Goal: Task Accomplishment & Management: Manage account settings

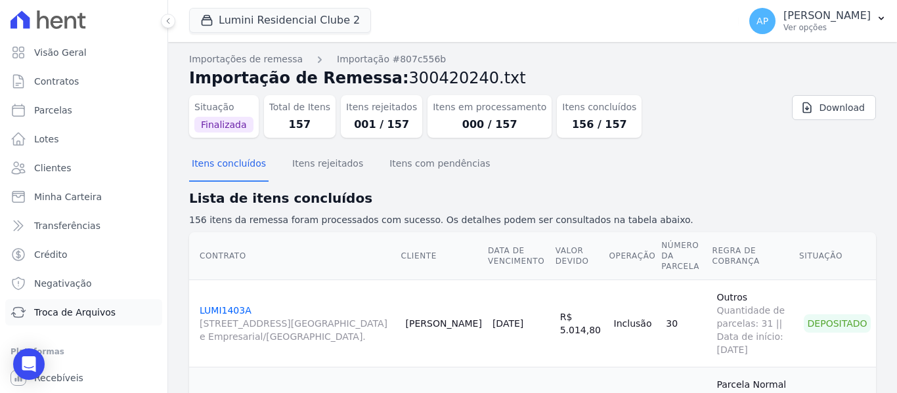
click at [85, 305] on link "Troca de Arquivos" at bounding box center [83, 312] width 157 height 26
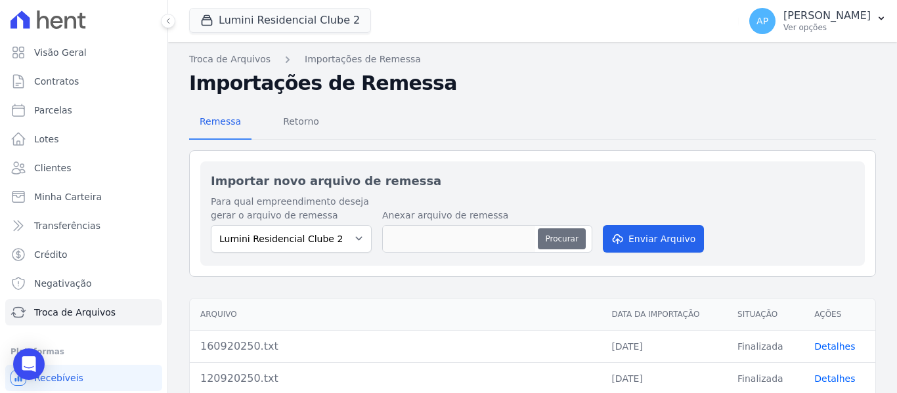
click at [542, 234] on button "Procurar" at bounding box center [561, 238] width 47 height 21
type input "021020250.txt"
click at [628, 243] on button "Enviar Arquivo" at bounding box center [653, 239] width 101 height 28
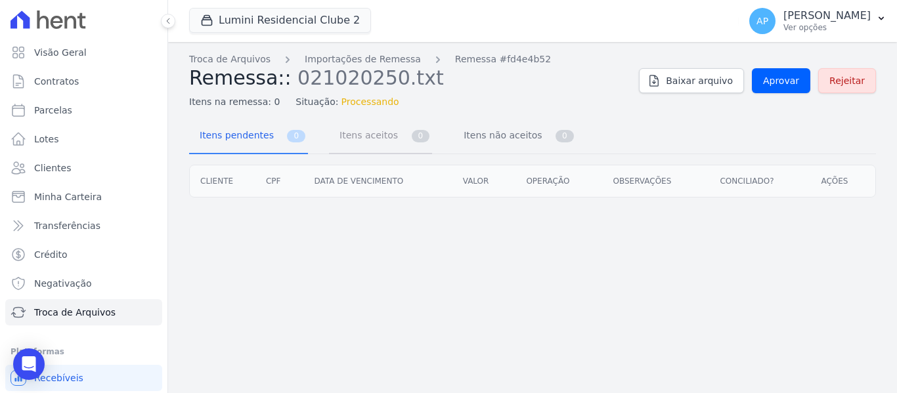
click at [358, 138] on span "Itens aceitos" at bounding box center [366, 135] width 69 height 26
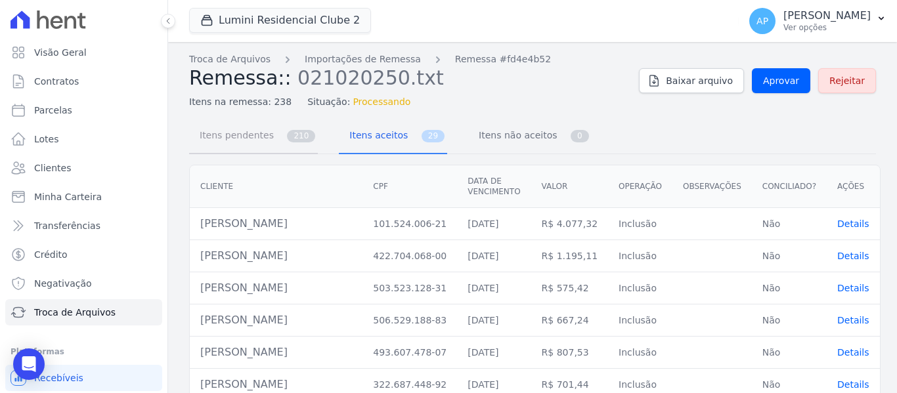
click at [269, 139] on link "Itens pendentes 210" at bounding box center [253, 136] width 129 height 35
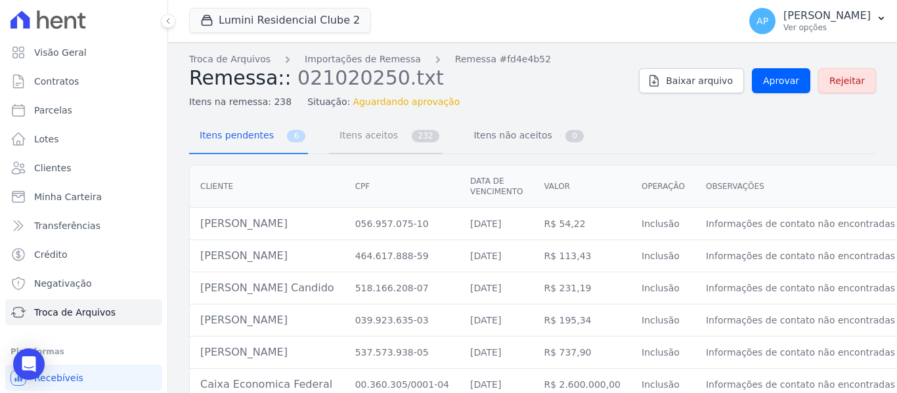
click at [389, 146] on link "Itens aceitos 232" at bounding box center [385, 136] width 113 height 35
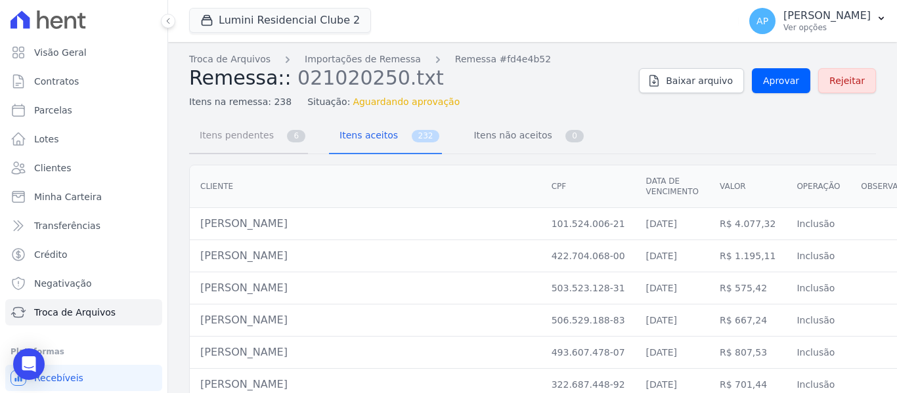
click at [274, 153] on link "Itens pendentes 6" at bounding box center [248, 136] width 119 height 35
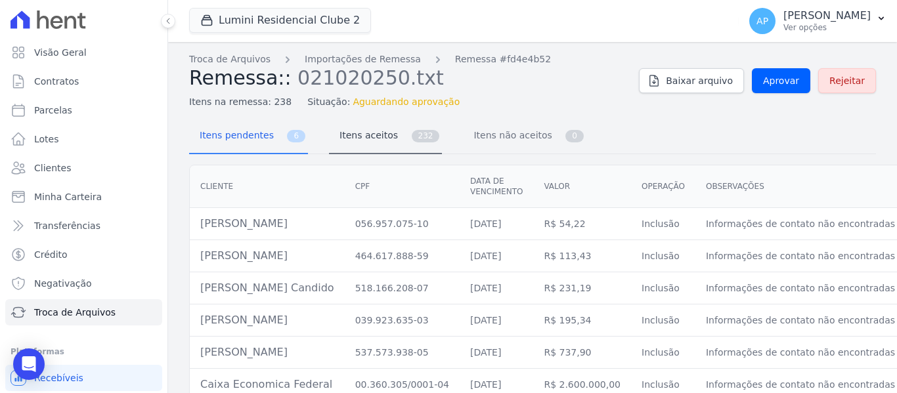
scroll to position [28, 0]
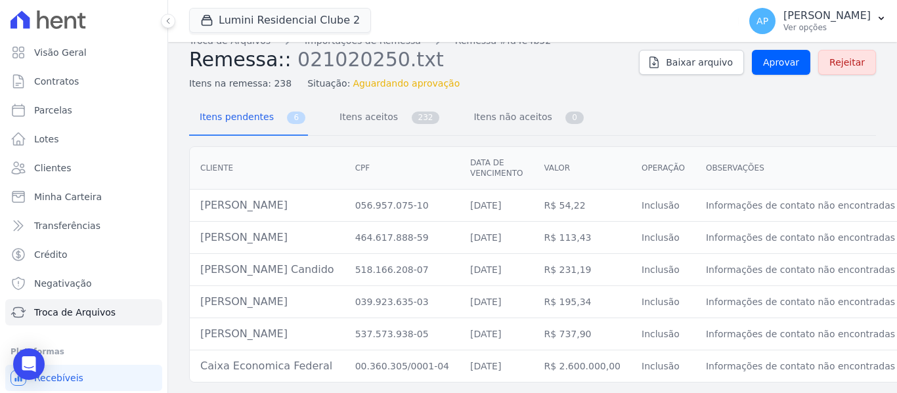
click at [286, 196] on td "Robson Goncalves Luz" at bounding box center [267, 206] width 155 height 32
copy tr "Robson Goncalves Luz"
click at [349, 106] on span "Itens aceitos" at bounding box center [366, 117] width 69 height 26
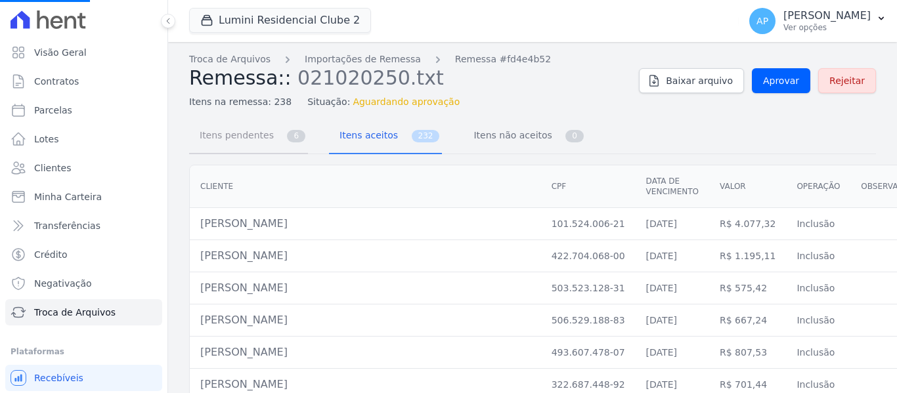
click at [254, 137] on span "Itens pendentes" at bounding box center [234, 135] width 85 height 26
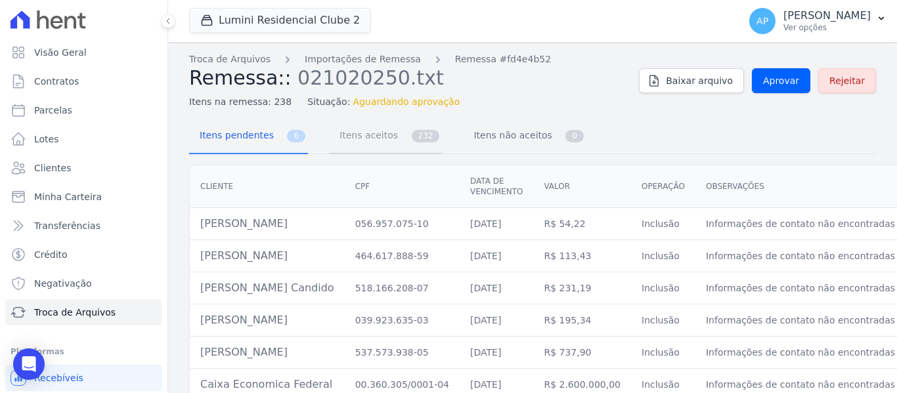
click at [358, 147] on span "Itens aceitos" at bounding box center [366, 135] width 69 height 26
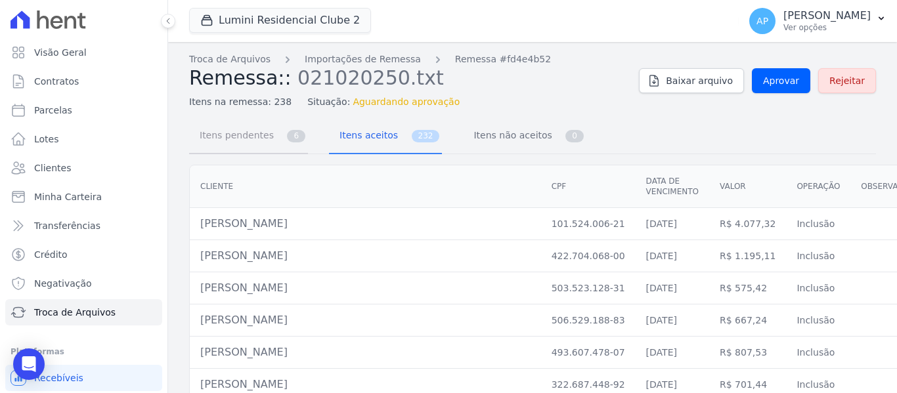
click at [276, 148] on link "Itens pendentes 6" at bounding box center [248, 136] width 119 height 35
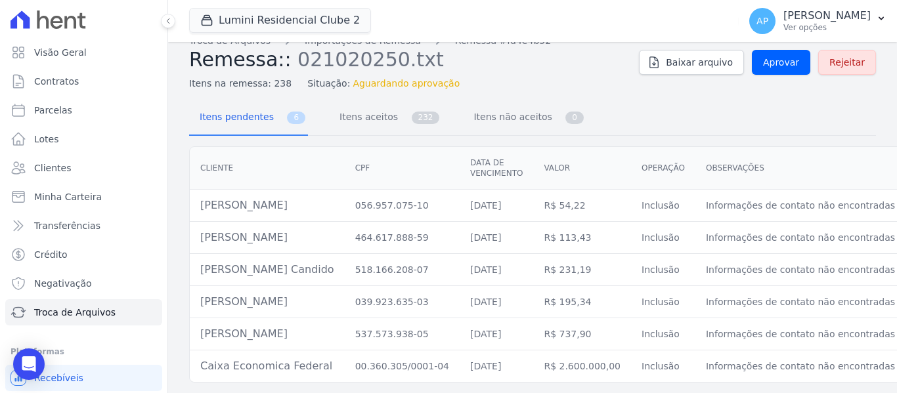
scroll to position [0, 106]
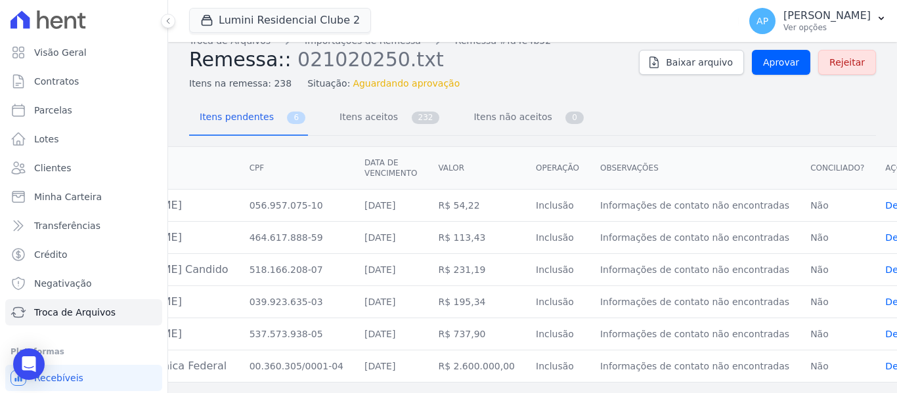
click at [885, 200] on span "Details" at bounding box center [901, 205] width 32 height 11
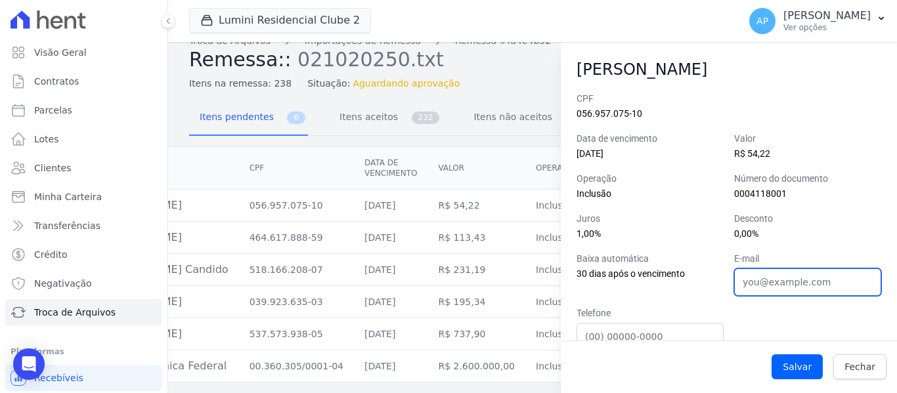
click at [769, 282] on input "E-mail" at bounding box center [807, 283] width 147 height 28
paste input "robsomsilva69@gmail.com"
type input "robsomsilva69@gmail.com"
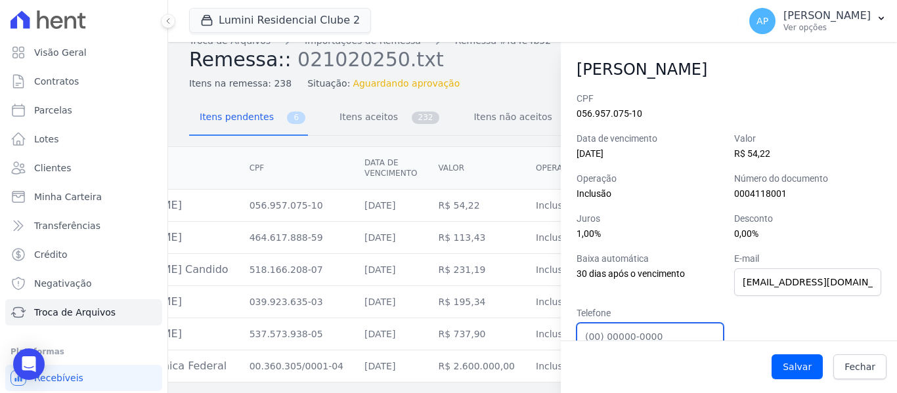
click at [655, 324] on input "Telefone" at bounding box center [649, 337] width 147 height 28
paste input "(11)981460126"
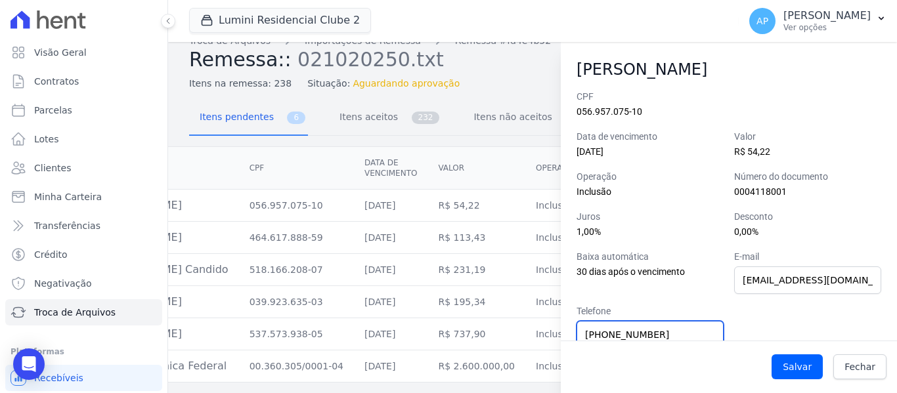
scroll to position [68, 0]
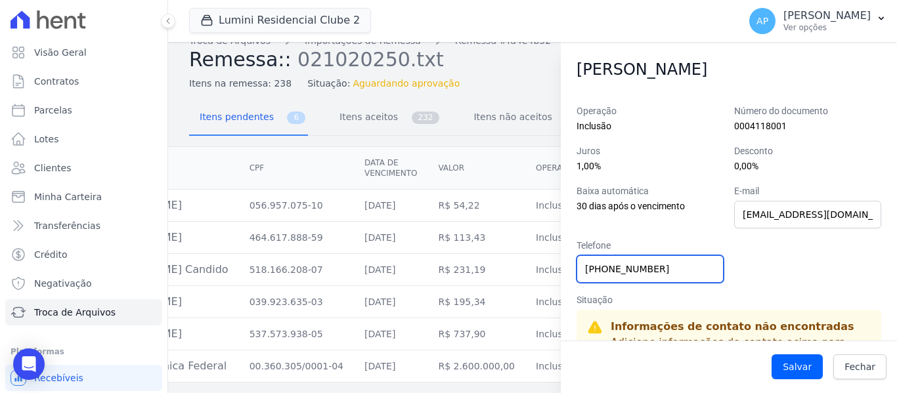
click at [599, 271] on input "(11)981460126" at bounding box center [649, 269] width 147 height 28
click at [626, 270] on input "(11) 981460126" at bounding box center [649, 269] width 147 height 28
type input "(11) 98146-0126"
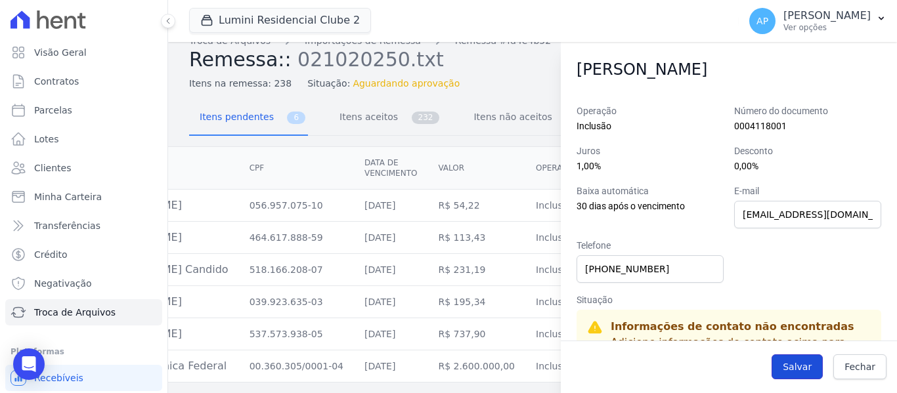
click at [795, 366] on button "Salvar" at bounding box center [796, 367] width 51 height 25
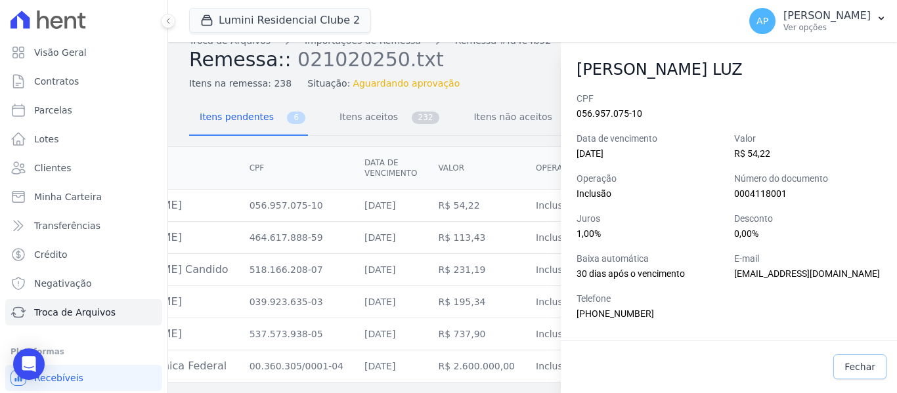
drag, startPoint x: 860, startPoint y: 366, endPoint x: 831, endPoint y: 372, distance: 29.4
click at [860, 366] on span "Fechar" at bounding box center [859, 366] width 31 height 13
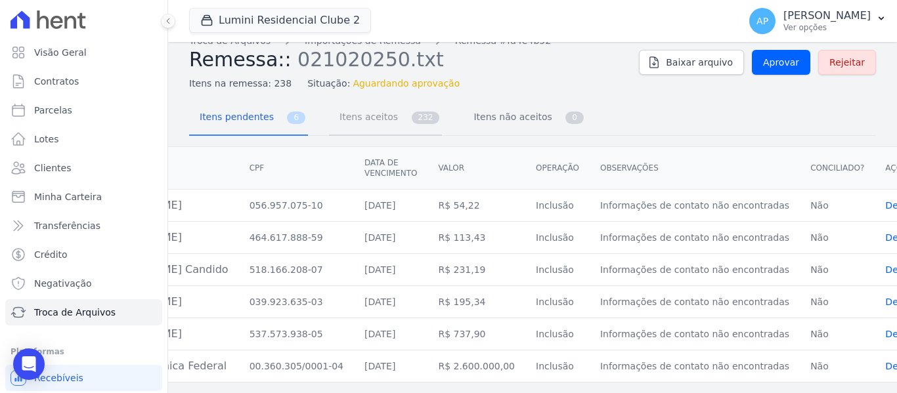
click at [349, 112] on span "Itens aceitos" at bounding box center [366, 117] width 69 height 26
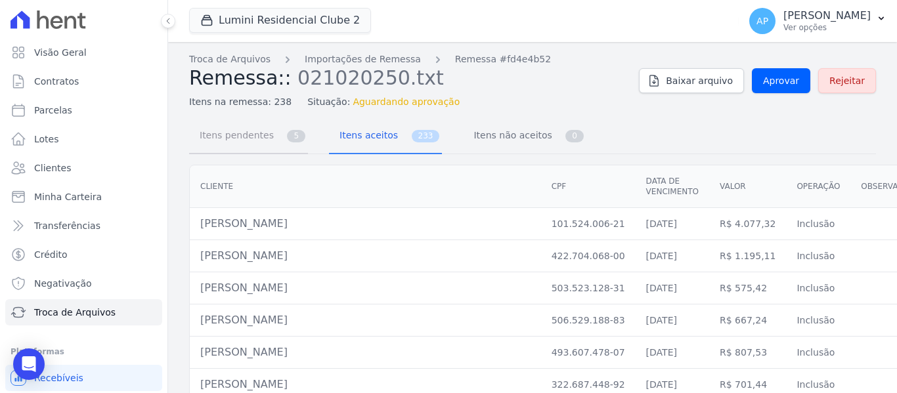
click at [258, 133] on span "Itens pendentes" at bounding box center [234, 135] width 85 height 26
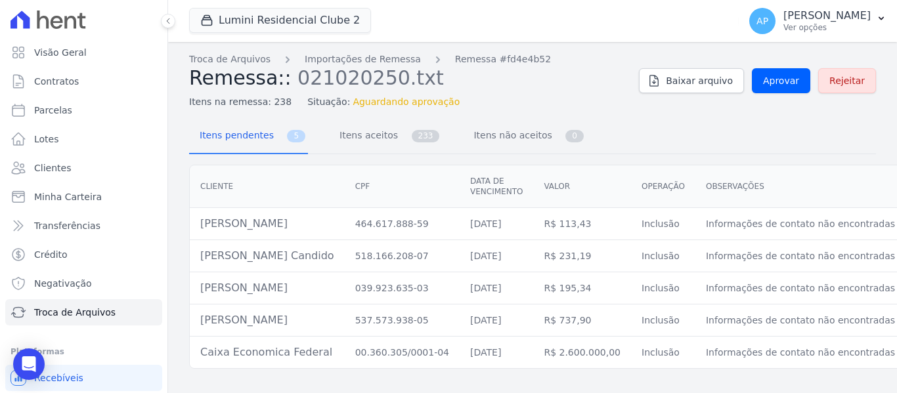
click at [249, 224] on td "Vinicius Pereira Vicente" at bounding box center [267, 224] width 155 height 32
copy tr "Vinicius Pereira Vicente"
click at [355, 137] on span "Itens aceitos" at bounding box center [366, 135] width 69 height 26
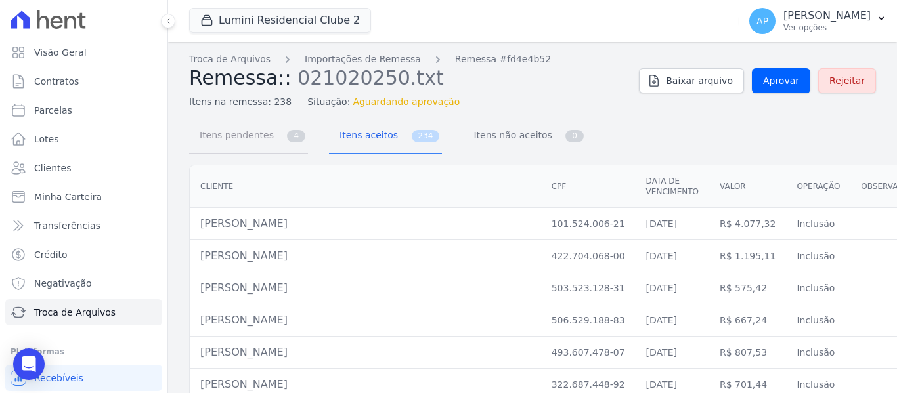
click at [272, 139] on link "Itens pendentes 4" at bounding box center [248, 136] width 119 height 35
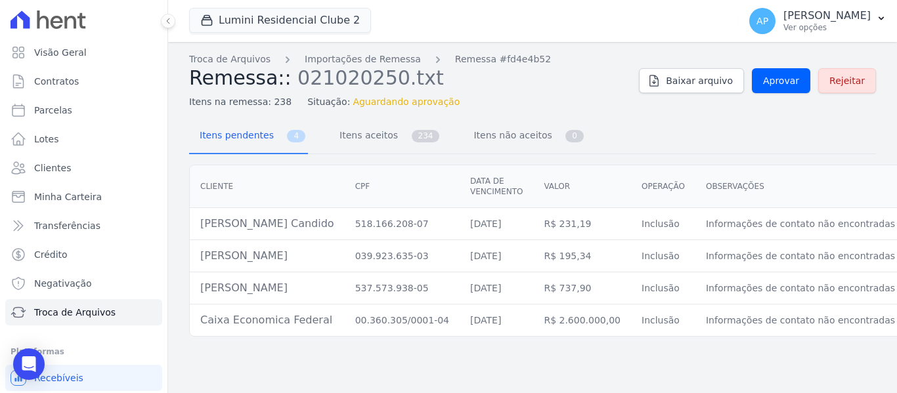
click at [272, 223] on td "Cibele Leonel Candido" at bounding box center [267, 224] width 155 height 32
copy tr "Cibele Leonel Candido"
click at [343, 137] on span "Itens aceitos" at bounding box center [366, 135] width 69 height 26
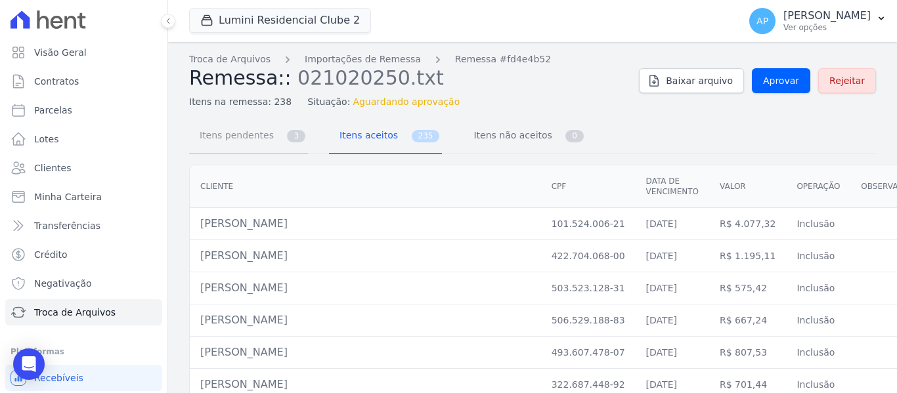
click at [250, 133] on span "Itens pendentes" at bounding box center [234, 135] width 85 height 26
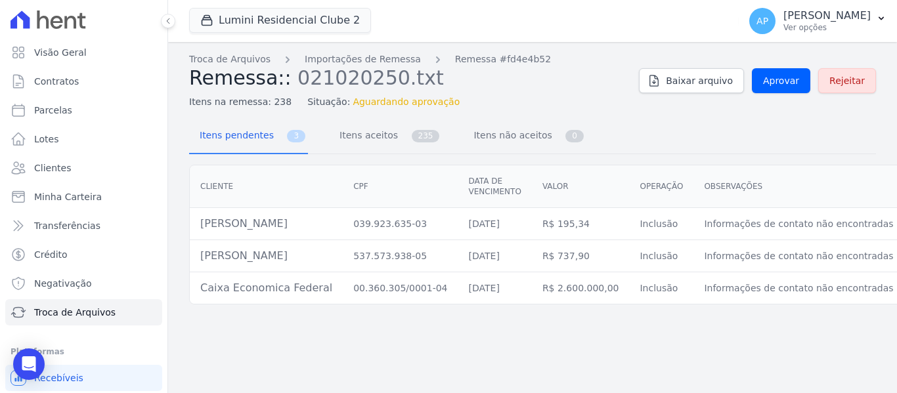
click at [268, 219] on td "Daiane Alves Dos Santos" at bounding box center [266, 224] width 153 height 32
copy tr "Daiane Alves Dos Santos"
click at [372, 133] on span "Itens aceitos" at bounding box center [366, 135] width 69 height 26
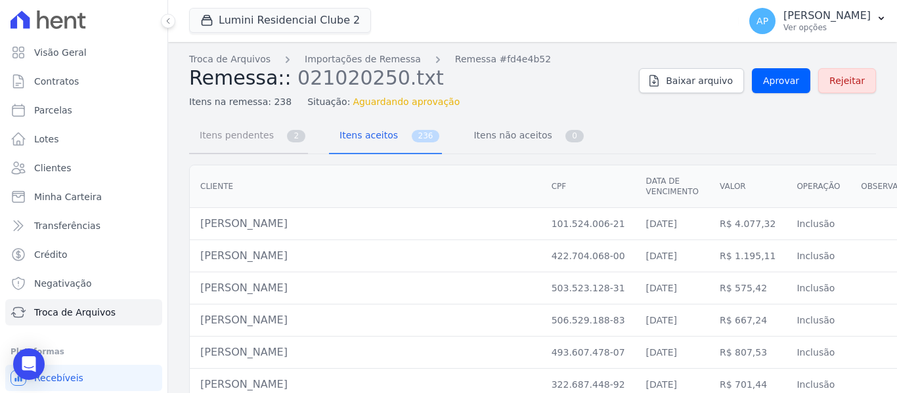
click at [274, 143] on link "Itens pendentes 2" at bounding box center [248, 136] width 119 height 35
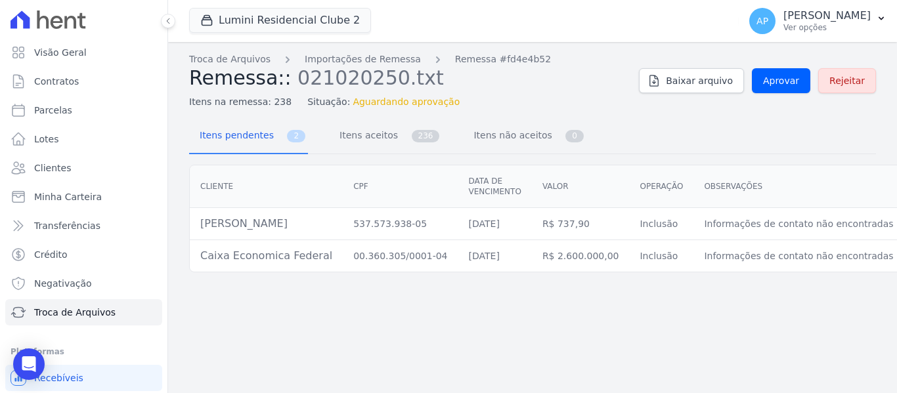
click at [299, 219] on td "Joao Augusto Miranda Vieira" at bounding box center [266, 224] width 153 height 32
copy tr "Joao Augusto Miranda Vieira"
click at [388, 135] on link "Itens aceitos 236" at bounding box center [385, 136] width 113 height 35
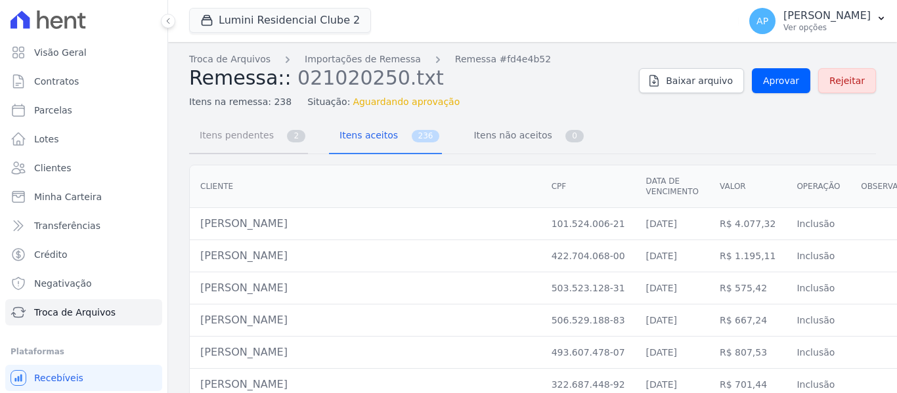
click at [240, 143] on span "Itens pendentes" at bounding box center [234, 135] width 85 height 26
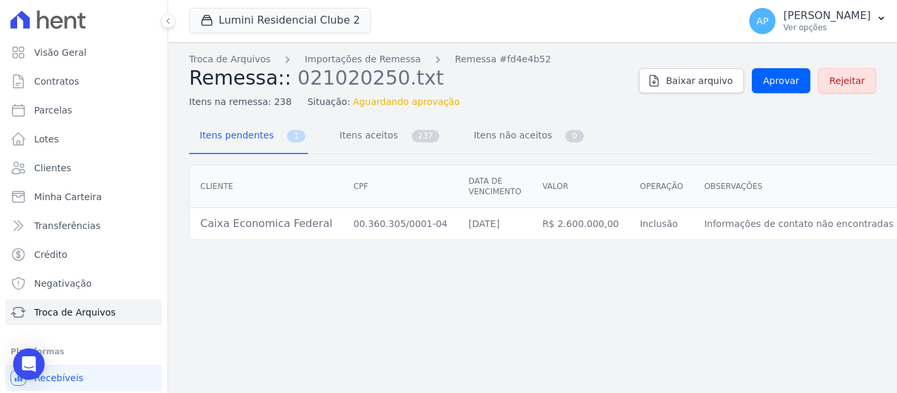
click at [280, 221] on td "Caixa Economica Federal" at bounding box center [266, 224] width 153 height 32
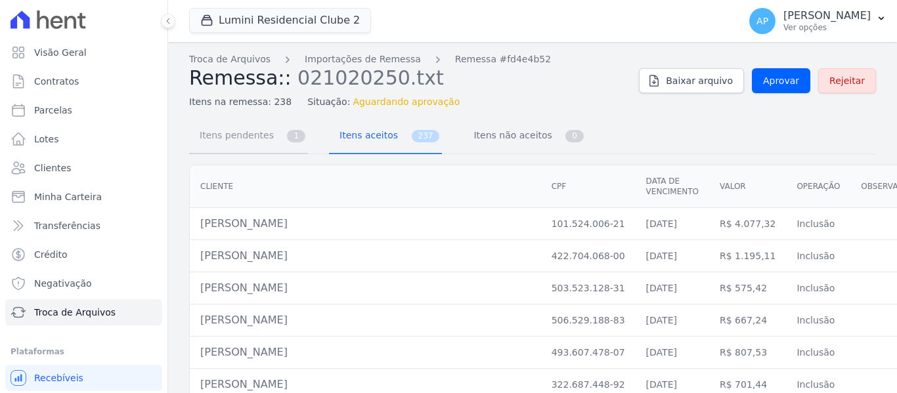
click at [272, 141] on link "Itens pendentes 1" at bounding box center [248, 136] width 119 height 35
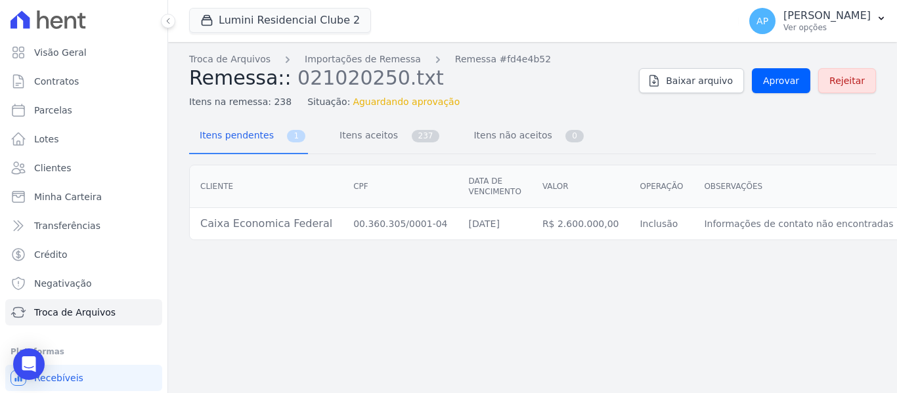
click at [300, 223] on td "Caixa Economica Federal" at bounding box center [266, 224] width 153 height 32
copy tr "Caixa Economica Federal"
click at [384, 359] on div "Troca de Arquivos Importações de Remessa Remessa #fd4e4b52 Remessa:: 021020250.…" at bounding box center [532, 217] width 729 height 351
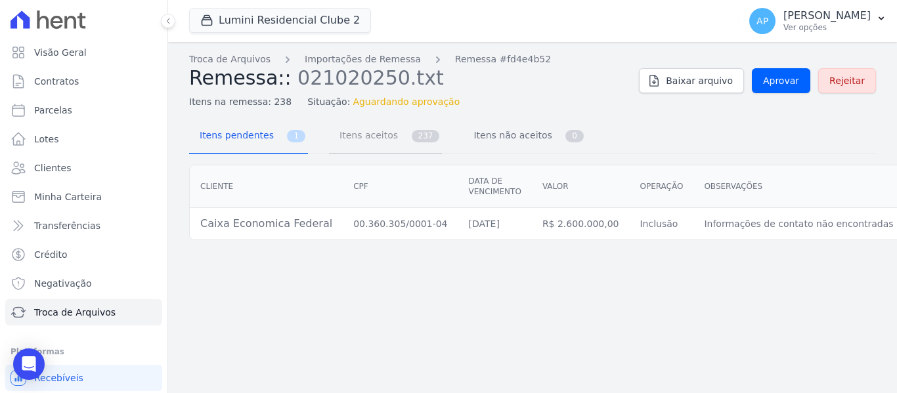
click at [387, 135] on link "Itens aceitos 237" at bounding box center [385, 136] width 113 height 35
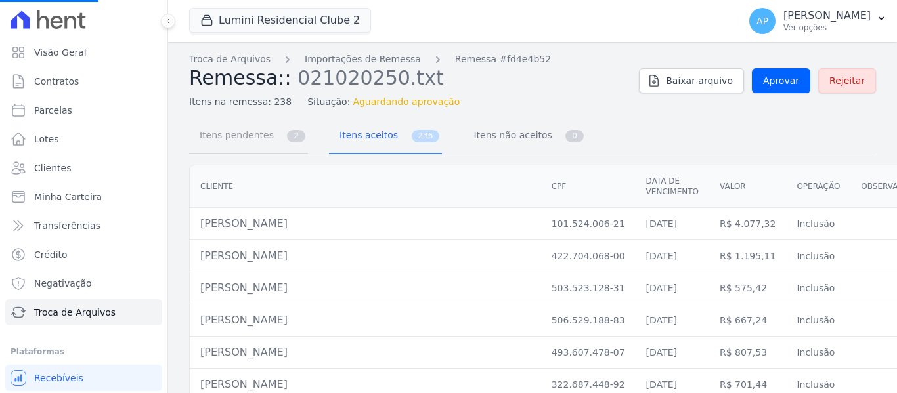
click at [251, 135] on span "Itens pendentes" at bounding box center [234, 135] width 85 height 26
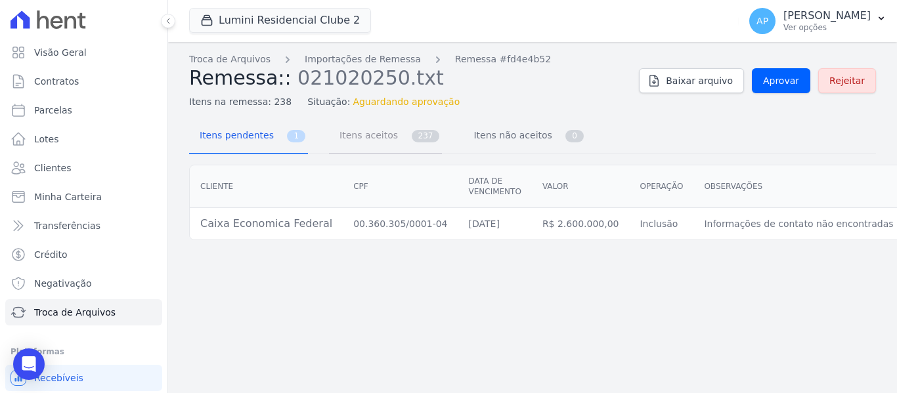
click at [362, 131] on span "Itens aceitos" at bounding box center [366, 135] width 69 height 26
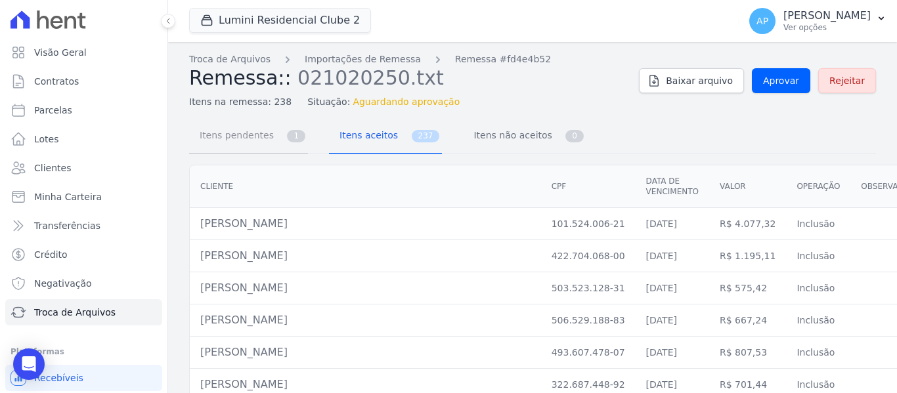
click at [265, 142] on span "Itens pendentes" at bounding box center [234, 135] width 85 height 26
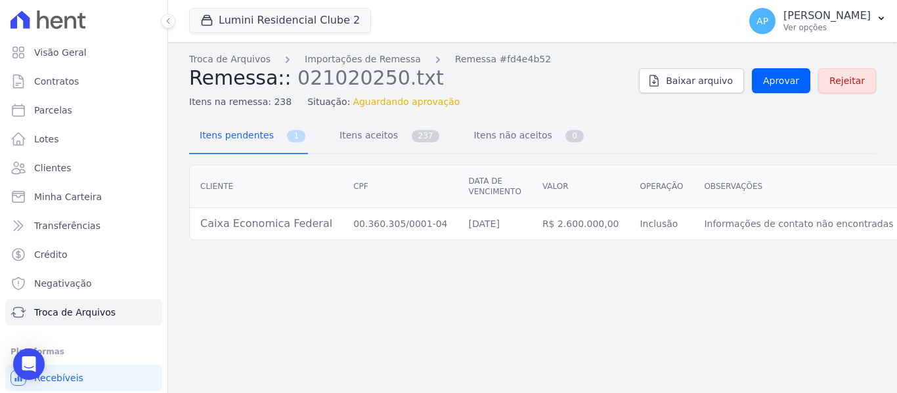
click at [762, 318] on div "Troca de Arquivos Importações de Remessa Remessa #fd4e4b52 Remessa:: 021020250.…" at bounding box center [532, 217] width 729 height 351
click at [385, 135] on link "Itens aceitos 237" at bounding box center [385, 136] width 113 height 35
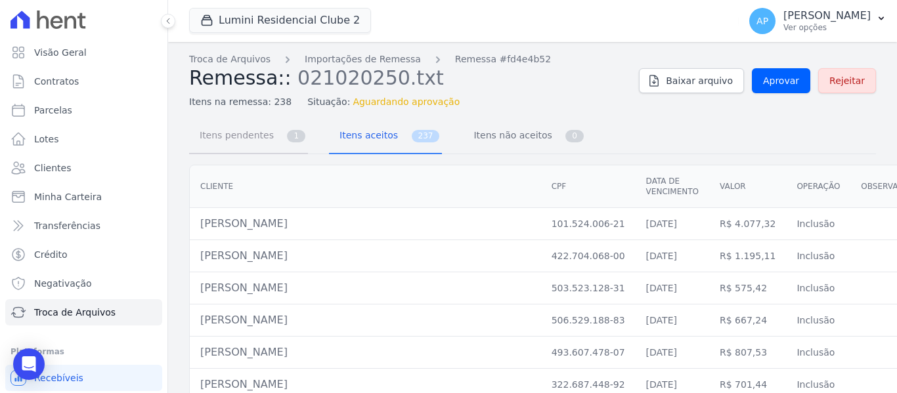
click at [291, 139] on span "1" at bounding box center [296, 136] width 18 height 12
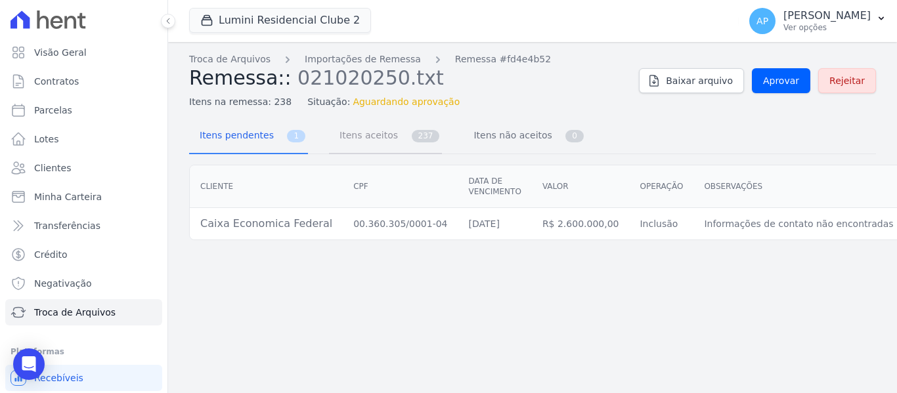
click at [370, 137] on span "Itens aceitos" at bounding box center [366, 135] width 69 height 26
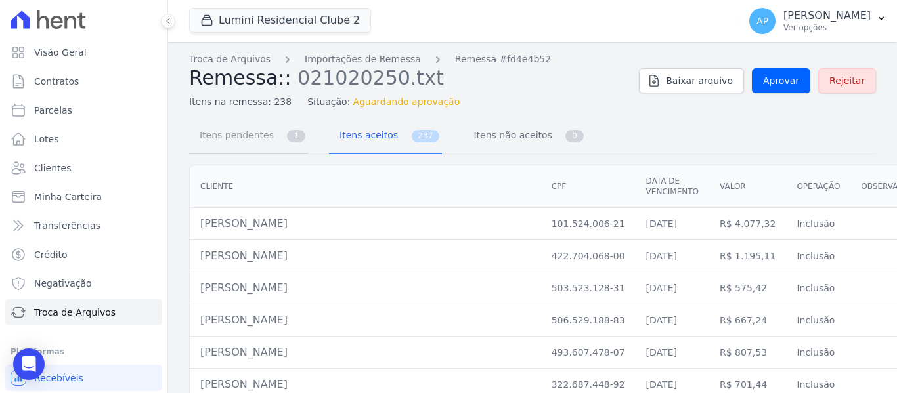
click at [259, 142] on span "Itens pendentes" at bounding box center [234, 135] width 85 height 26
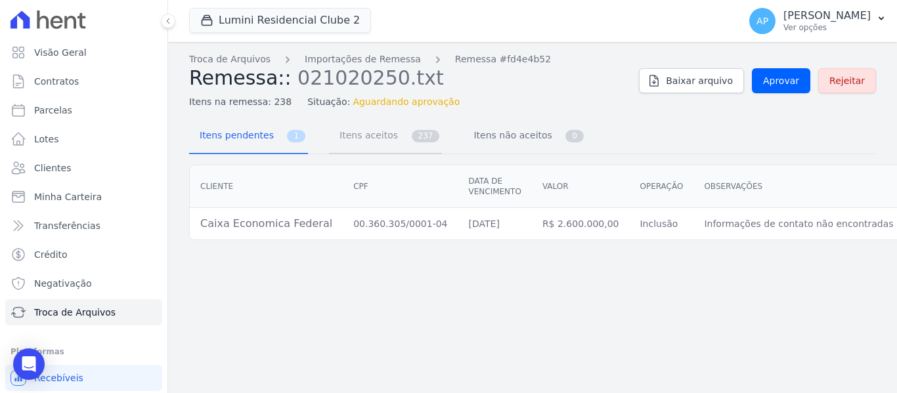
click at [347, 142] on span "Itens aceitos" at bounding box center [366, 135] width 69 height 26
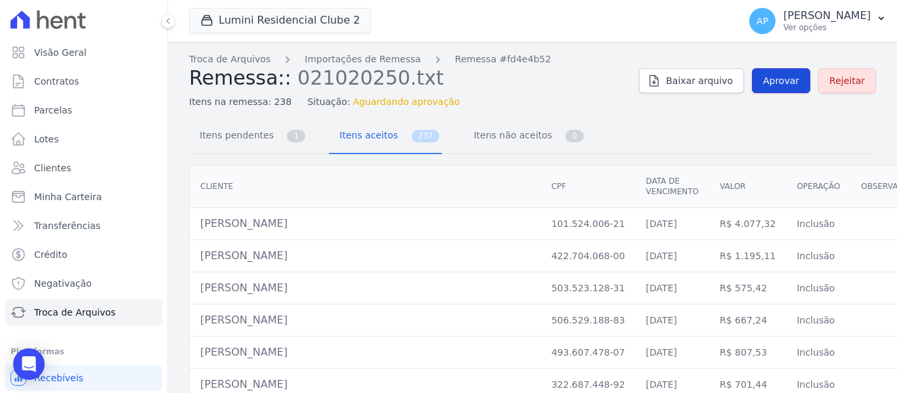
click at [768, 85] on span "Aprovar" at bounding box center [781, 80] width 36 height 13
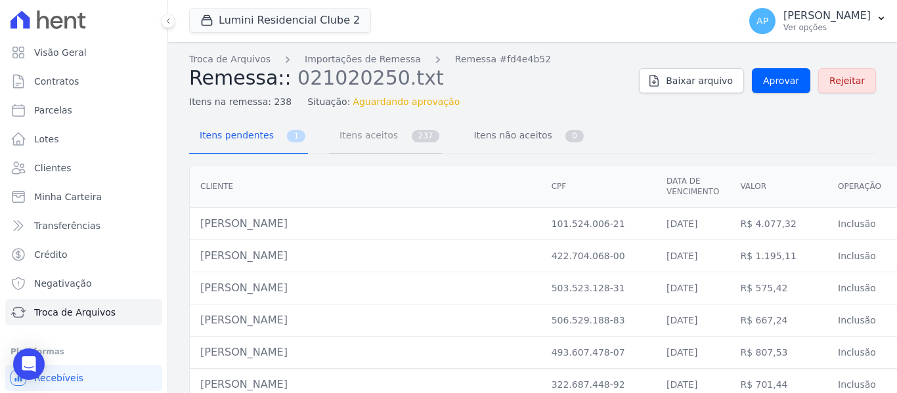
click at [390, 129] on link "Itens aceitos 237" at bounding box center [385, 136] width 113 height 35
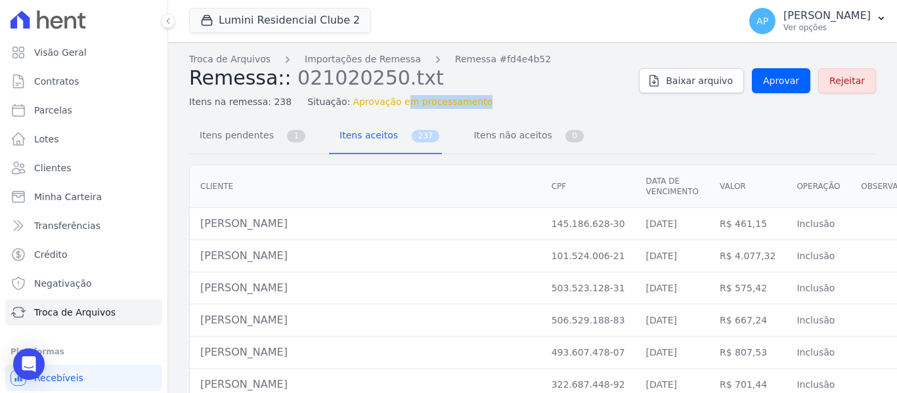
drag, startPoint x: 382, startPoint y: 104, endPoint x: 484, endPoint y: 102, distance: 101.8
click at [484, 102] on div "Itens na remessa: 238 Situação: Aprovação em processamento" at bounding box center [408, 99] width 439 height 19
click at [262, 130] on span "Itens pendentes" at bounding box center [234, 135] width 85 height 26
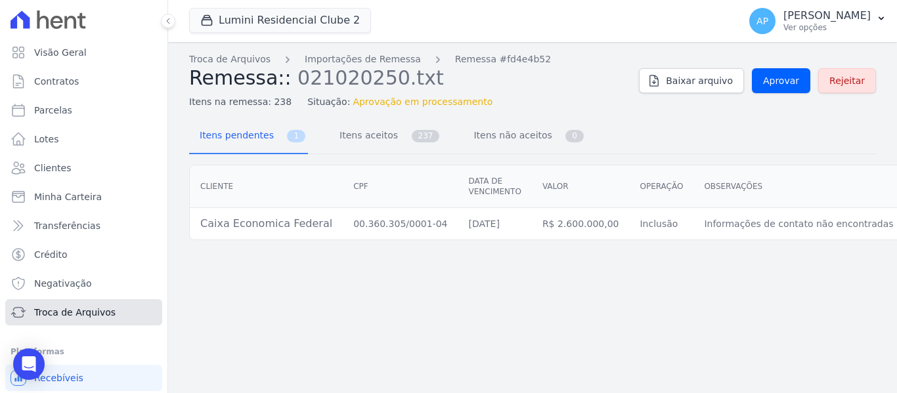
click at [76, 319] on link "Troca de Arquivos" at bounding box center [83, 312] width 157 height 26
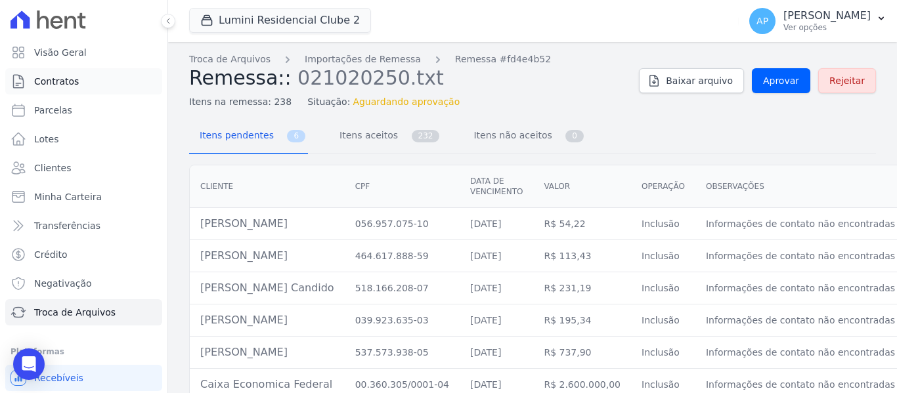
click at [60, 81] on span "Contratos" at bounding box center [56, 81] width 45 height 13
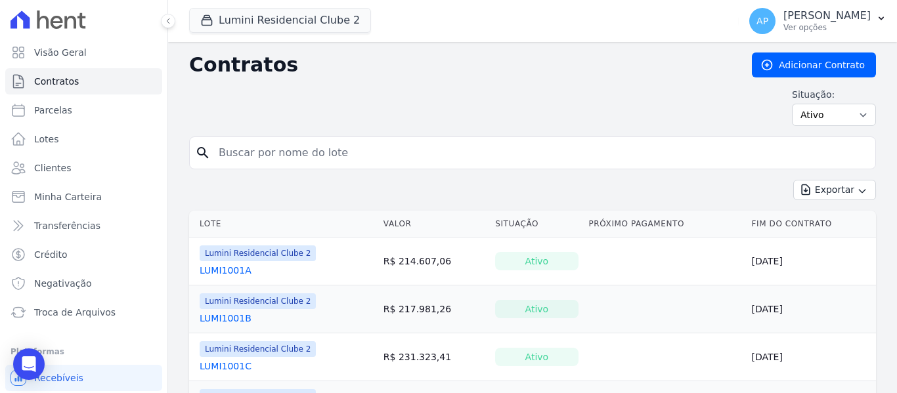
click at [326, 149] on input "search" at bounding box center [540, 153] width 659 height 26
paste input "1906B"
type input "1906B"
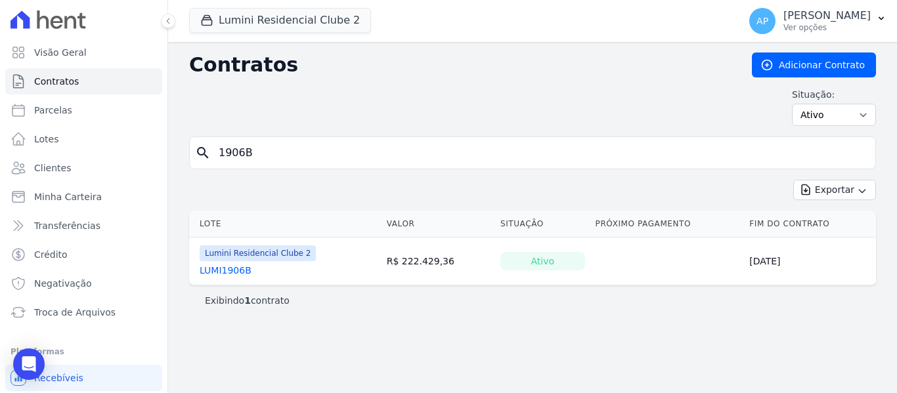
click at [232, 271] on link "LUMI1906B" at bounding box center [226, 270] width 52 height 13
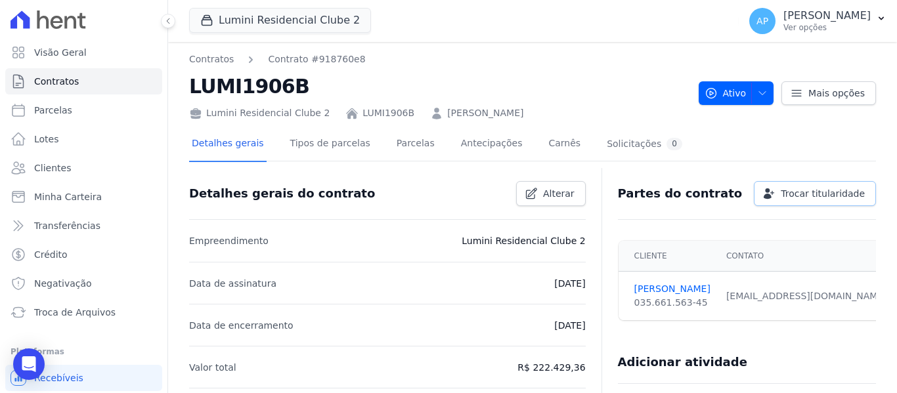
click at [808, 201] on link "Trocar titularidade" at bounding box center [815, 193] width 122 height 25
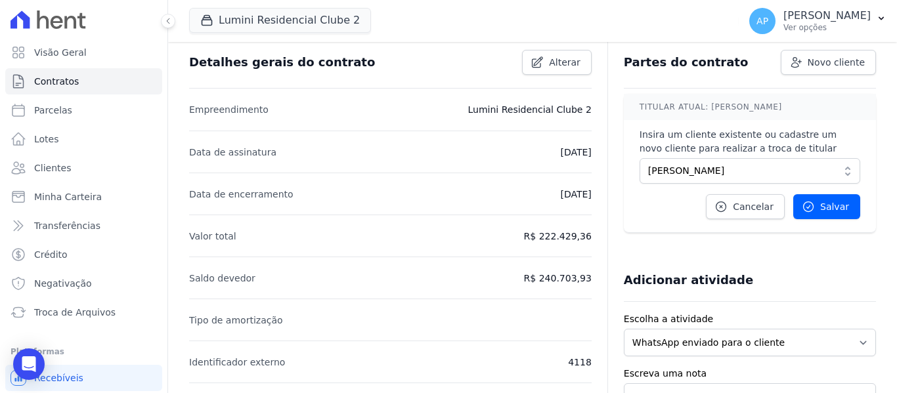
scroll to position [197, 0]
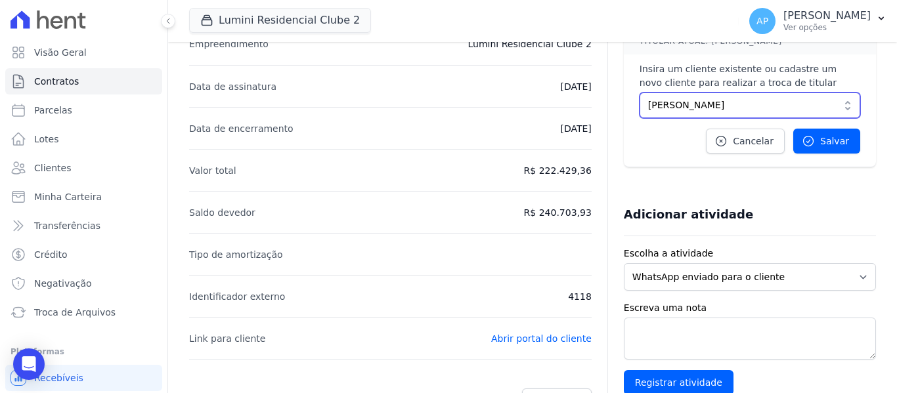
click at [712, 104] on span "GABRIELA GONÇALVES LUZ" at bounding box center [740, 105] width 185 height 14
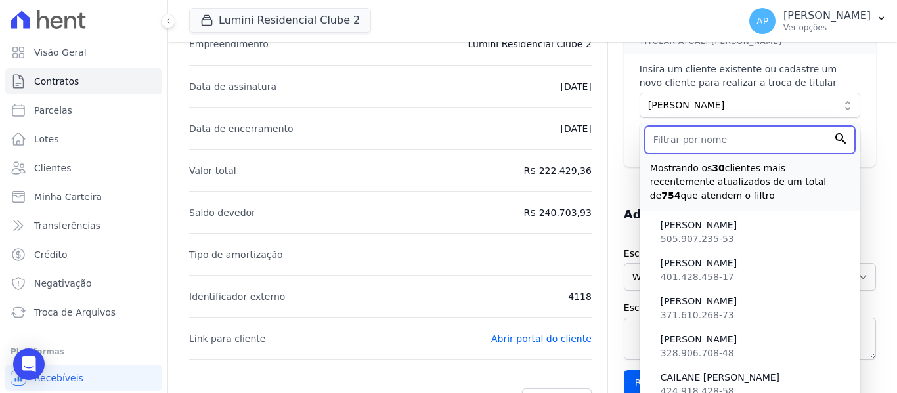
click at [710, 147] on input "text" at bounding box center [750, 140] width 210 height 28
paste input "ROBSON GONÇALVES LUZ"
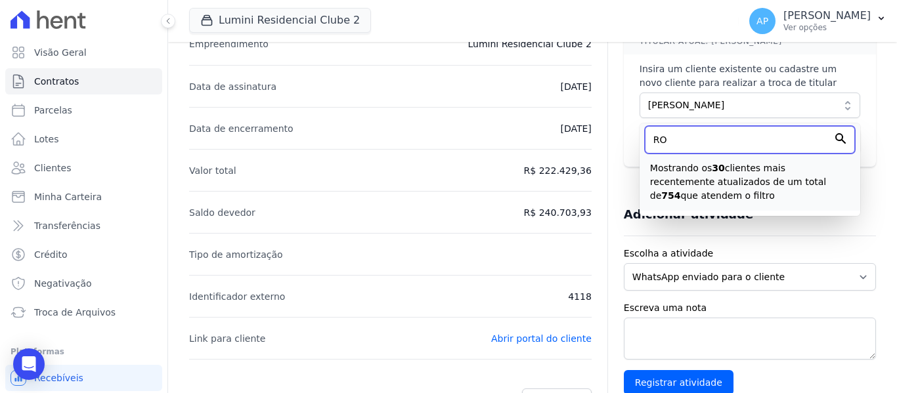
type input "R"
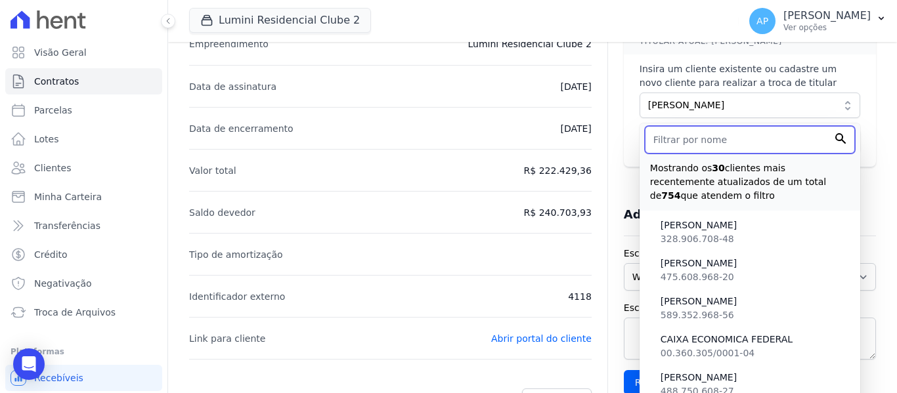
paste input "ROBSON GONÇALVES LUZ"
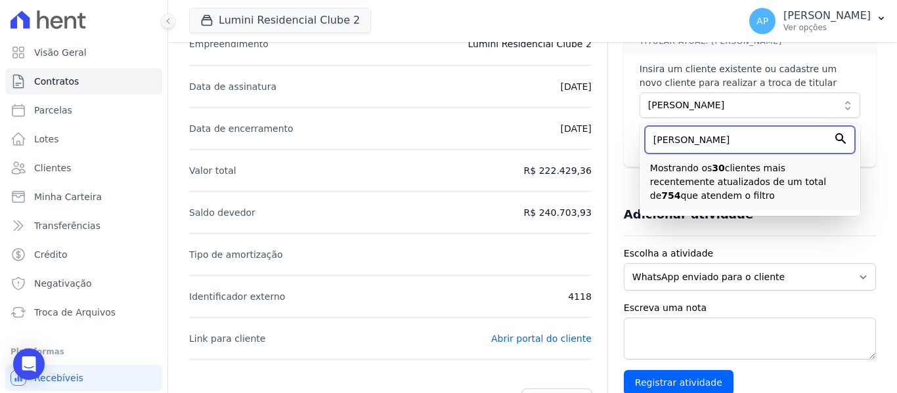
scroll to position [0, 0]
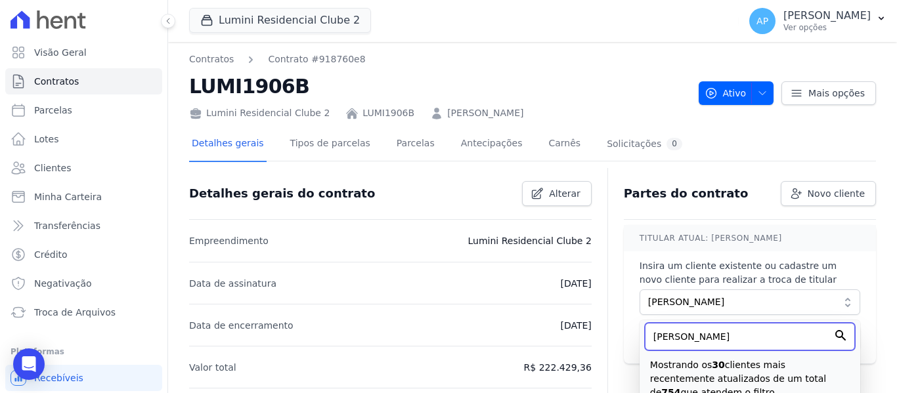
type input "ROBSON GONÇALVES LUZ"
click at [676, 212] on div "Partes do contrato Novo cliente Cadastrar novo cliente em: Lumini Residencial C…" at bounding box center [750, 194] width 252 height 52
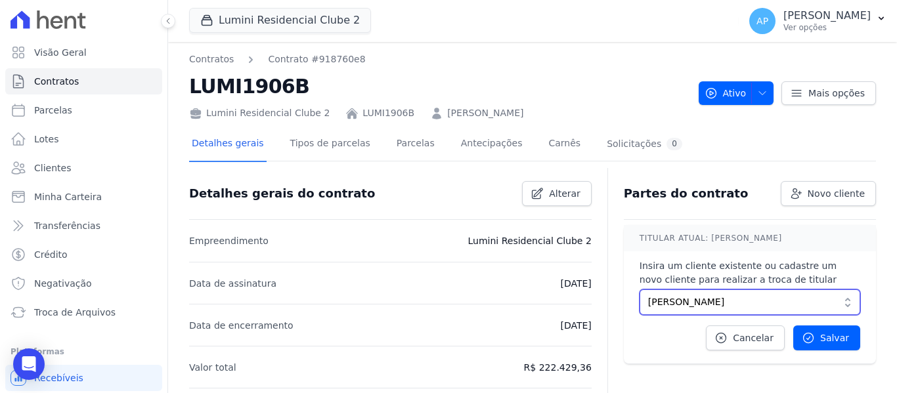
click at [779, 301] on span "GABRIELA GONÇALVES LUZ" at bounding box center [740, 302] width 185 height 14
click at [778, 301] on span "GABRIELA GONÇALVES LUZ" at bounding box center [740, 302] width 185 height 14
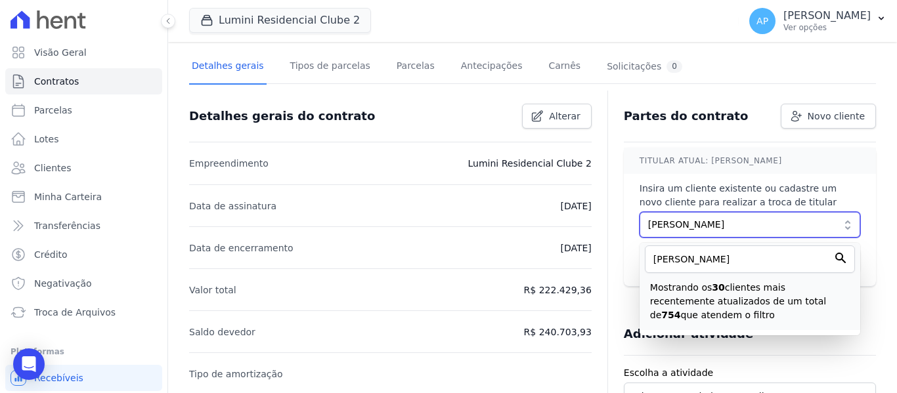
scroll to position [131, 0]
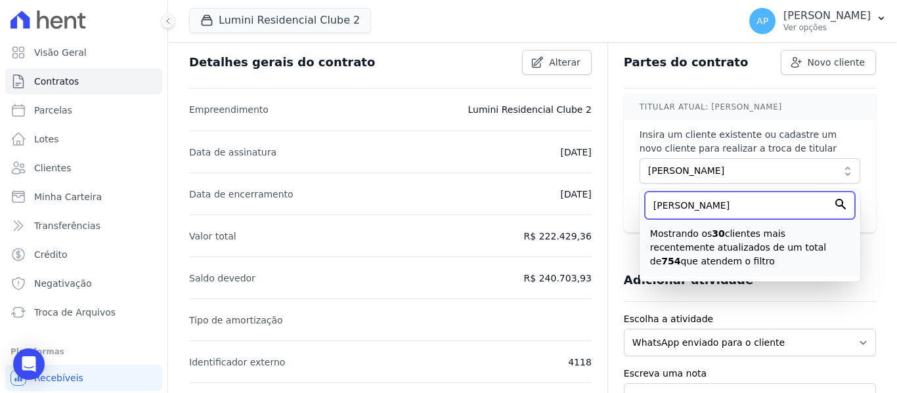
drag, startPoint x: 709, startPoint y: 212, endPoint x: 622, endPoint y: 217, distance: 87.4
click at [624, 217] on div "TITULAR ATUAL: GABRIELA LUZ Insira um cliente existente ou cadastre um novo cli…" at bounding box center [750, 163] width 252 height 139
paste input "ROBSON GONÇALVES LUZ"
type input "R"
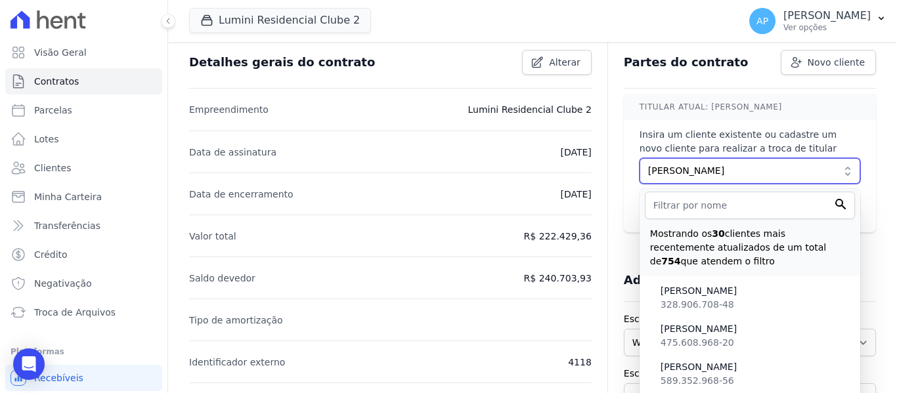
click at [780, 167] on span "GABRIELA GONÇALVES LUZ" at bounding box center [740, 171] width 185 height 14
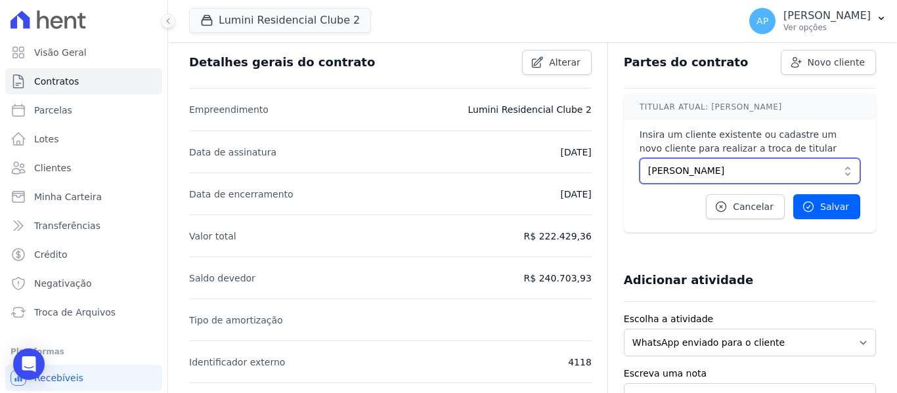
click at [779, 167] on span "GABRIELA GONÇALVES LUZ" at bounding box center [740, 171] width 185 height 14
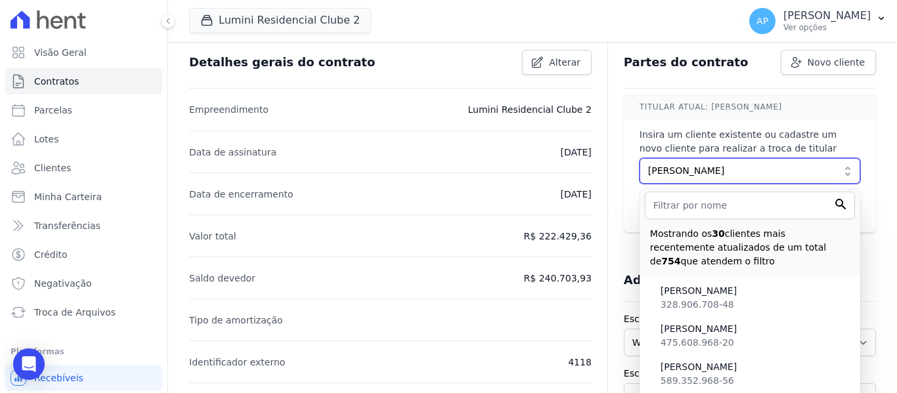
click at [779, 167] on span "GABRIELA GONÇALVES LUZ" at bounding box center [740, 171] width 185 height 14
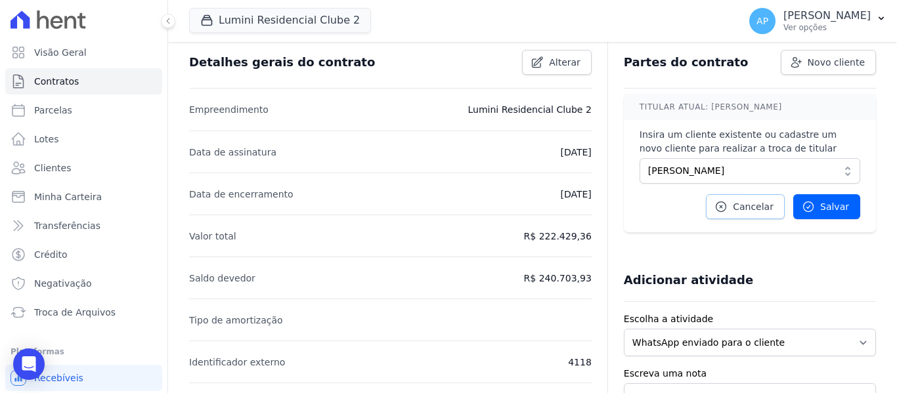
click at [737, 211] on span "Cancelar" at bounding box center [753, 206] width 41 height 13
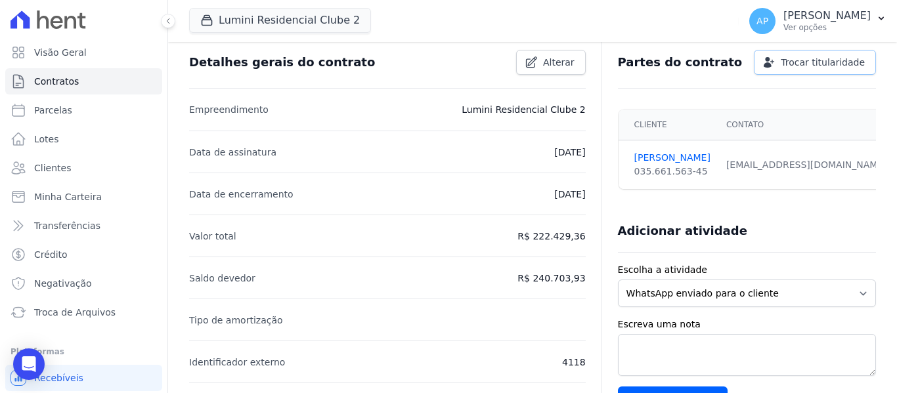
click at [805, 64] on span "Trocar titularidade" at bounding box center [823, 62] width 84 height 13
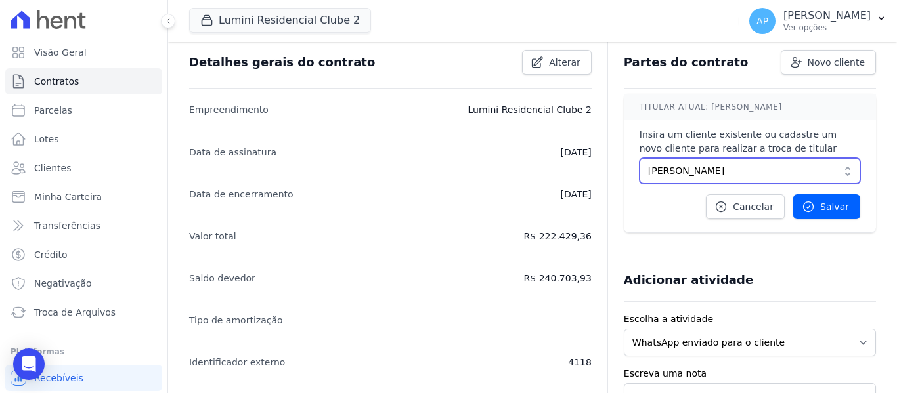
click at [773, 168] on span "GABRIELA GONÇALVES LUZ" at bounding box center [740, 171] width 185 height 14
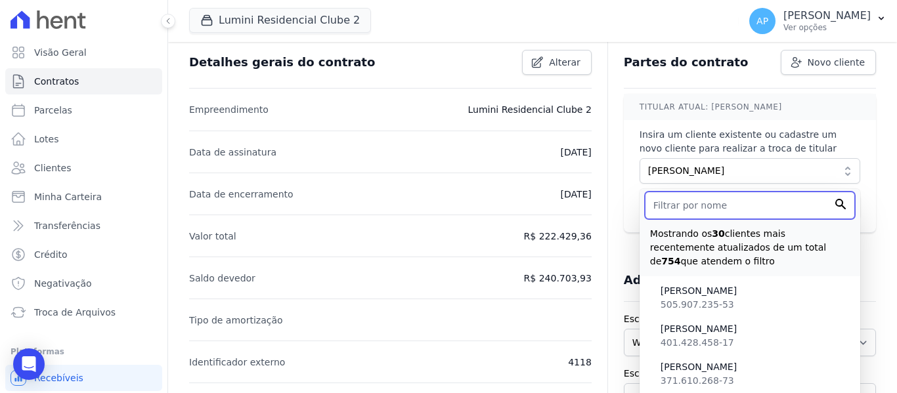
click at [755, 215] on input "text" at bounding box center [750, 206] width 210 height 28
paste input "ROBSON GONÇALVES LUZ"
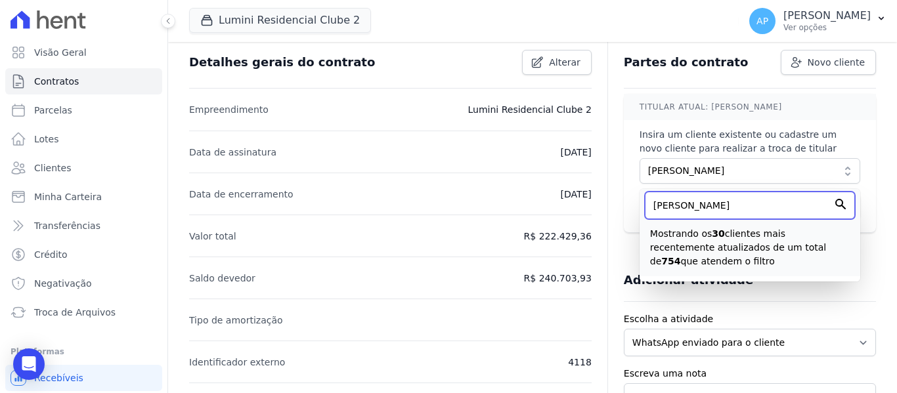
click at [831, 205] on input "ROBSON GONÇALVES LUZ" at bounding box center [750, 206] width 210 height 28
click at [821, 206] on input "ROBSON GONÇALVES LUZ" at bounding box center [750, 206] width 210 height 28
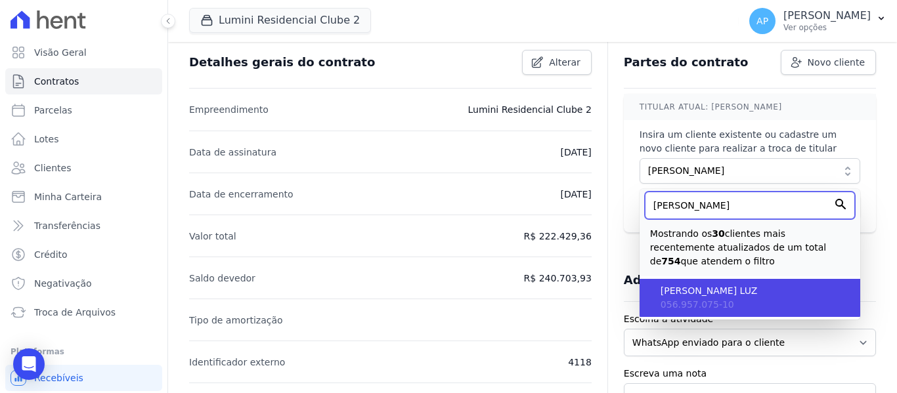
type input "ROBSON GON"
click at [779, 290] on span "ROBSON GONCALVES LUZ" at bounding box center [755, 291] width 189 height 14
type input "ab17aba4-448d-497c-83d0-77f08f5feea2"
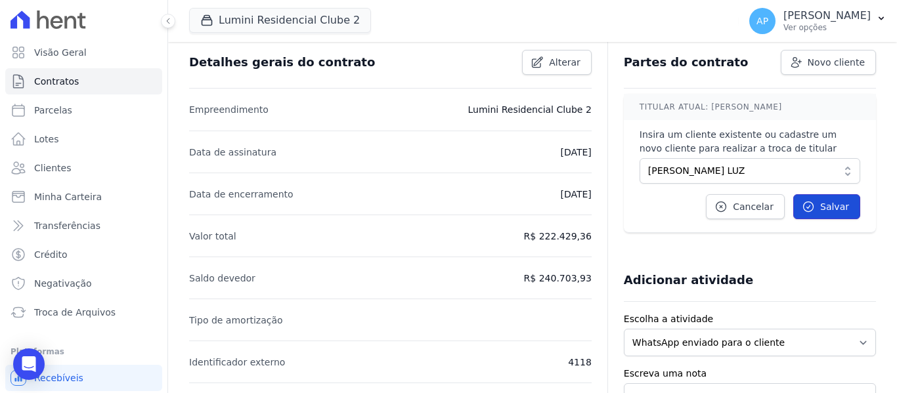
click at [813, 209] on link "Salvar" at bounding box center [826, 206] width 67 height 25
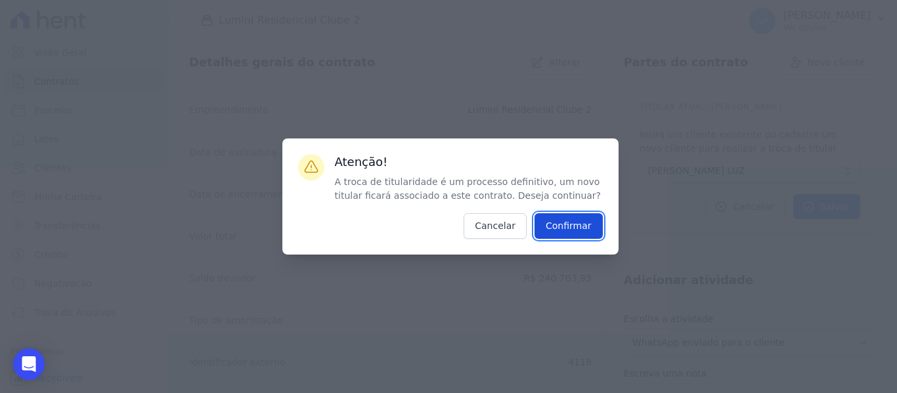
click at [582, 219] on input "Confirmar" at bounding box center [568, 226] width 68 height 26
click at [584, 232] on input "Confirmar" at bounding box center [568, 226] width 68 height 26
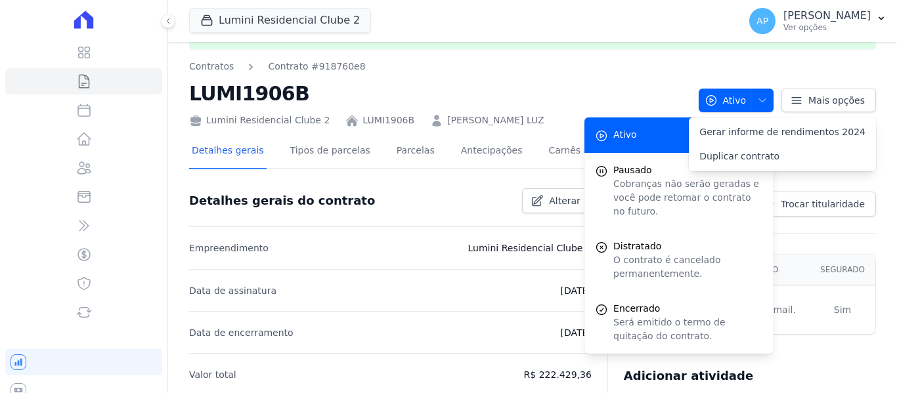
scroll to position [0, 0]
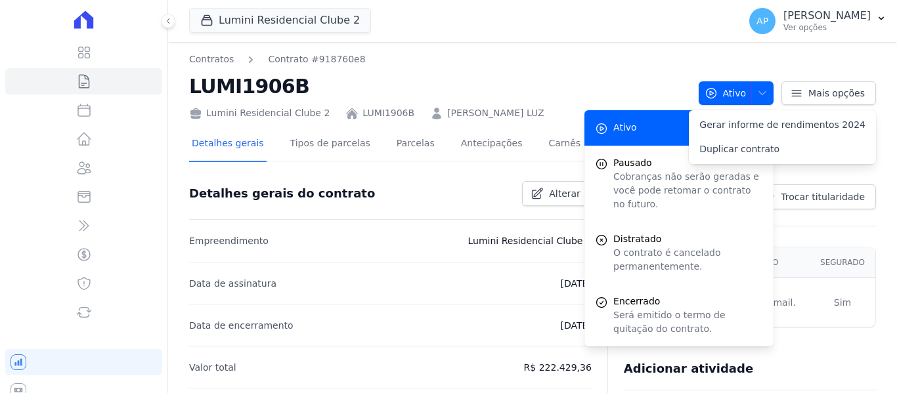
click at [462, 83] on h2 "LUMI1906B" at bounding box center [438, 87] width 499 height 30
click at [115, 79] on link "Contratos" at bounding box center [83, 81] width 157 height 26
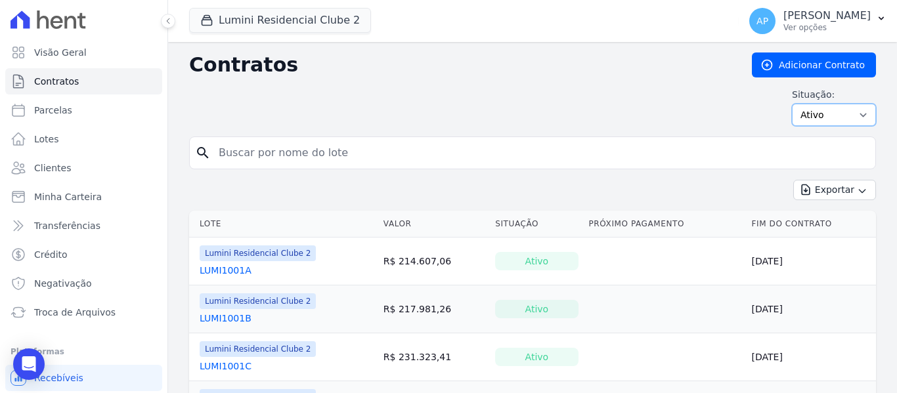
click at [811, 114] on select "Ativo Todos Pausado Distratado Rascunho Expirado Encerrado" at bounding box center [834, 115] width 84 height 22
select select "all"
click at [792, 104] on select "Ativo Todos Pausado Distratado Rascunho Expirado Encerrado" at bounding box center [834, 115] width 84 height 22
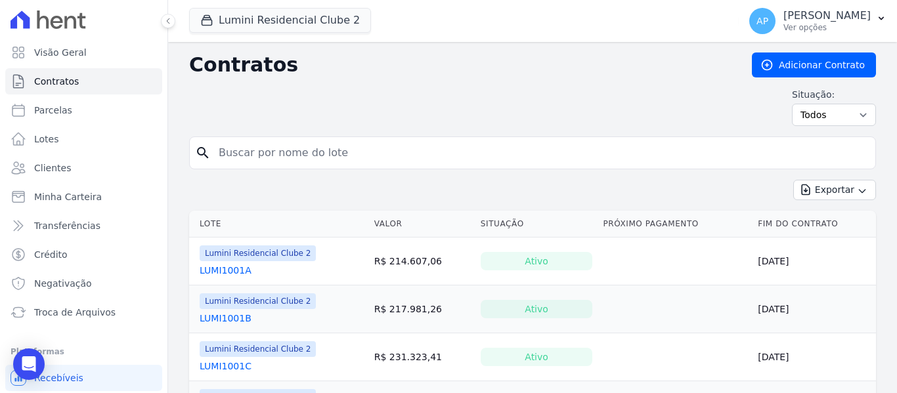
drag, startPoint x: 308, startPoint y: 171, endPoint x: 294, endPoint y: 155, distance: 20.9
click at [307, 169] on form "search" at bounding box center [532, 158] width 687 height 43
click at [294, 154] on input "search" at bounding box center [540, 153] width 659 height 26
paste input "101D"
type input "101D"
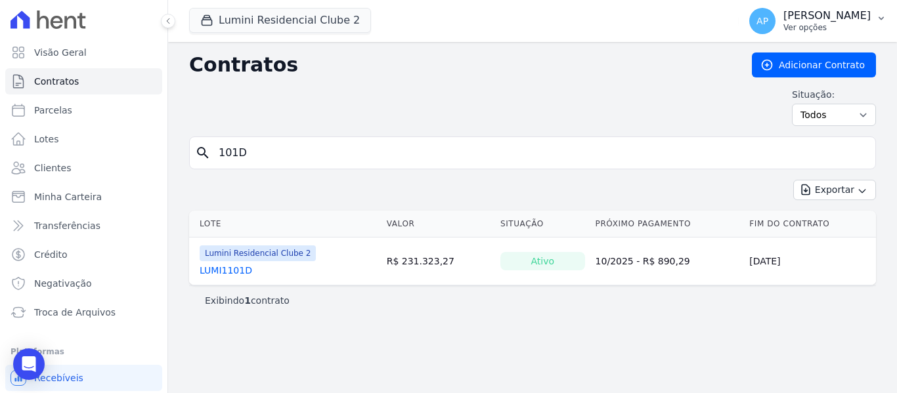
click at [823, 19] on p "[PERSON_NAME]" at bounding box center [826, 15] width 87 height 13
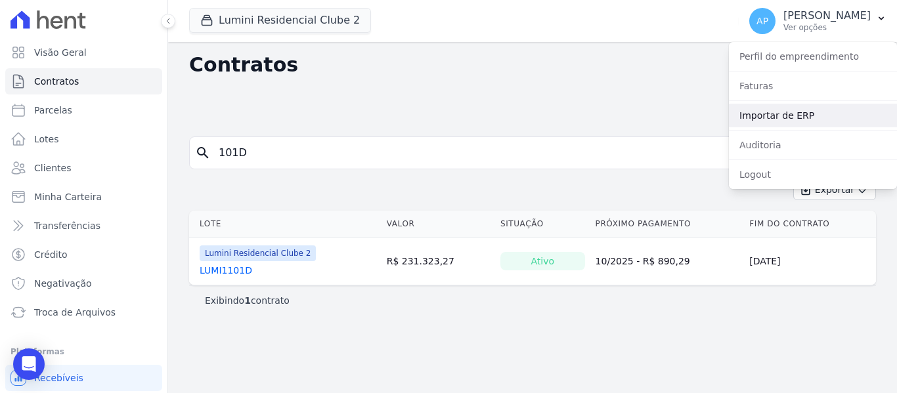
click at [798, 114] on link "Importar de ERP" at bounding box center [813, 116] width 168 height 24
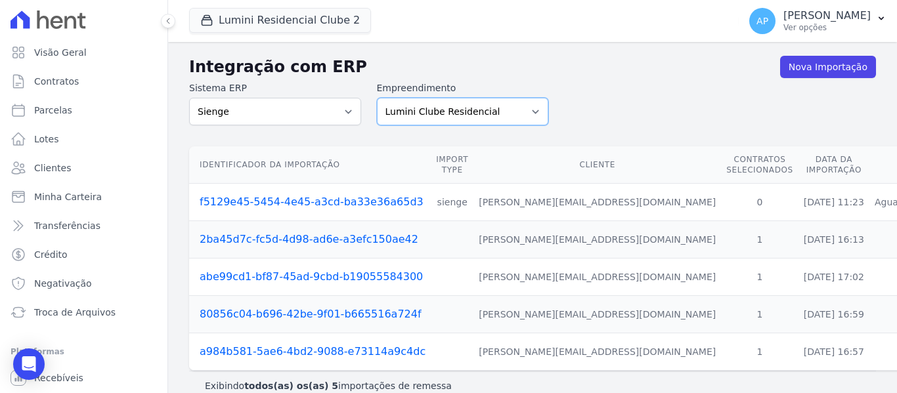
click at [443, 110] on select "Lumini Clube Residencial Lumini Residencial 3 Lumini Residencial Clube 2" at bounding box center [463, 112] width 172 height 28
select select "d72a9094-e555-49ec-99c2-ea39d091f9af"
click at [377, 98] on select "Lumini Clube Residencial Lumini Residencial 3 Lumini Residencial Clube 2" at bounding box center [463, 112] width 172 height 28
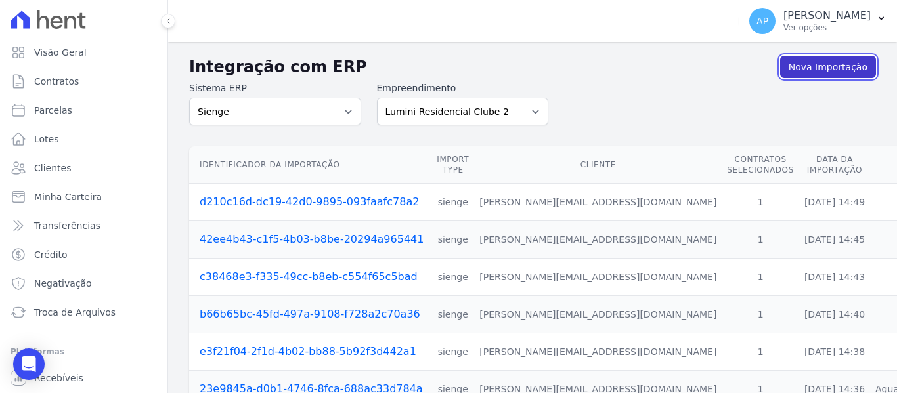
click at [816, 68] on link "Nova Importação" at bounding box center [828, 67] width 96 height 22
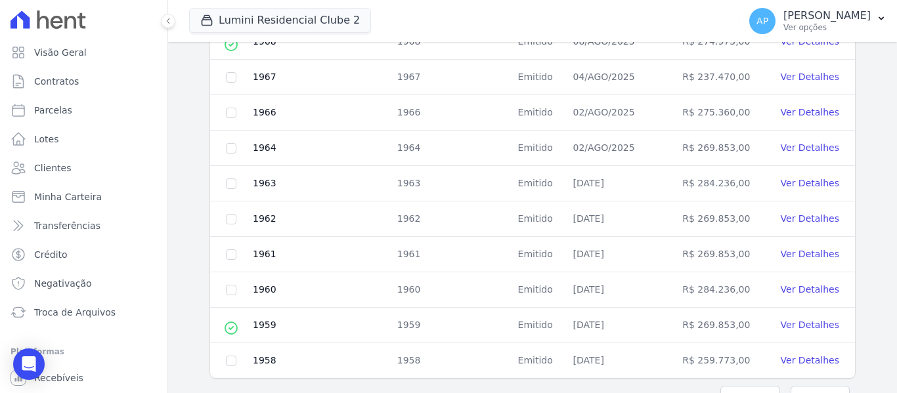
scroll to position [671, 0]
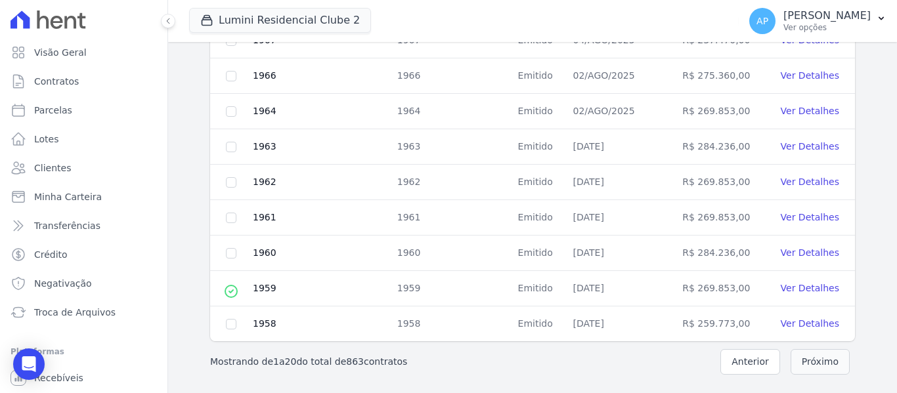
click at [798, 360] on button "Próximo" at bounding box center [819, 362] width 59 height 26
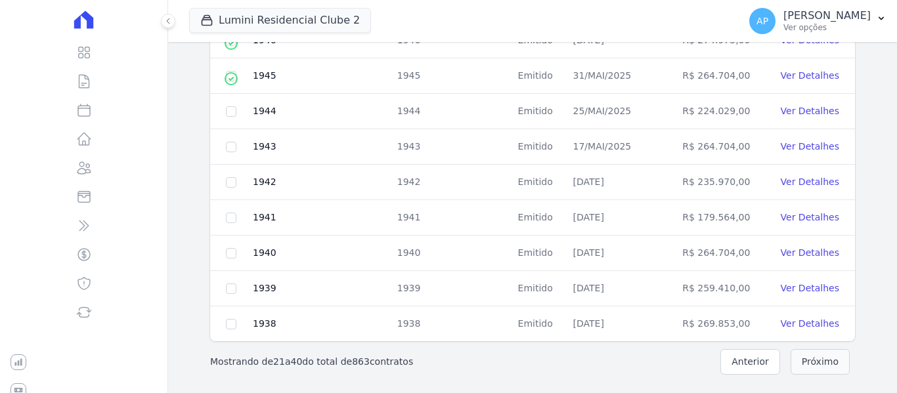
click at [810, 358] on button "Próximo" at bounding box center [819, 362] width 59 height 26
click at [801, 372] on button "Próximo" at bounding box center [819, 362] width 59 height 26
click at [823, 366] on button "Próximo" at bounding box center [819, 362] width 59 height 26
click at [815, 354] on button "Próximo" at bounding box center [819, 362] width 59 height 26
click at [805, 366] on button "Próximo" at bounding box center [819, 362] width 59 height 26
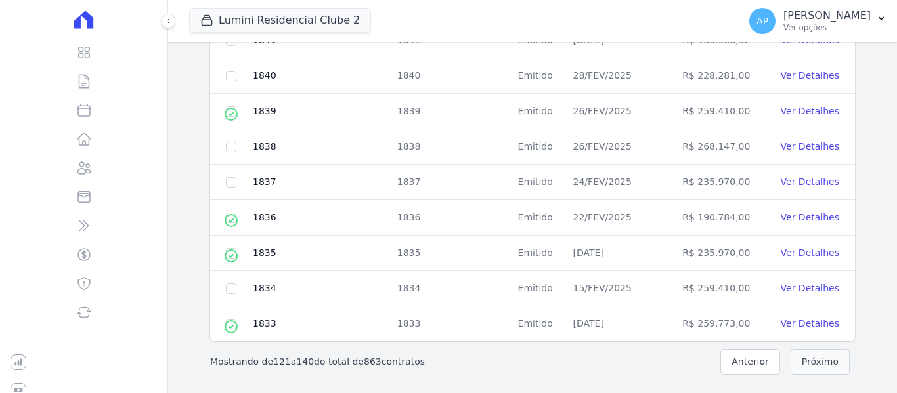
click at [817, 364] on button "Próximo" at bounding box center [819, 362] width 59 height 26
click at [794, 358] on button "Próximo" at bounding box center [819, 362] width 59 height 26
click at [812, 364] on button "Próximo" at bounding box center [819, 362] width 59 height 26
click at [813, 362] on button "Próximo" at bounding box center [819, 362] width 59 height 26
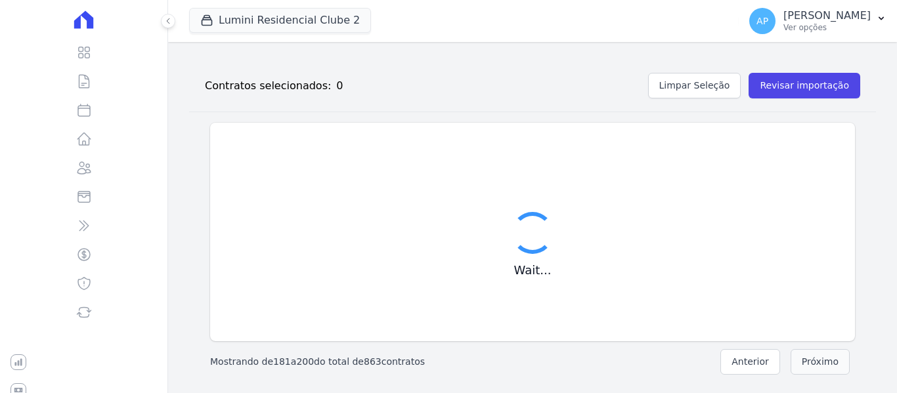
scroll to position [148, 0]
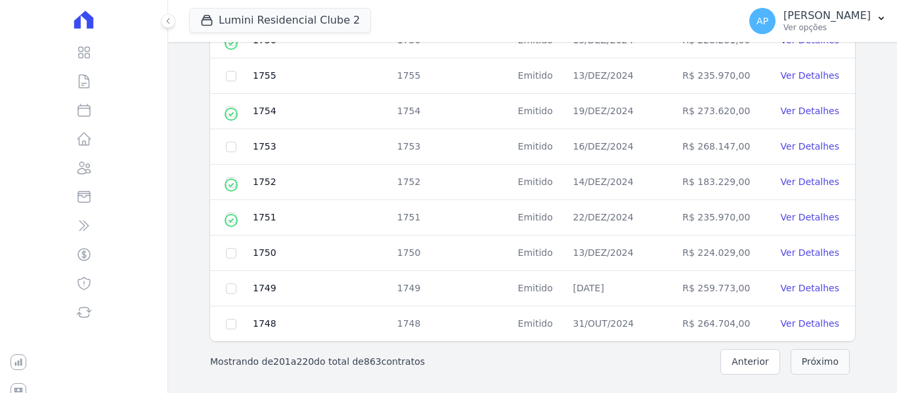
click at [804, 364] on button "Próximo" at bounding box center [819, 362] width 59 height 26
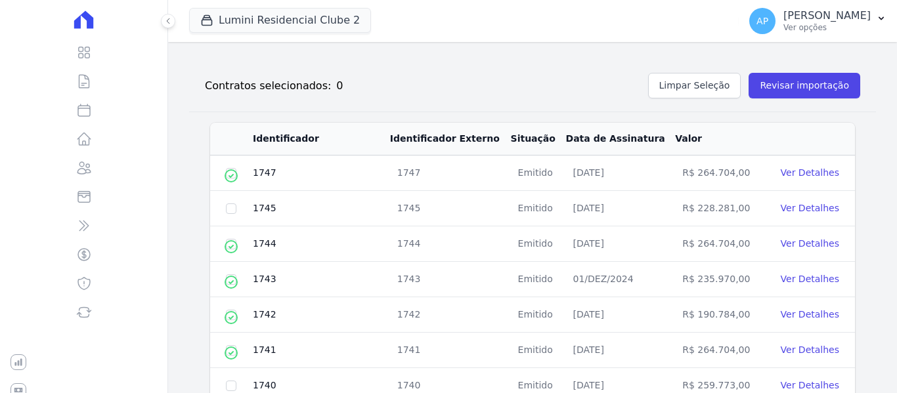
scroll to position [671, 0]
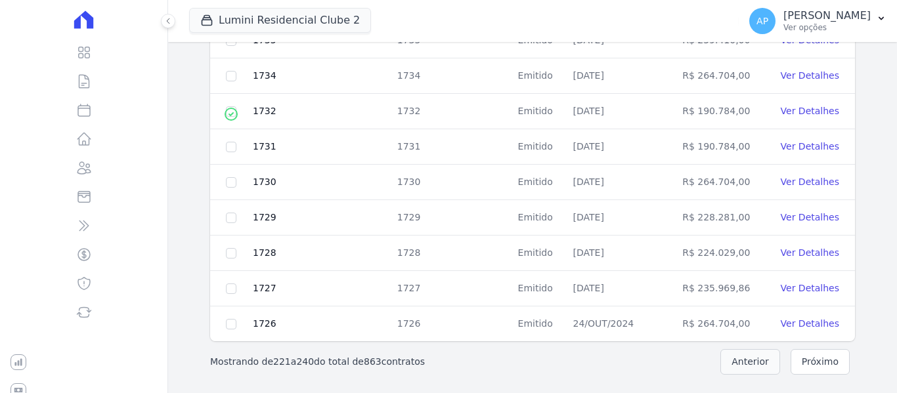
click at [745, 365] on button "Anterior" at bounding box center [750, 362] width 60 height 26
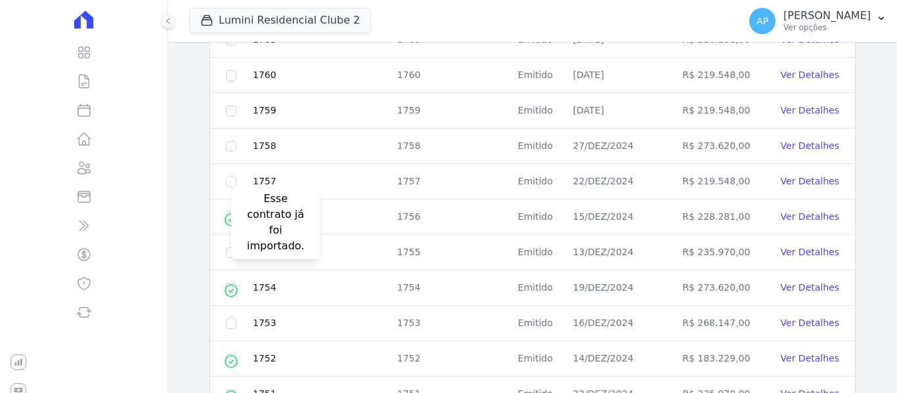
scroll to position [474, 0]
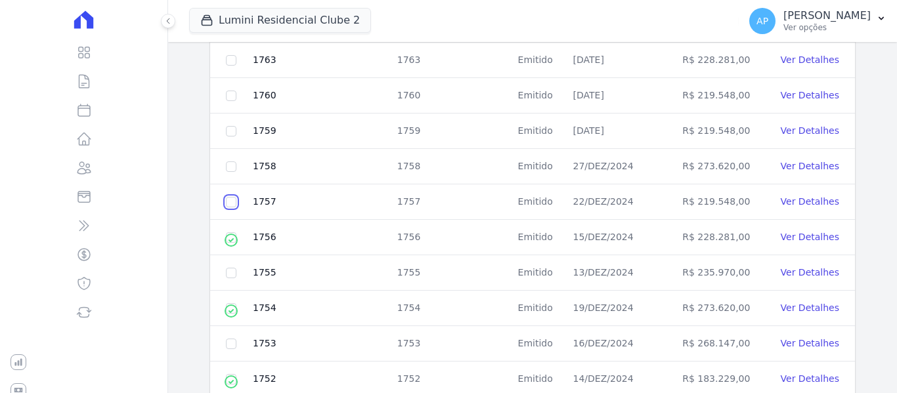
click at [232, 206] on input "checkbox" at bounding box center [231, 202] width 11 height 11
checkbox input "true"
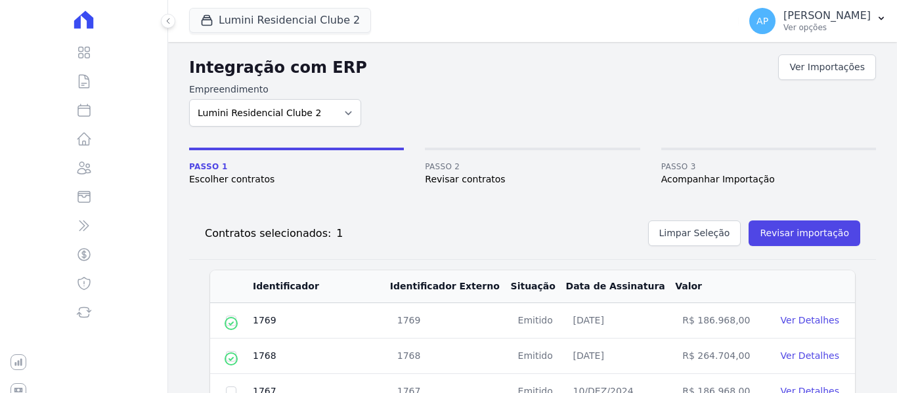
scroll to position [0, 0]
click at [808, 235] on button "Revisar importação" at bounding box center [804, 234] width 112 height 26
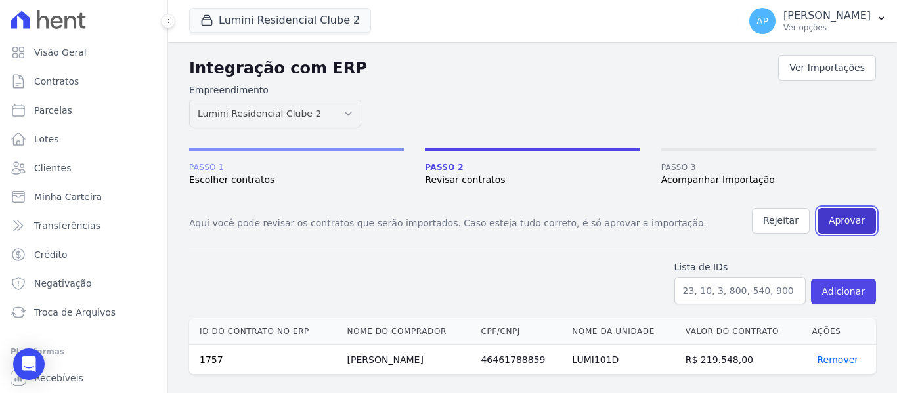
click at [854, 221] on button "Aprovar" at bounding box center [846, 221] width 58 height 26
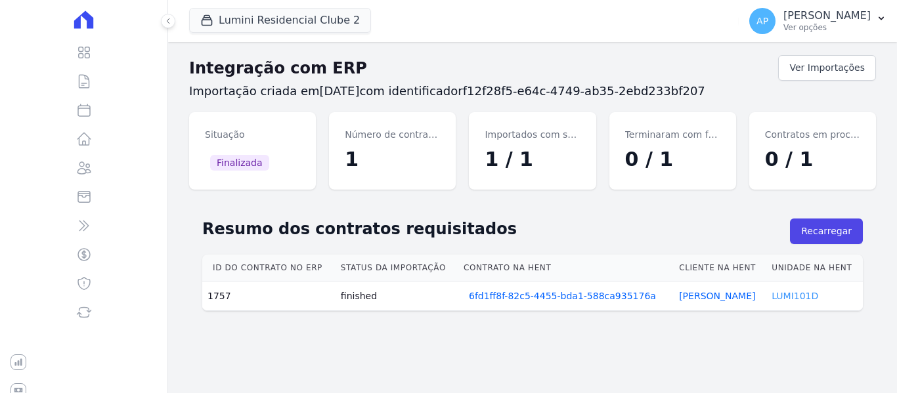
click at [803, 297] on link "LUMI101D" at bounding box center [794, 296] width 47 height 11
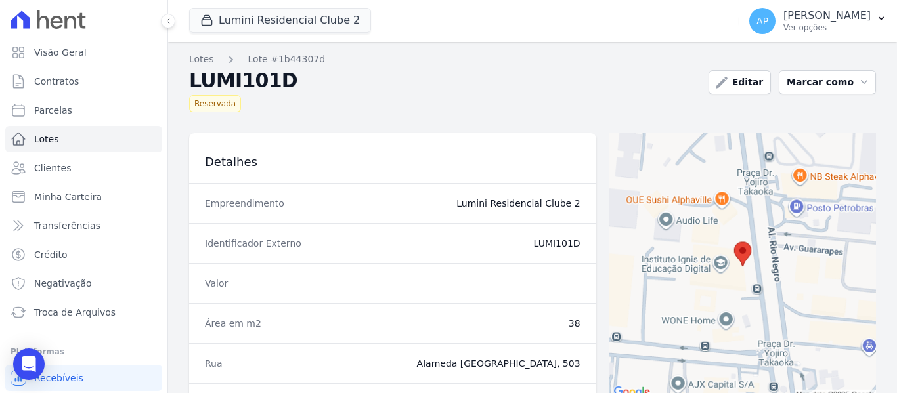
drag, startPoint x: 533, startPoint y: 249, endPoint x: 573, endPoint y: 249, distance: 39.4
click at [573, 249] on dd "LUMI101D" at bounding box center [455, 243] width 249 height 13
copy dd "LUMI101D"
click at [77, 84] on link "Contratos" at bounding box center [83, 81] width 157 height 26
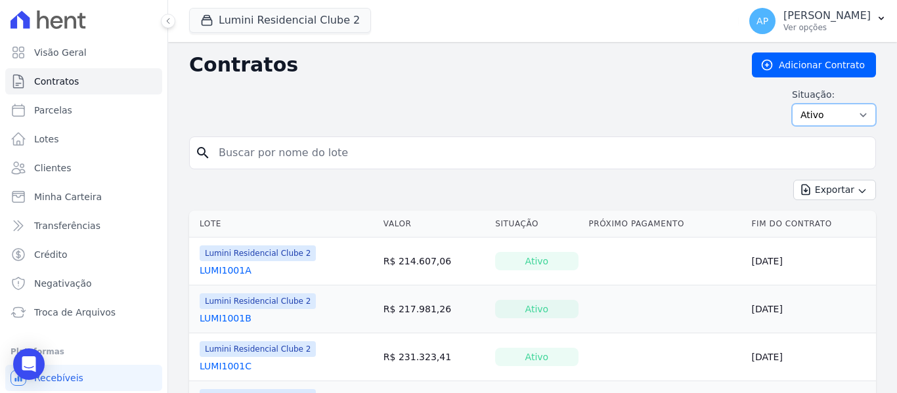
click at [839, 113] on select "Ativo Todos Pausado Distratado Rascunho Expirado Encerrado" at bounding box center [834, 115] width 84 height 22
select select "all"
click at [792, 104] on select "Ativo Todos Pausado Distratado Rascunho Expirado Encerrado" at bounding box center [834, 115] width 84 height 22
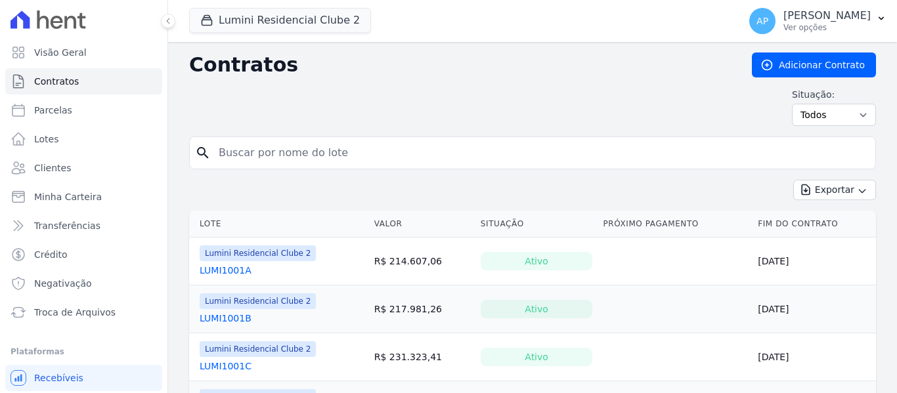
click at [326, 146] on input "search" at bounding box center [540, 153] width 659 height 26
paste input "LUMI101D"
type input "LUMI101D"
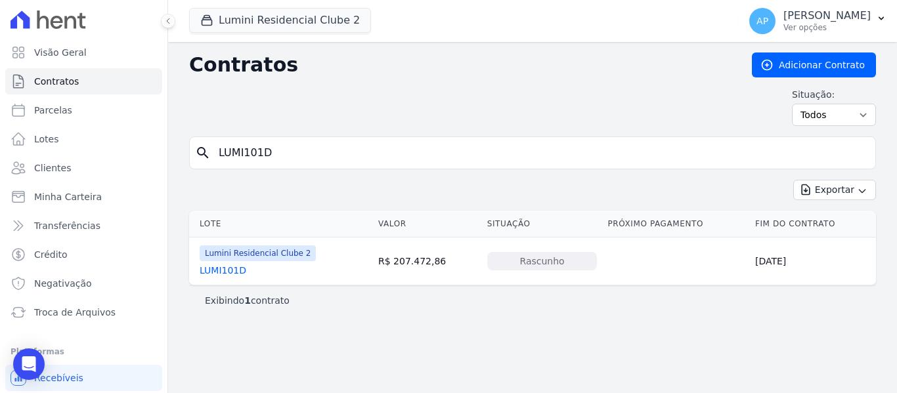
click at [227, 269] on link "LUMI101D" at bounding box center [223, 270] width 47 height 13
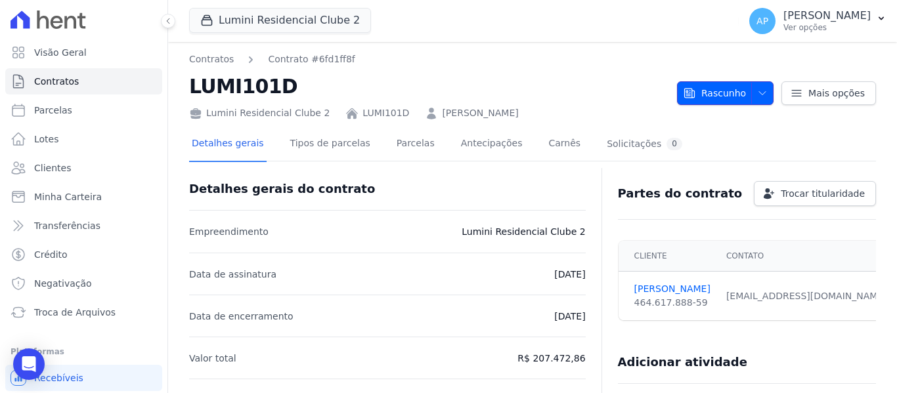
click at [751, 100] on span "button" at bounding box center [759, 93] width 16 height 21
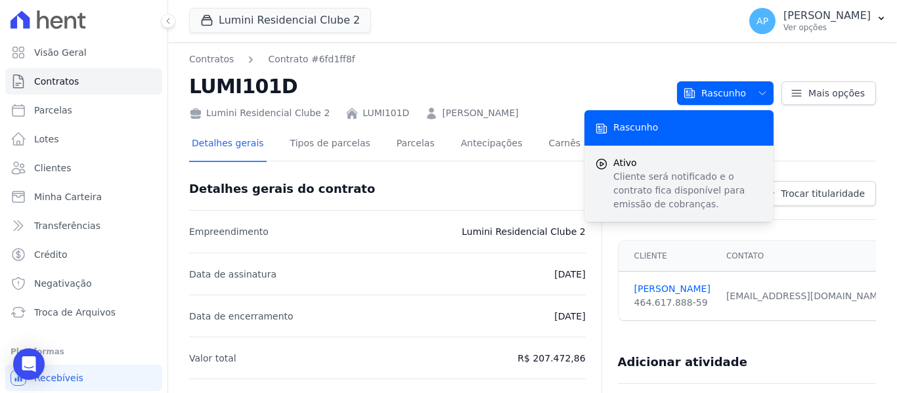
click at [716, 169] on span "Ativo" at bounding box center [688, 163] width 150 height 14
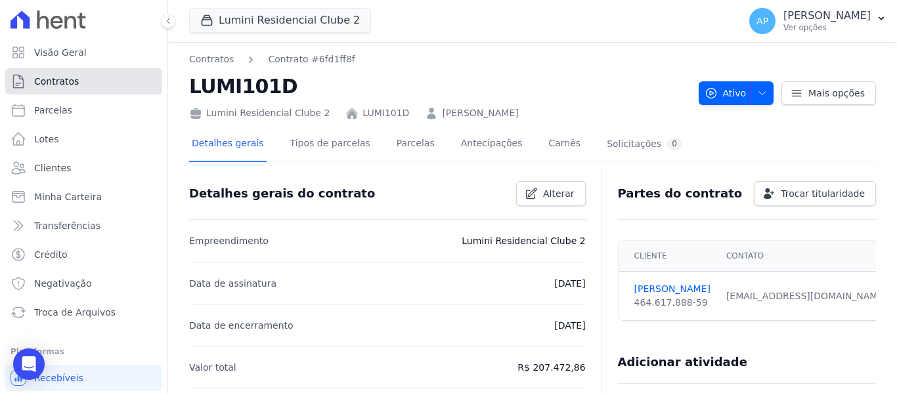
click at [74, 86] on span "Contratos" at bounding box center [56, 81] width 45 height 13
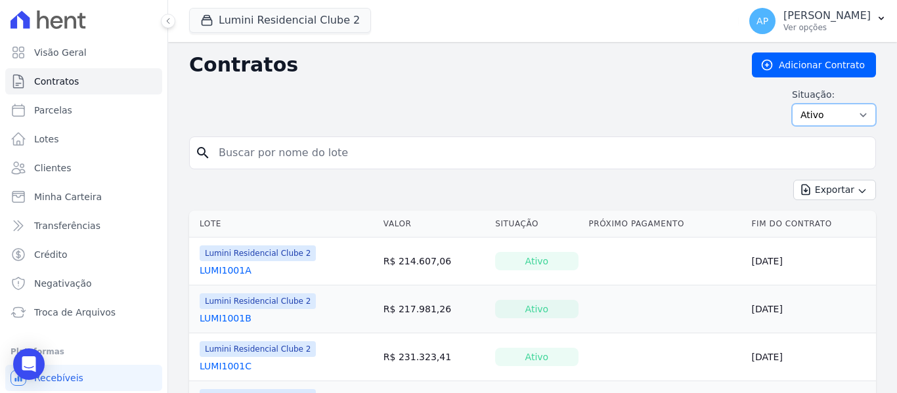
click at [821, 110] on select "Ativo Todos Pausado Distratado Rascunho Expirado Encerrado" at bounding box center [834, 115] width 84 height 22
select select "all"
click at [792, 104] on select "Ativo Todos Pausado Distratado Rascunho Expirado Encerrado" at bounding box center [834, 115] width 84 height 22
click at [343, 152] on input "search" at bounding box center [540, 153] width 659 height 26
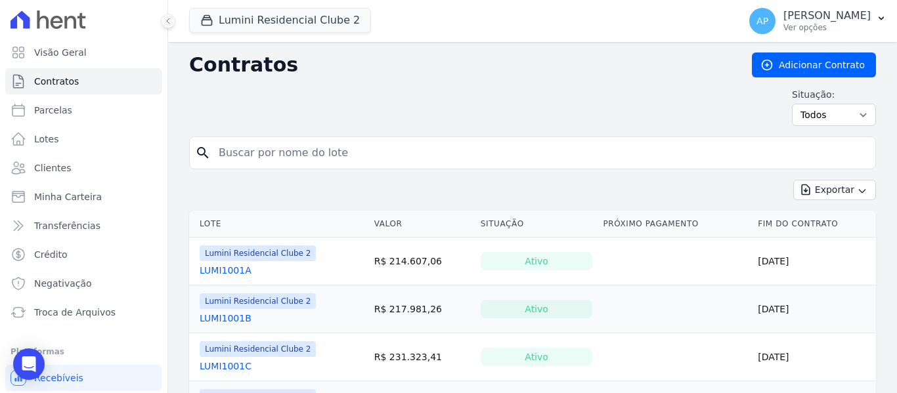
click at [344, 152] on input "search" at bounding box center [540, 153] width 659 height 26
paste input "106A"
type input "106A"
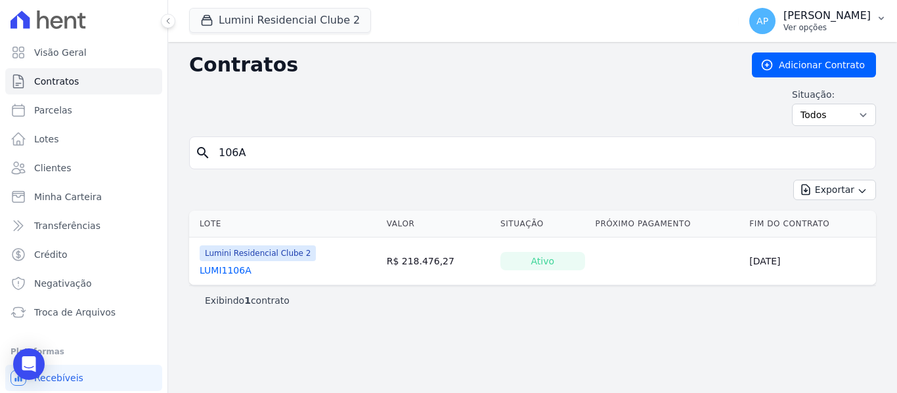
click at [863, 16] on p "[PERSON_NAME]" at bounding box center [826, 15] width 87 height 13
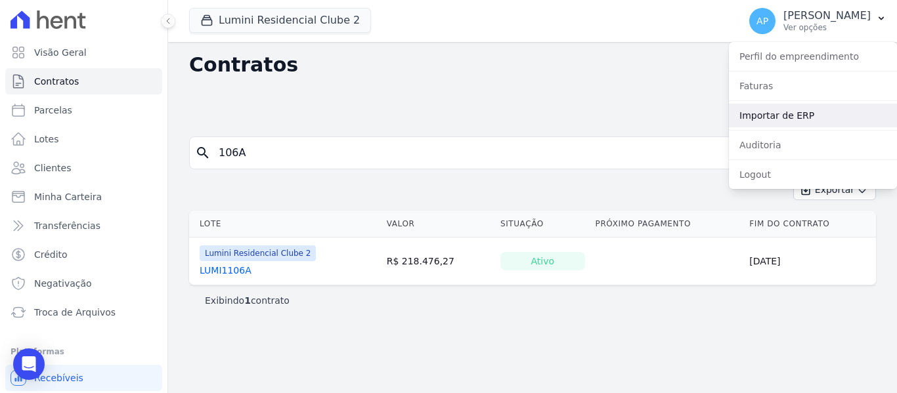
click at [823, 116] on link "Importar de ERP" at bounding box center [813, 116] width 168 height 24
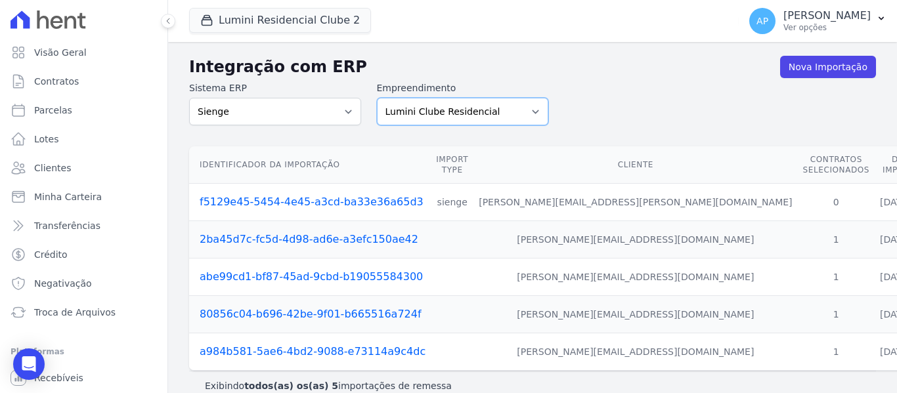
click at [483, 116] on select "Lumini Clube Residencial Lumini Residencial 3 Lumini Residencial Clube 2" at bounding box center [463, 112] width 172 height 28
drag, startPoint x: 479, startPoint y: 102, endPoint x: 478, endPoint y: 122, distance: 19.7
click at [479, 102] on select "Lumini Clube Residencial Lumini Residencial 3 Lumini Residencial Clube 2" at bounding box center [463, 112] width 172 height 28
select select "d72a9094-e555-49ec-99c2-ea39d091f9af"
click at [377, 98] on select "Lumini Clube Residencial Lumini Residencial 3 Lumini Residencial Clube 2" at bounding box center [463, 112] width 172 height 28
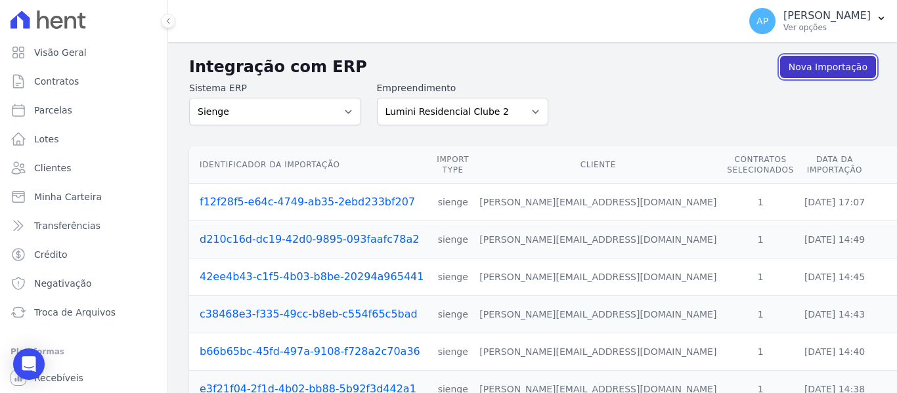
click at [812, 65] on link "Nova Importação" at bounding box center [828, 67] width 96 height 22
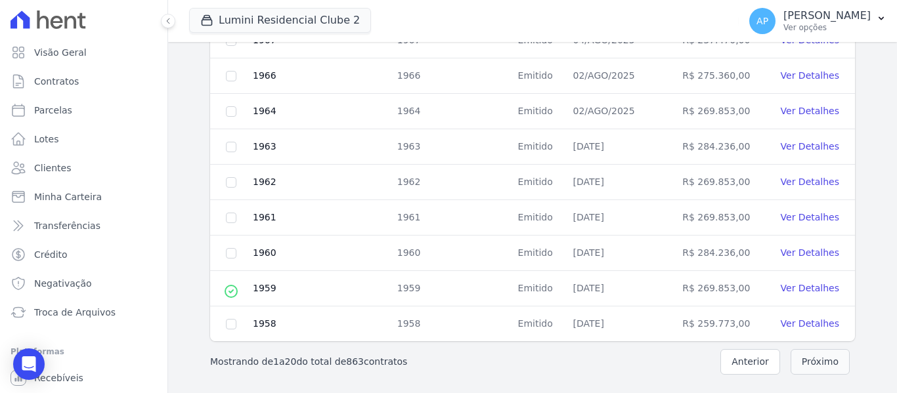
click at [806, 362] on button "Próximo" at bounding box center [819, 362] width 59 height 26
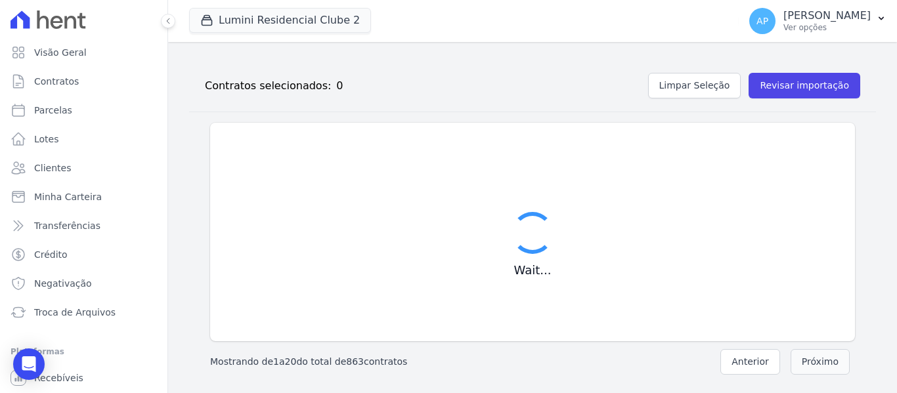
scroll to position [148, 0]
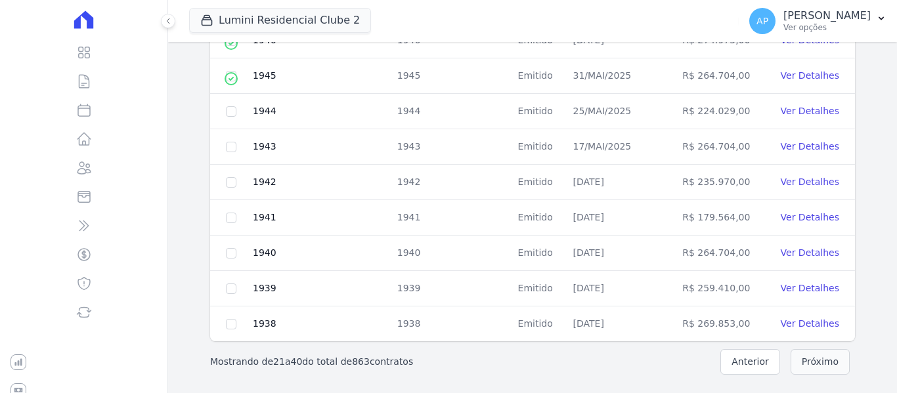
click at [806, 362] on button "Próximo" at bounding box center [819, 362] width 59 height 26
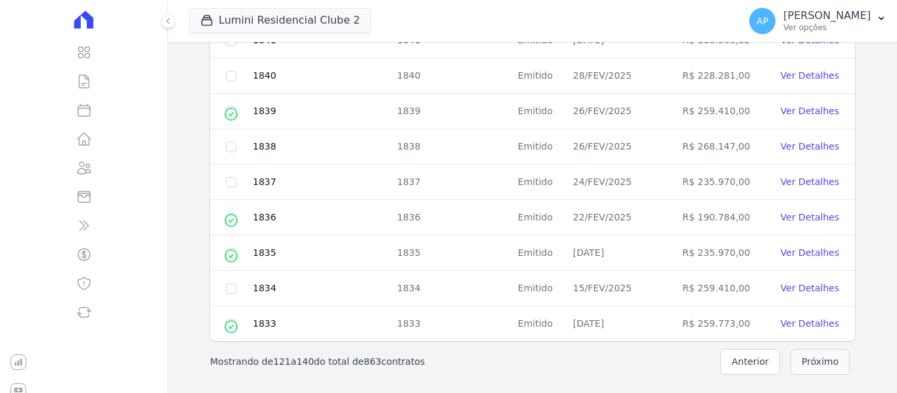
click at [806, 362] on button "Próximo" at bounding box center [819, 362] width 59 height 26
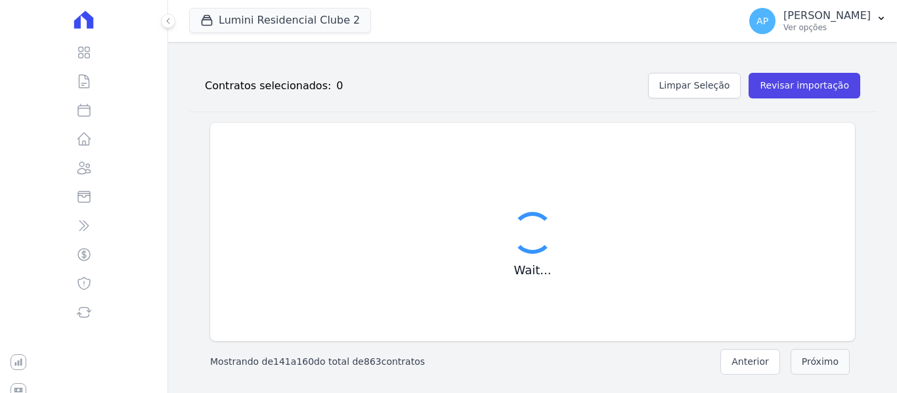
scroll to position [671, 0]
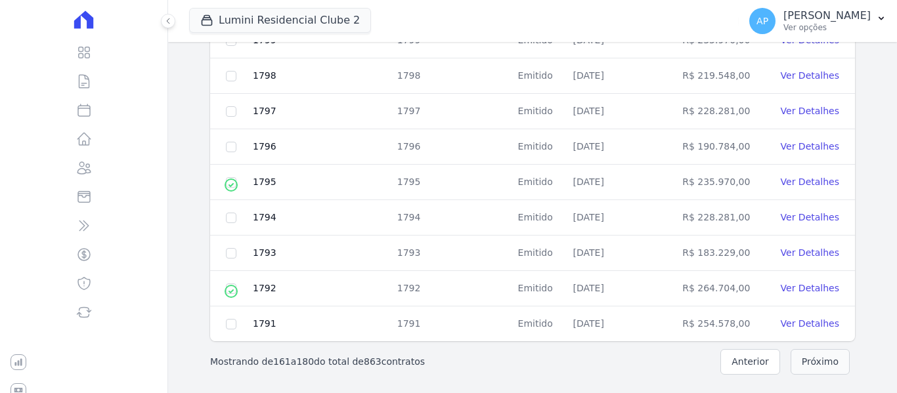
click at [806, 362] on button "Próximo" at bounding box center [819, 362] width 59 height 26
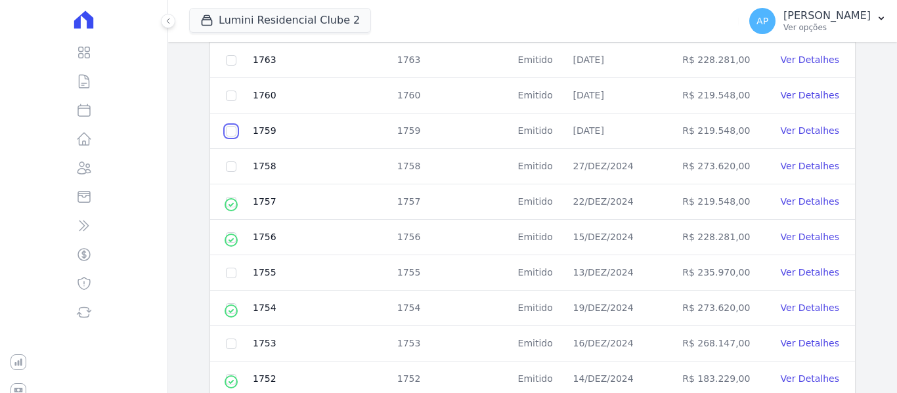
click at [230, 126] on input "checkbox" at bounding box center [231, 131] width 11 height 11
checkbox input "true"
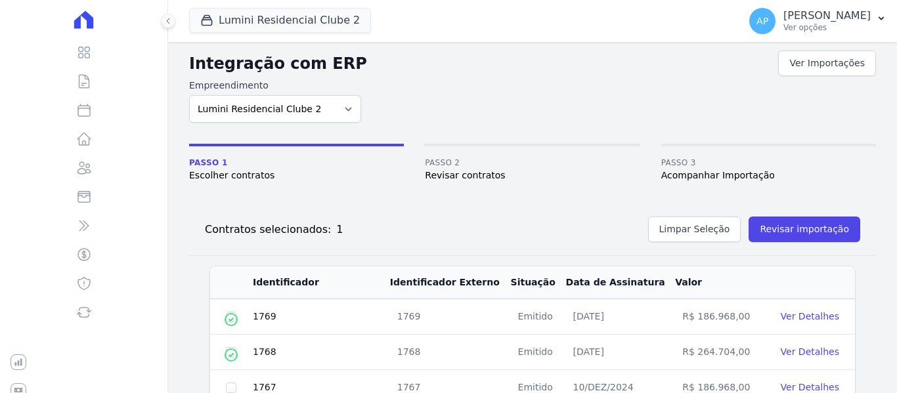
scroll to position [0, 0]
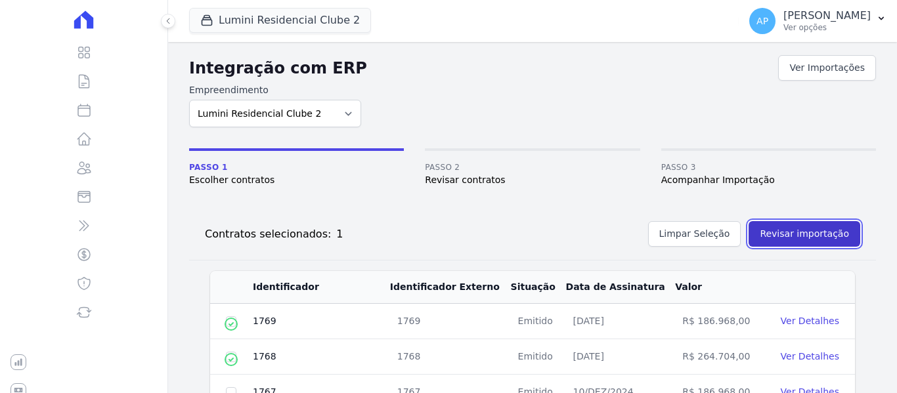
click at [807, 237] on button "Revisar importação" at bounding box center [804, 234] width 112 height 26
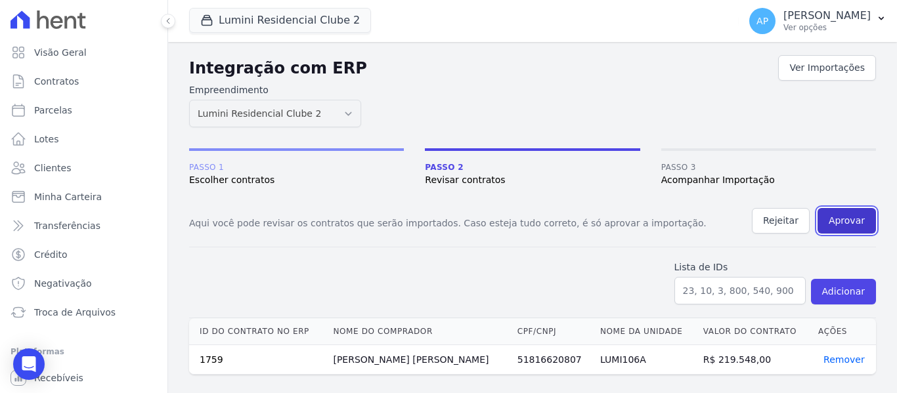
click at [846, 222] on button "Aprovar" at bounding box center [846, 221] width 58 height 26
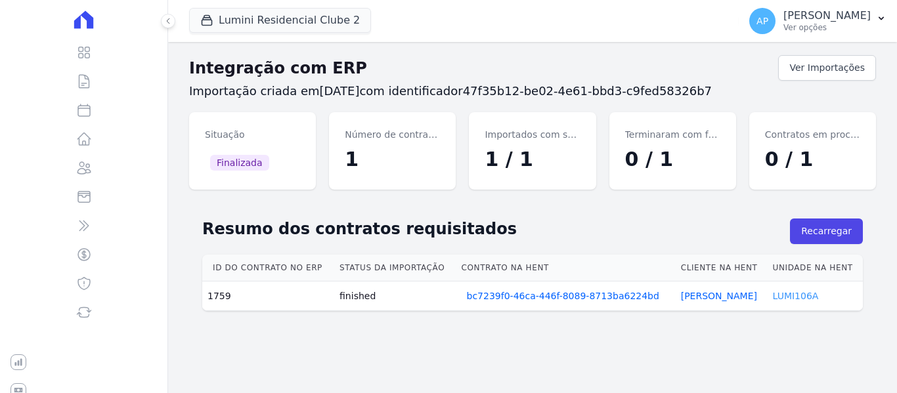
click at [784, 295] on link "LUMI106A" at bounding box center [796, 296] width 46 height 11
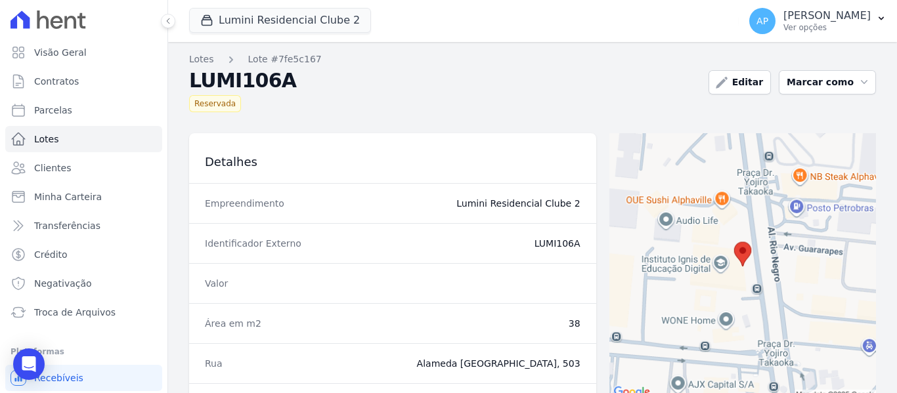
drag, startPoint x: 575, startPoint y: 240, endPoint x: 511, endPoint y: 246, distance: 64.0
click at [511, 246] on div "Identificador Externo LUMI106A" at bounding box center [392, 243] width 407 height 40
copy dd "LUMI106A"
click at [110, 81] on link "Contratos" at bounding box center [83, 81] width 157 height 26
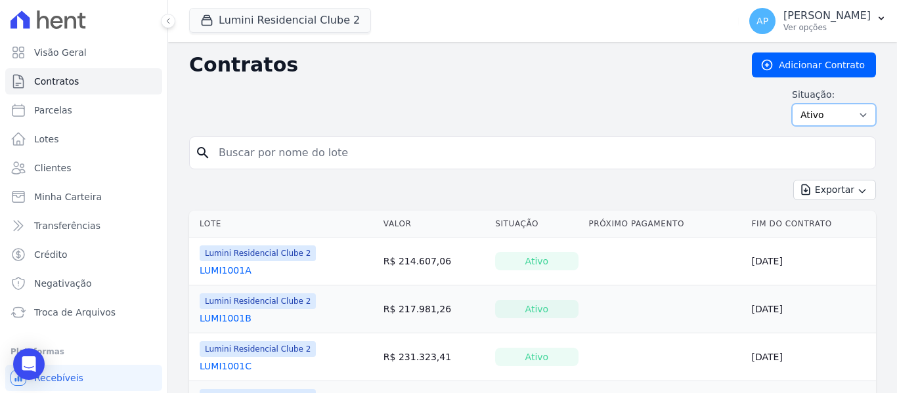
click at [802, 116] on select "Ativo Todos Pausado Distratado Rascunho Expirado Encerrado" at bounding box center [834, 115] width 84 height 22
select select "all"
click at [792, 104] on select "Ativo Todos Pausado Distratado Rascunho Expirado Encerrado" at bounding box center [834, 115] width 84 height 22
click at [411, 152] on input "search" at bounding box center [540, 153] width 659 height 26
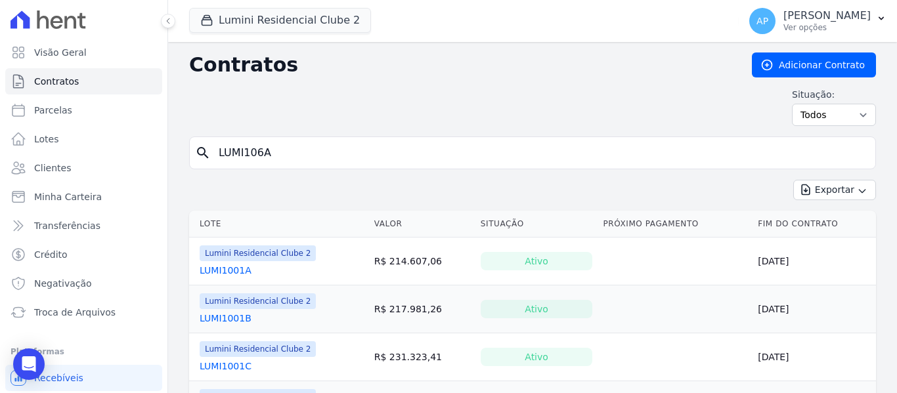
type input "LUMI106A"
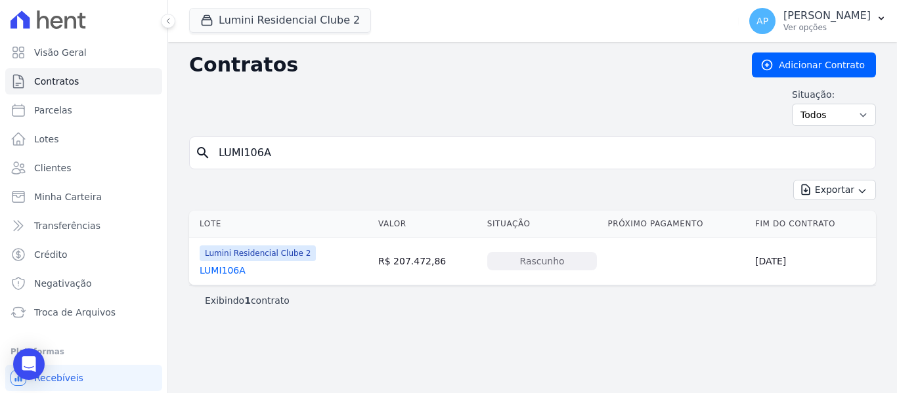
click at [232, 272] on link "LUMI106A" at bounding box center [223, 270] width 46 height 13
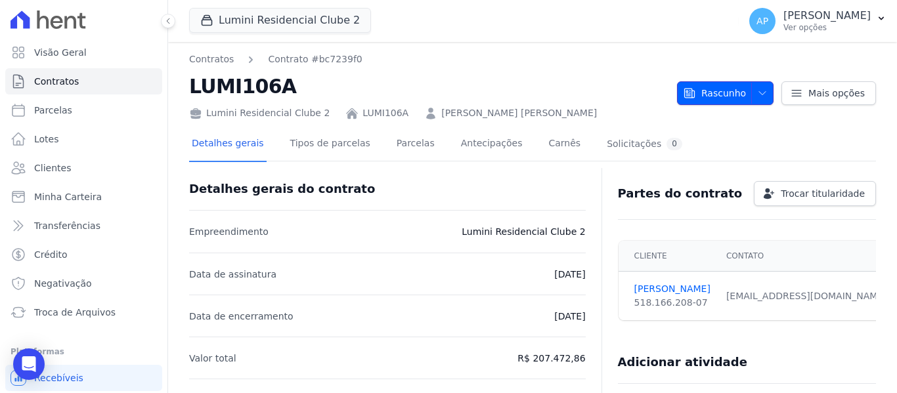
click at [727, 96] on span "Rascunho" at bounding box center [714, 93] width 63 height 24
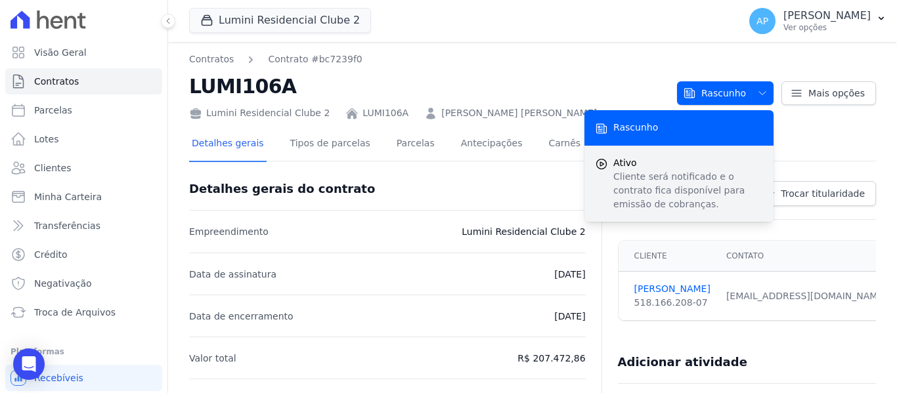
click at [701, 169] on span "Ativo" at bounding box center [688, 163] width 150 height 14
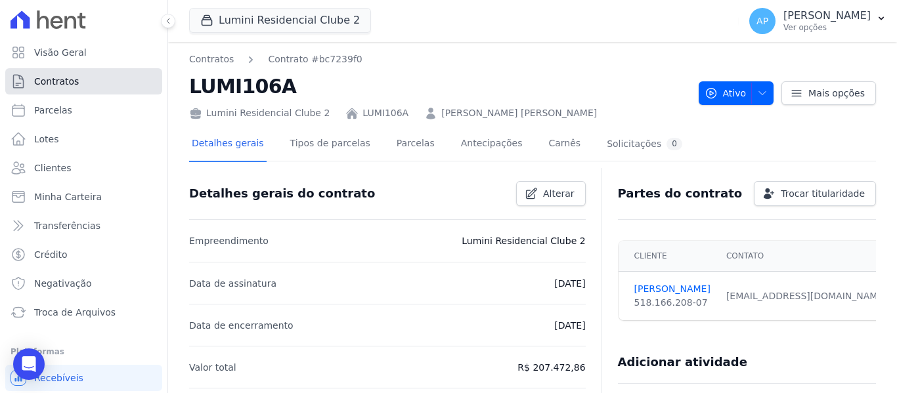
click at [110, 79] on link "Contratos" at bounding box center [83, 81] width 157 height 26
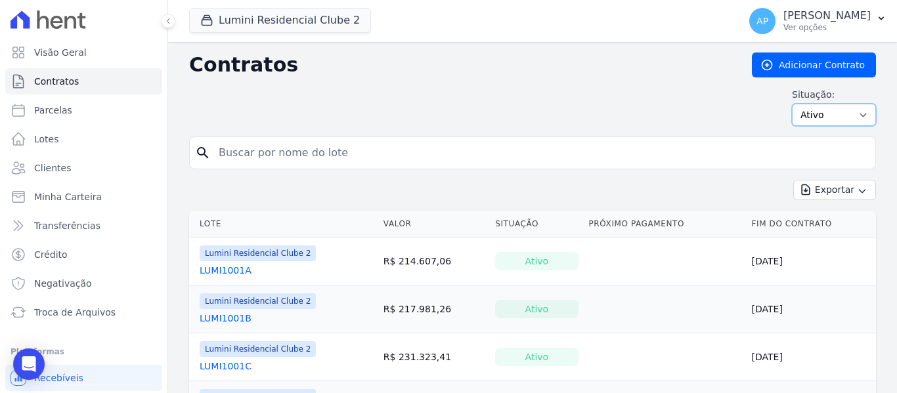
click at [825, 119] on select "Ativo Todos Pausado Distratado Rascunho Expirado Encerrado" at bounding box center [834, 115] width 84 height 22
select select "all"
click at [792, 104] on select "Ativo Todos Pausado Distratado Rascunho Expirado Encerrado" at bounding box center [834, 115] width 84 height 22
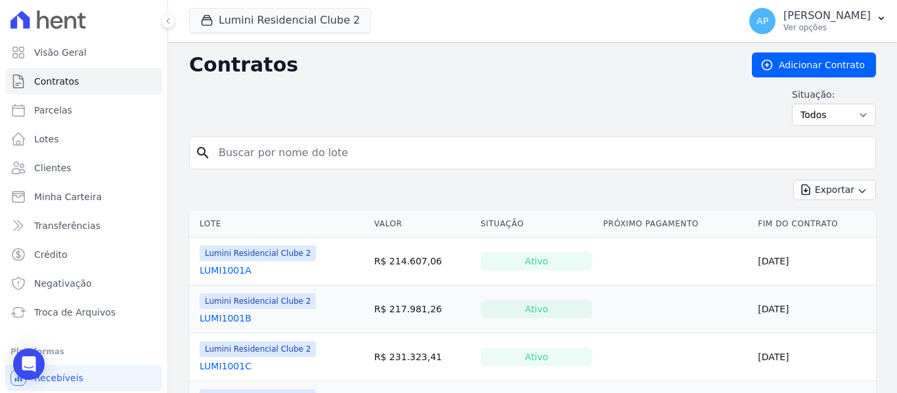
click at [615, 152] on input "search" at bounding box center [540, 153] width 659 height 26
paste input "709D"
type input "709D"
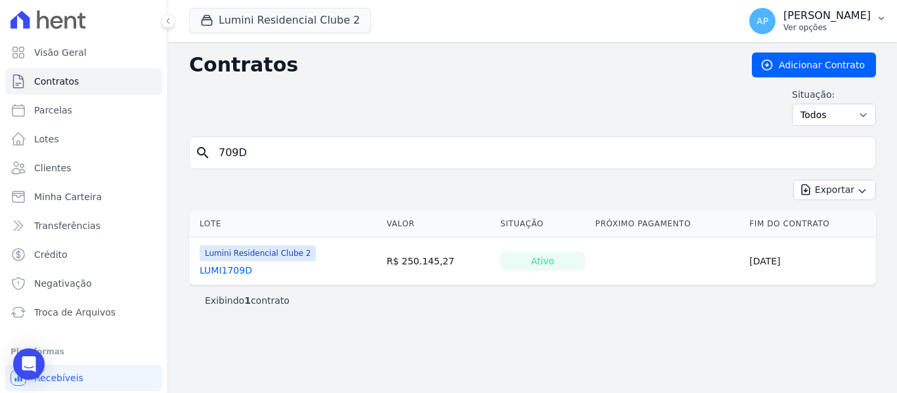
click at [846, 18] on p "[PERSON_NAME]" at bounding box center [826, 15] width 87 height 13
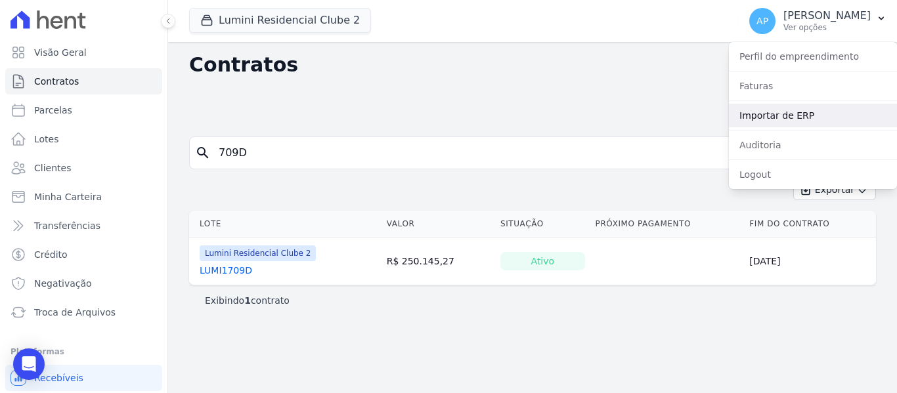
click at [819, 118] on link "Importar de ERP" at bounding box center [813, 116] width 168 height 24
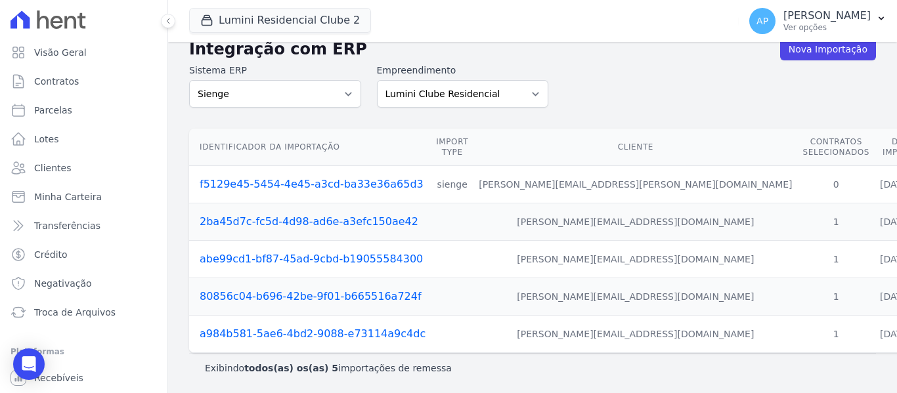
scroll to position [28, 0]
click at [515, 88] on select "Lumini Clube Residencial Lumini Residencial 3 Lumini Residencial Clube 2" at bounding box center [463, 94] width 172 height 28
select select "d72a9094-e555-49ec-99c2-ea39d091f9af"
click at [377, 80] on select "Lumini Clube Residencial Lumini Residencial 3 Lumini Residencial Clube 2" at bounding box center [463, 94] width 172 height 28
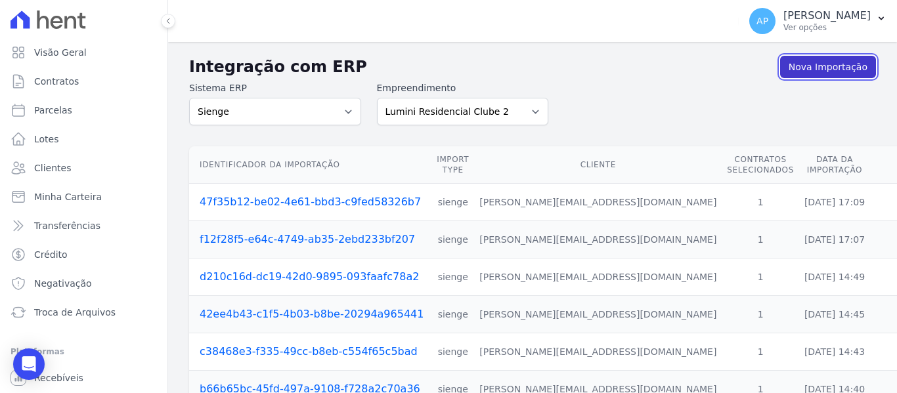
click at [827, 72] on link "Nova Importação" at bounding box center [828, 67] width 96 height 22
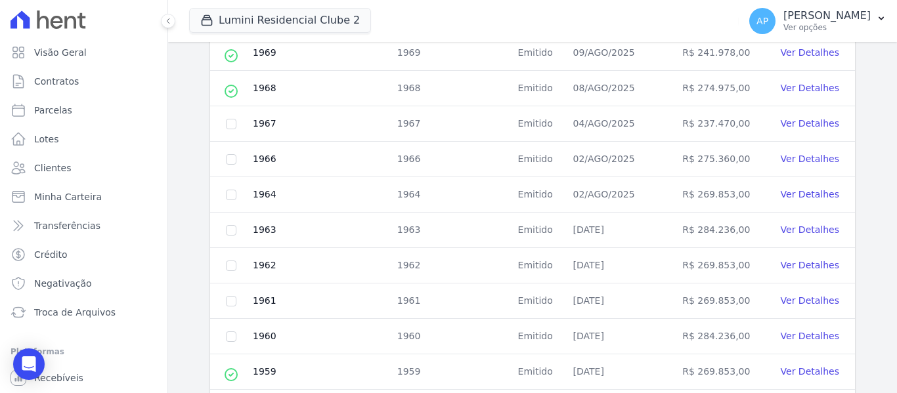
scroll to position [671, 0]
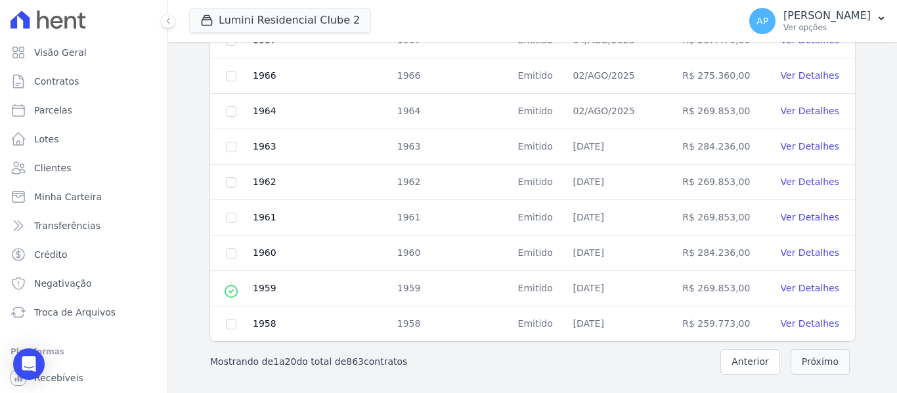
click at [815, 359] on button "Próximo" at bounding box center [819, 362] width 59 height 26
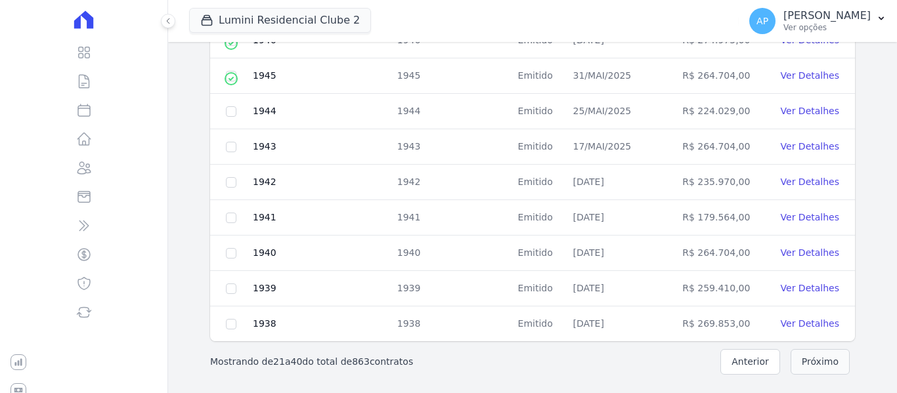
click at [823, 361] on button "Próximo" at bounding box center [819, 362] width 59 height 26
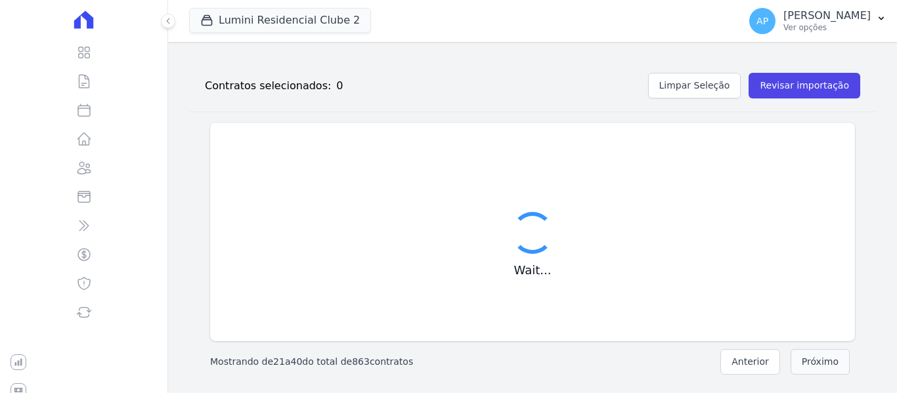
scroll to position [148, 0]
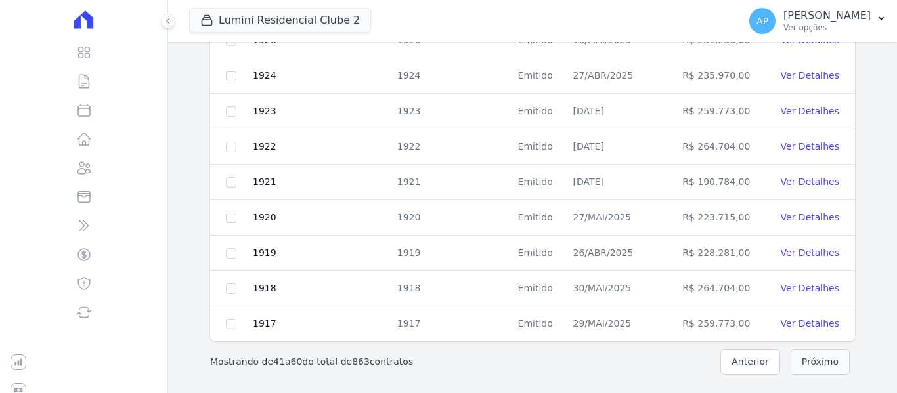
click at [823, 361] on button "Próximo" at bounding box center [819, 362] width 59 height 26
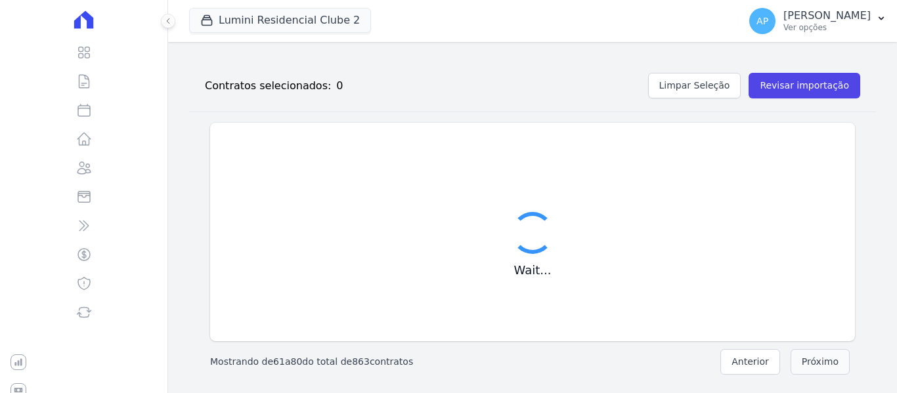
click at [823, 361] on button "Próximo" at bounding box center [819, 362] width 59 height 26
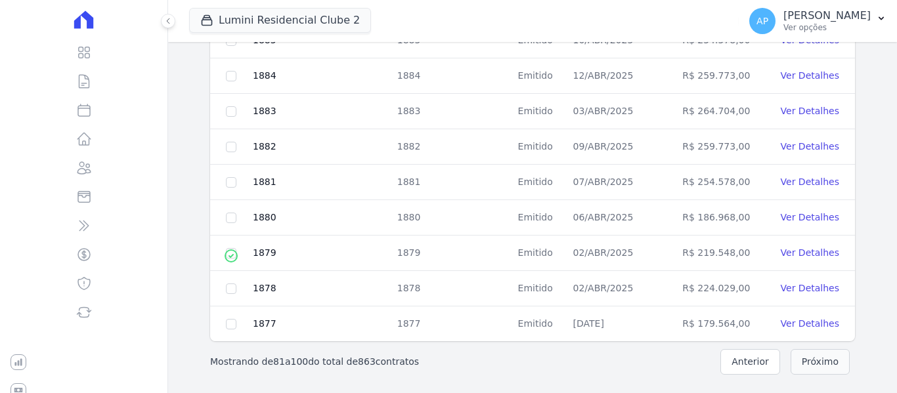
click at [823, 361] on button "Próximo" at bounding box center [819, 362] width 59 height 26
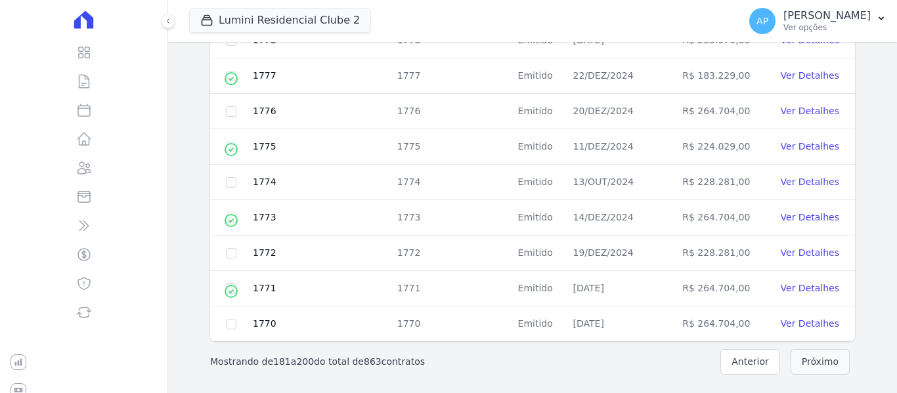
click at [823, 361] on button "Próximo" at bounding box center [819, 362] width 59 height 26
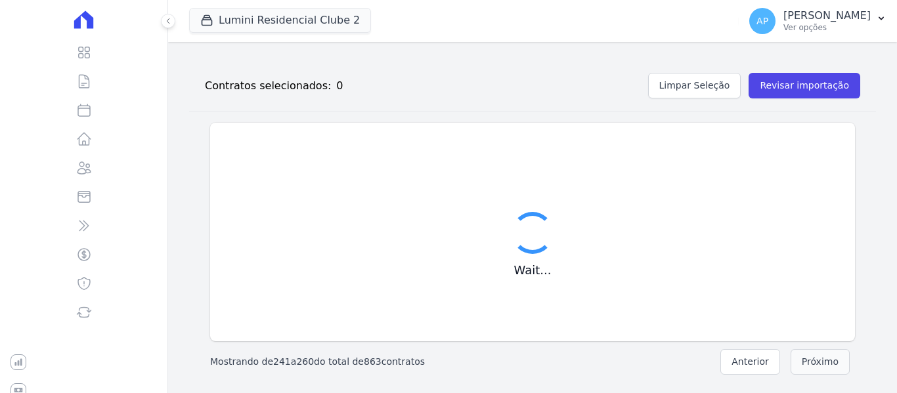
scroll to position [671, 0]
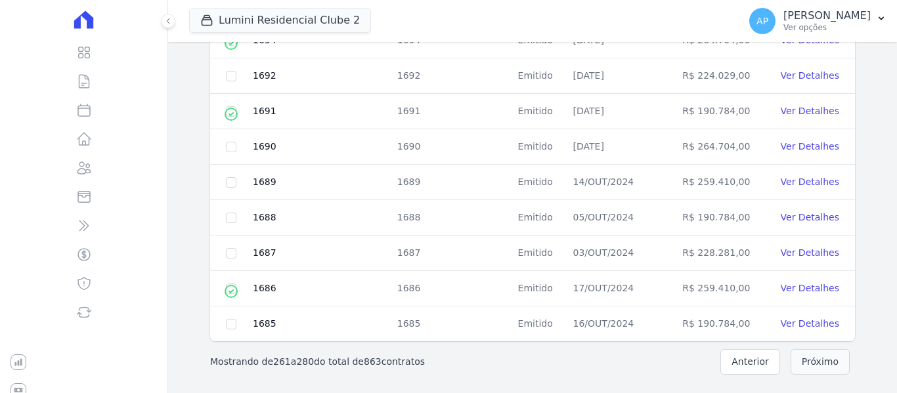
click at [823, 361] on button "Próximo" at bounding box center [819, 362] width 59 height 26
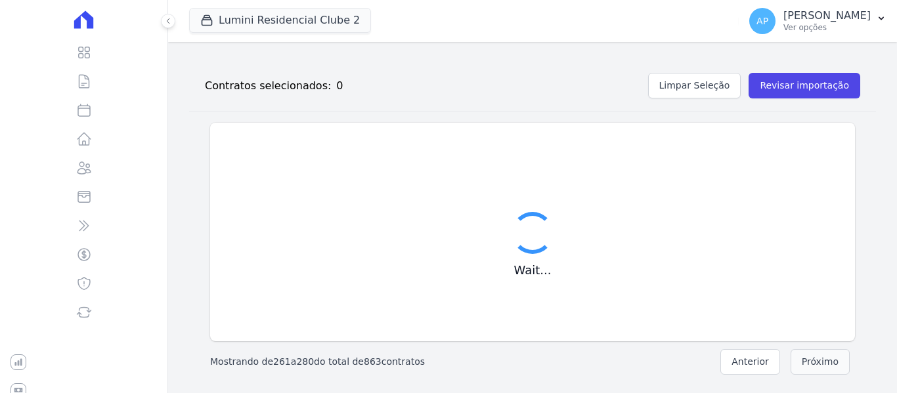
scroll to position [148, 0]
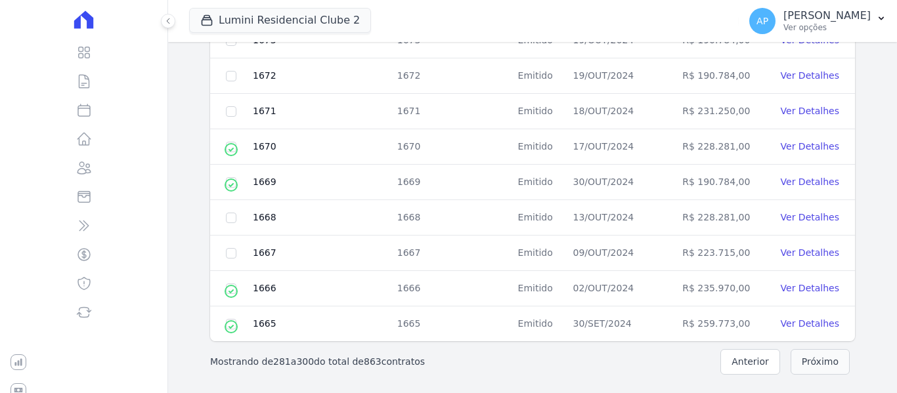
click at [823, 361] on button "Próximo" at bounding box center [819, 362] width 59 height 26
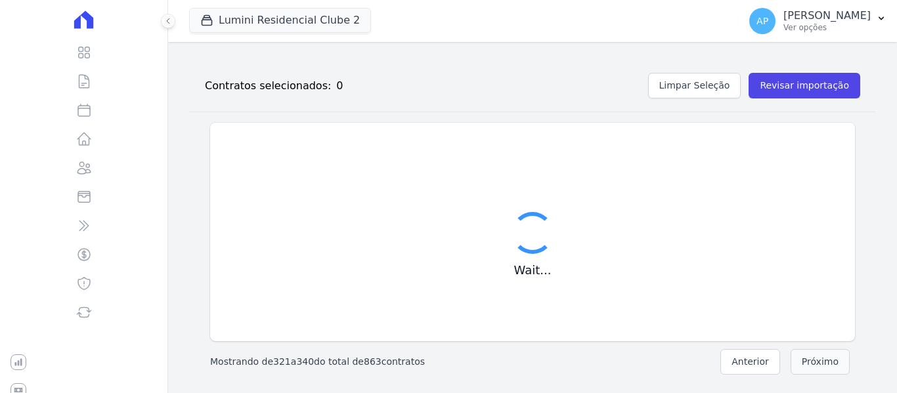
scroll to position [671, 0]
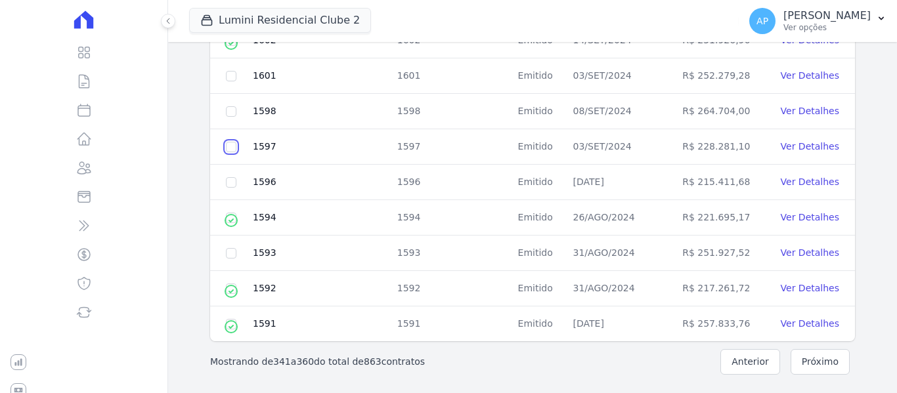
click at [232, 142] on input "checkbox" at bounding box center [231, 147] width 11 height 11
checkbox input "true"
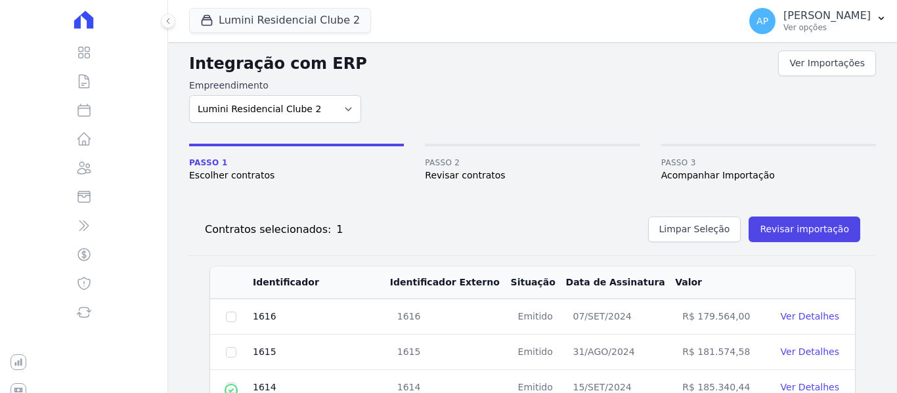
scroll to position [0, 0]
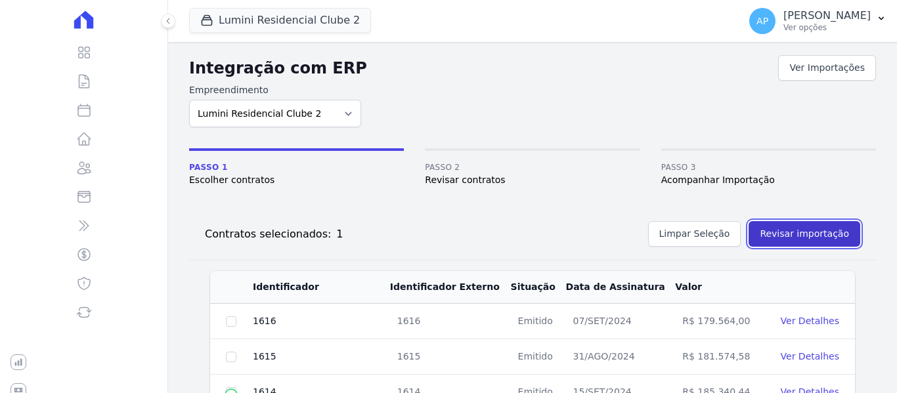
click at [817, 225] on button "Revisar importação" at bounding box center [804, 234] width 112 height 26
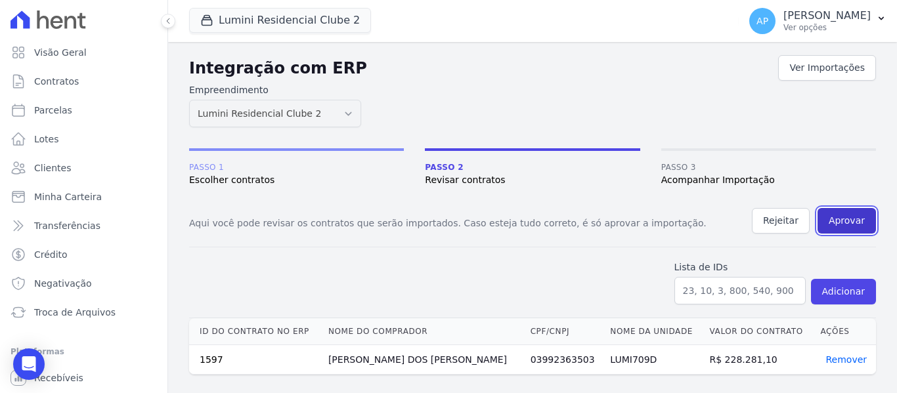
click at [840, 218] on button "Aprovar" at bounding box center [846, 221] width 58 height 26
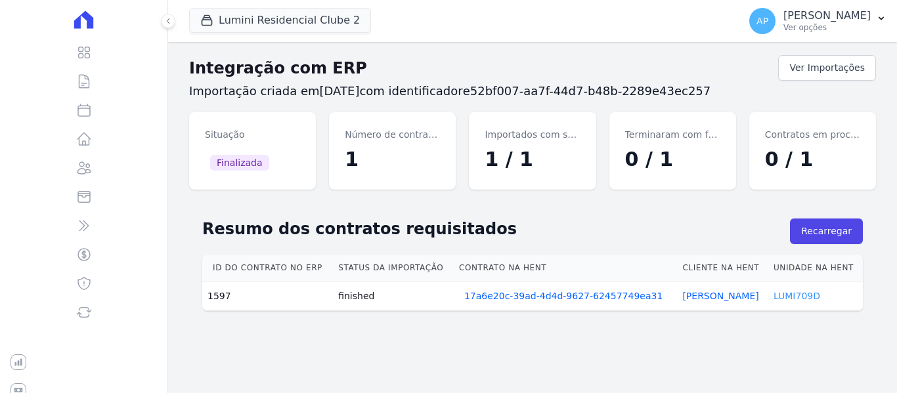
click at [799, 293] on link "LUMI709D" at bounding box center [796, 296] width 47 height 11
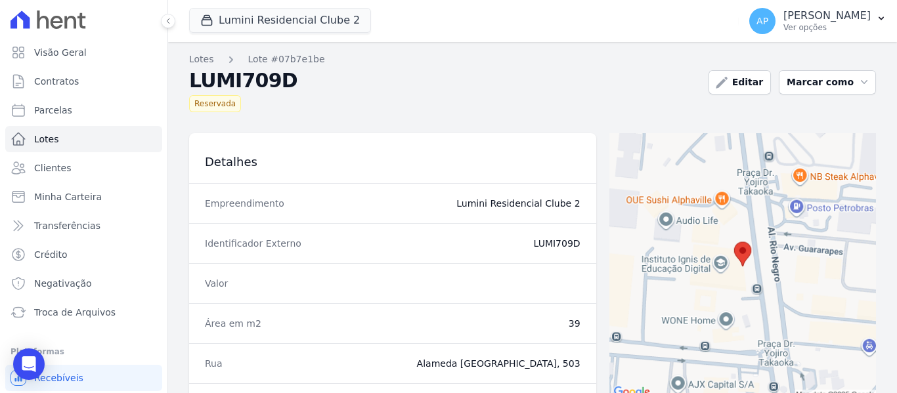
drag, startPoint x: 557, startPoint y: 243, endPoint x: 530, endPoint y: 243, distance: 26.9
click at [530, 243] on div "Identificador Externo LUMI709D" at bounding box center [392, 243] width 407 height 40
copy dd "LUMI709D"
click at [89, 108] on link "Parcelas" at bounding box center [83, 110] width 157 height 26
select select
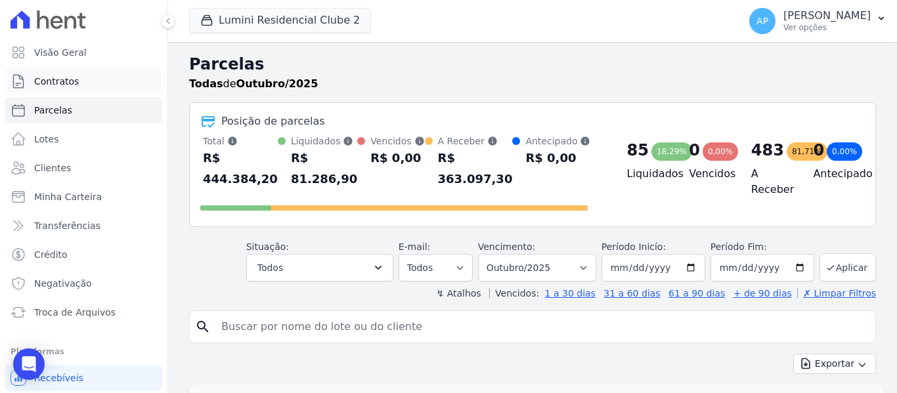
click at [72, 81] on span "Contratos" at bounding box center [56, 81] width 45 height 13
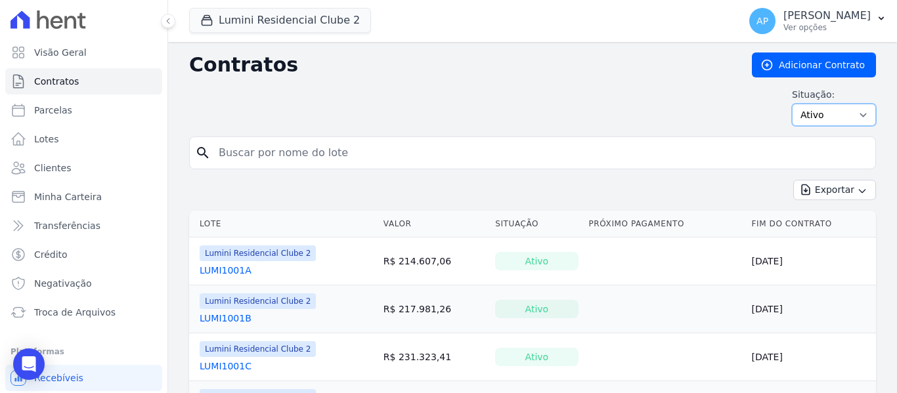
click at [829, 113] on select "Ativo Todos Pausado Distratado Rascunho Expirado Encerrado" at bounding box center [834, 115] width 84 height 22
select select "all"
click at [792, 104] on select "Ativo Todos Pausado Distratado Rascunho Expirado Encerrado" at bounding box center [834, 115] width 84 height 22
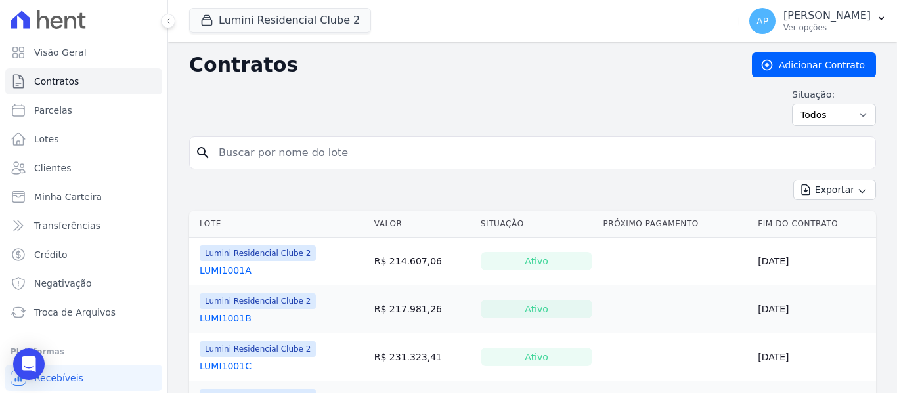
click at [330, 150] on input "search" at bounding box center [540, 153] width 659 height 26
paste input "LUMI709D"
type input "LUMI709D"
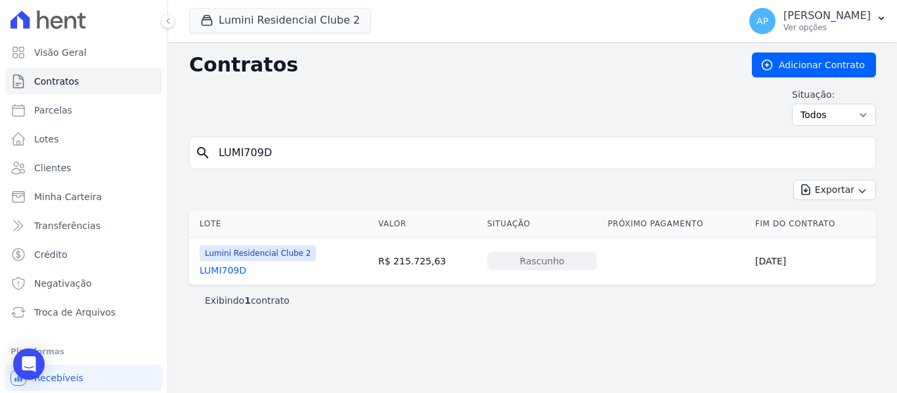
click at [230, 276] on link "LUMI709D" at bounding box center [223, 270] width 47 height 13
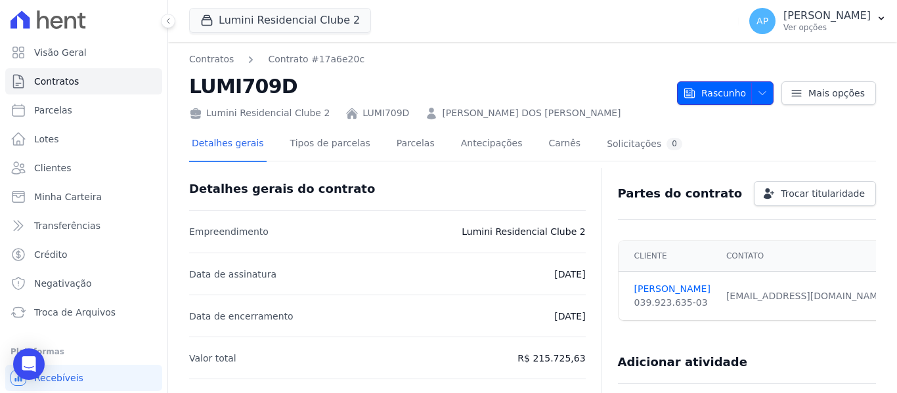
click at [714, 89] on span "Rascunho" at bounding box center [714, 93] width 63 height 24
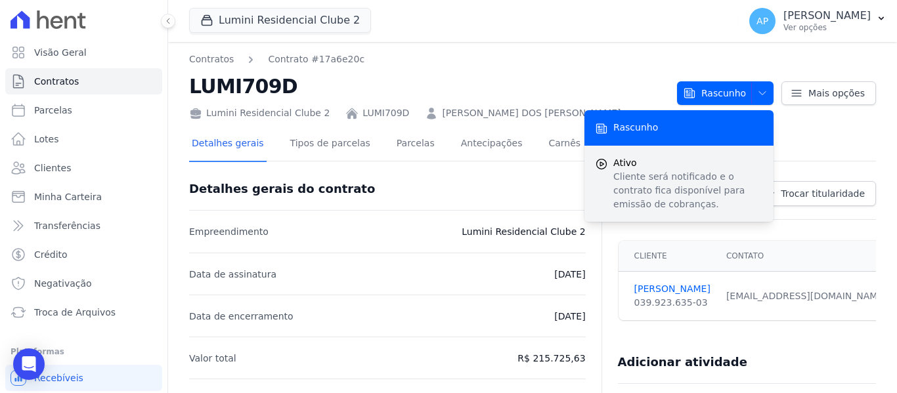
click at [693, 168] on span "Ativo" at bounding box center [688, 163] width 150 height 14
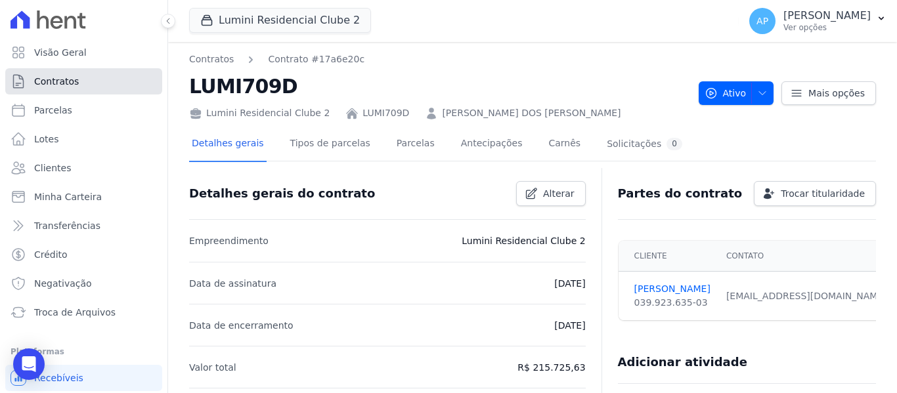
click at [94, 81] on link "Contratos" at bounding box center [83, 81] width 157 height 26
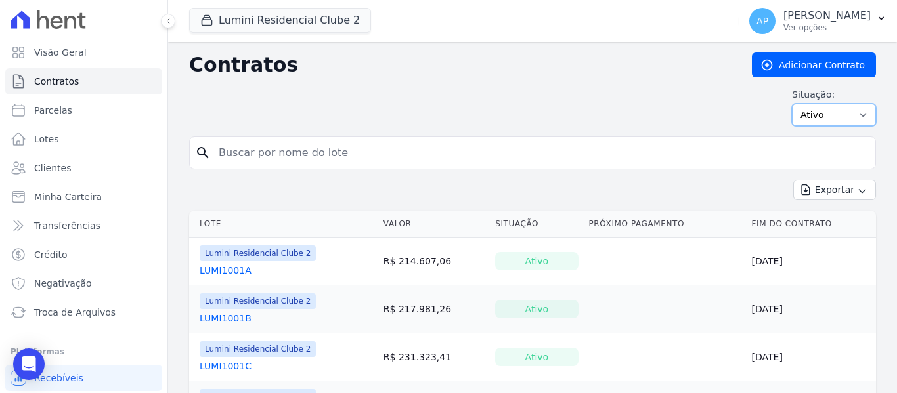
drag, startPoint x: 814, startPoint y: 110, endPoint x: 814, endPoint y: 117, distance: 7.2
click at [814, 110] on select "Ativo Todos Pausado Distratado Rascunho Expirado Encerrado" at bounding box center [834, 115] width 84 height 22
select select "all"
click at [792, 104] on select "Ativo Todos Pausado Distratado Rascunho Expirado Encerrado" at bounding box center [834, 115] width 84 height 22
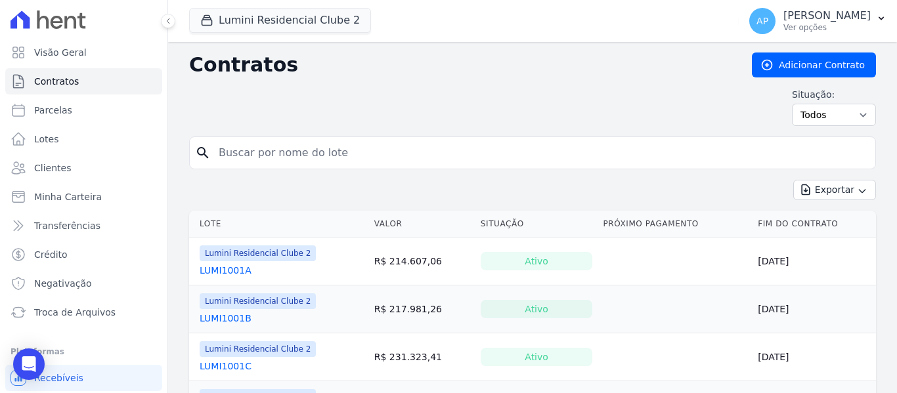
click at [588, 165] on input "search" at bounding box center [540, 153] width 659 height 26
paste input "211D"
type input "211D"
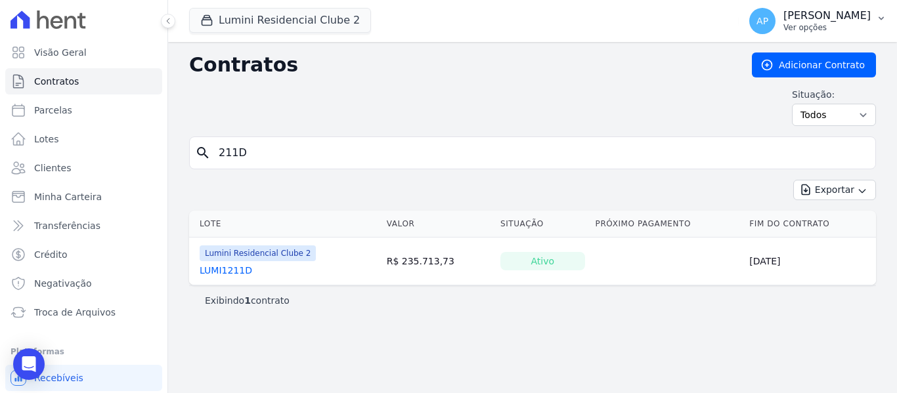
click at [847, 24] on p "Ver opções" at bounding box center [826, 27] width 87 height 11
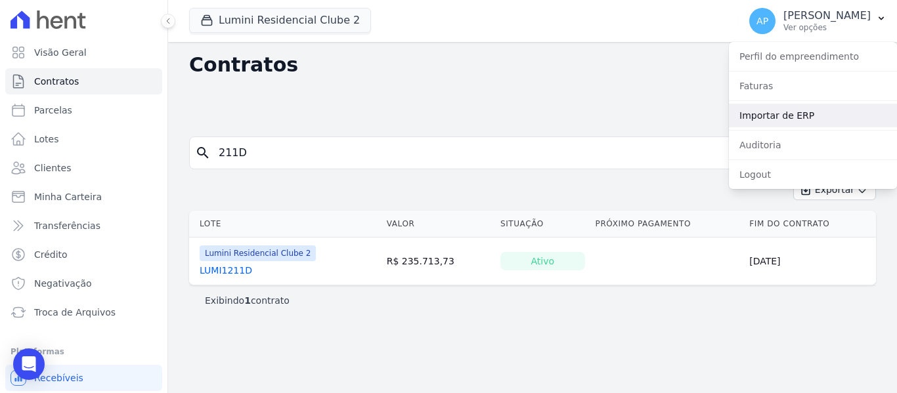
click at [819, 116] on link "Importar de ERP" at bounding box center [813, 116] width 168 height 24
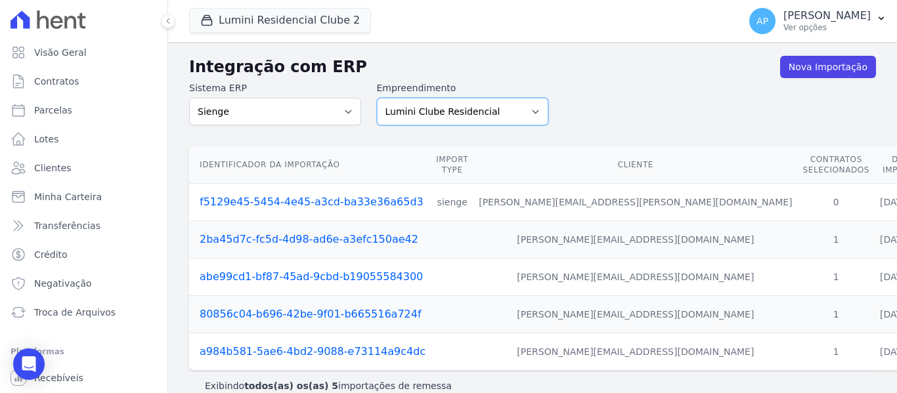
click at [414, 113] on select "Lumini Clube Residencial Lumini Residencial 3 Lumini Residencial Clube 2" at bounding box center [463, 112] width 172 height 28
select select "d72a9094-e555-49ec-99c2-ea39d091f9af"
click at [377, 98] on select "Lumini Clube Residencial Lumini Residencial 3 Lumini Residencial Clube 2" at bounding box center [463, 112] width 172 height 28
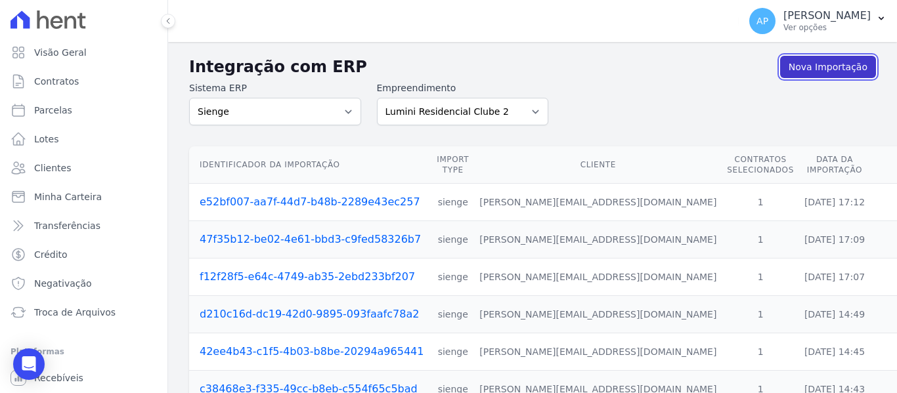
click at [797, 69] on link "Nova Importação" at bounding box center [828, 67] width 96 height 22
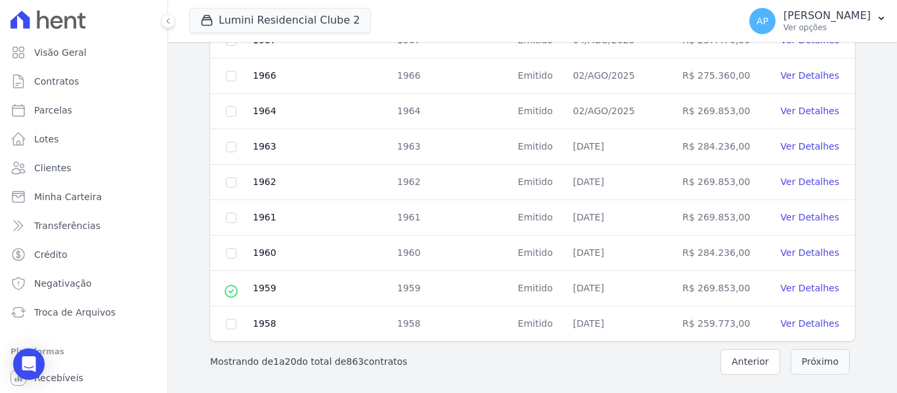
click at [819, 356] on button "Próximo" at bounding box center [819, 362] width 59 height 26
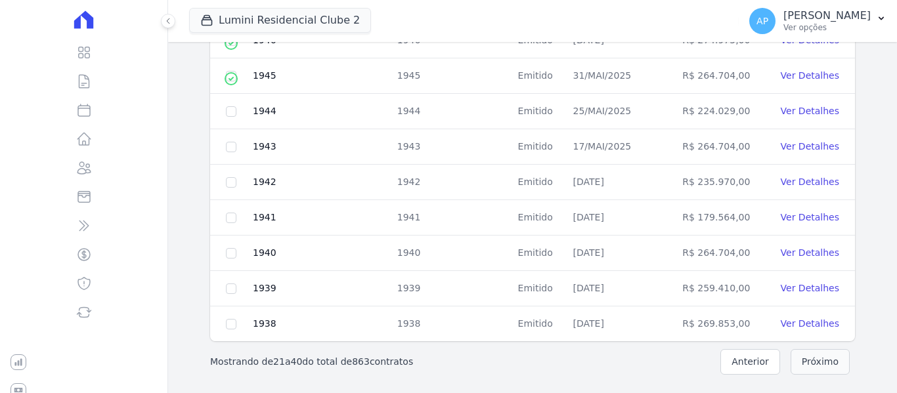
click at [818, 356] on button "Próximo" at bounding box center [819, 362] width 59 height 26
click at [818, 357] on button "Próximo" at bounding box center [819, 362] width 59 height 26
click at [819, 357] on button "Próximo" at bounding box center [819, 362] width 59 height 26
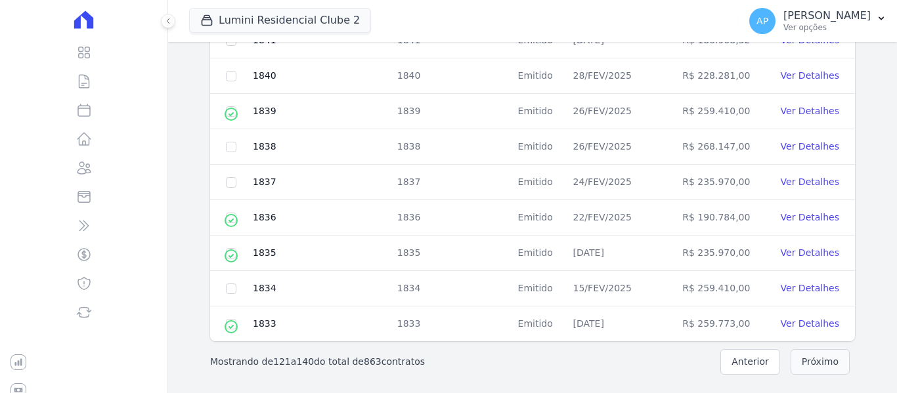
click at [819, 357] on button "Próximo" at bounding box center [819, 362] width 59 height 26
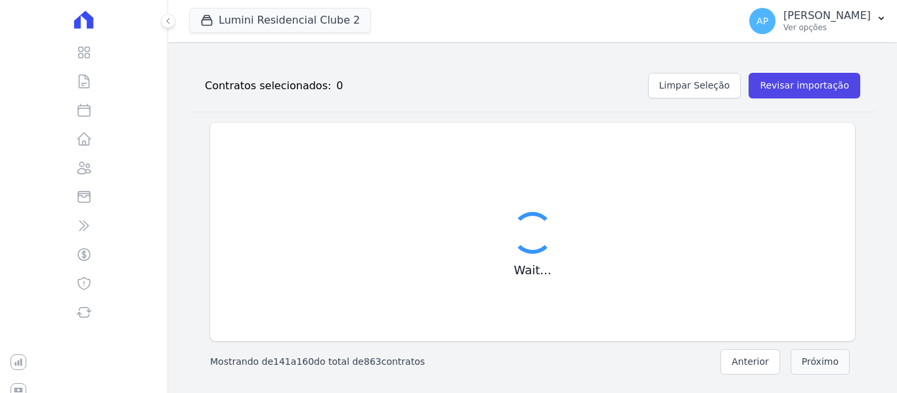
scroll to position [671, 0]
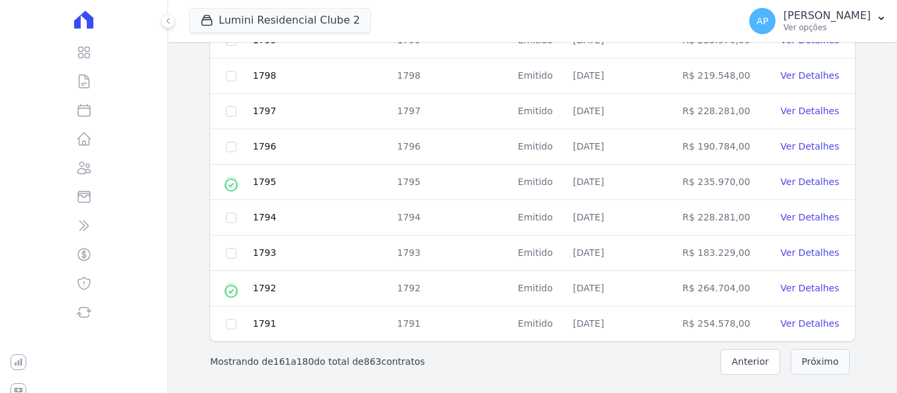
click at [809, 363] on button "Próximo" at bounding box center [819, 362] width 59 height 26
click at [817, 370] on button "Próximo" at bounding box center [819, 362] width 59 height 26
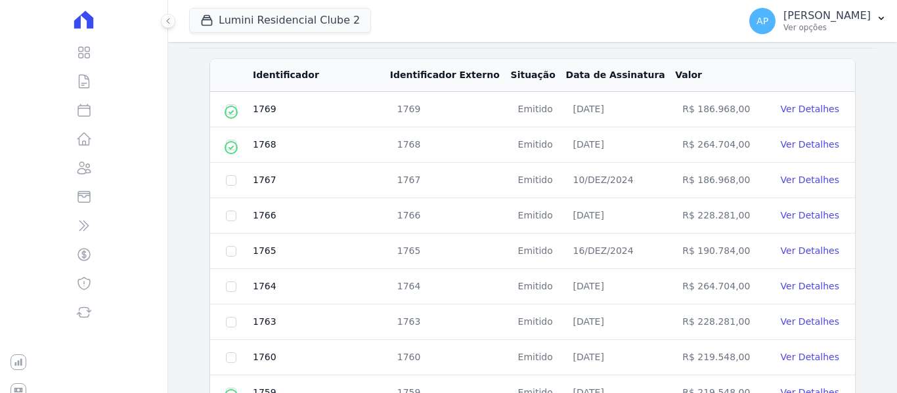
scroll to position [211, 0]
click at [238, 219] on td at bounding box center [231, 216] width 42 height 35
click at [236, 217] on input "checkbox" at bounding box center [231, 216] width 11 height 11
checkbox input "true"
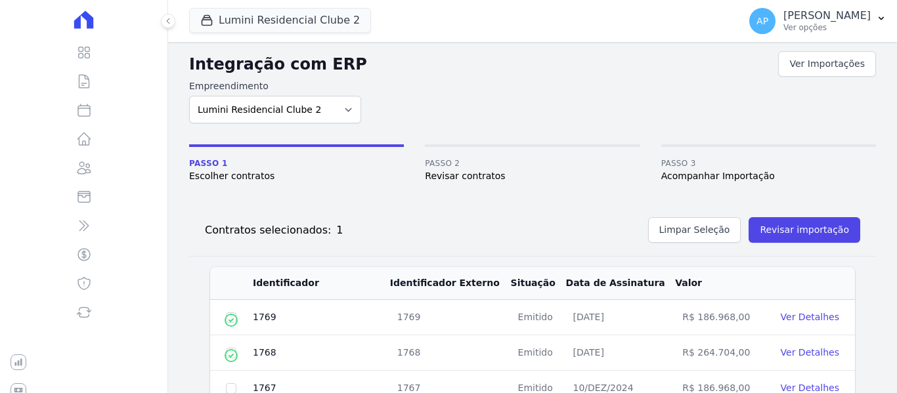
scroll to position [0, 0]
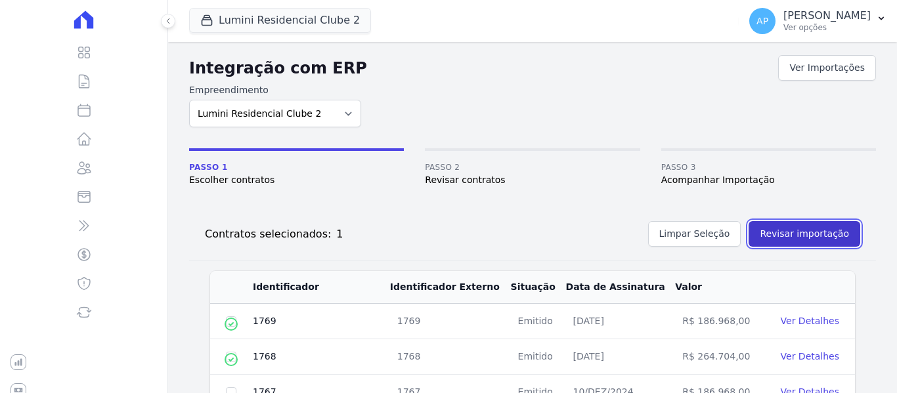
click at [820, 234] on button "Revisar importação" at bounding box center [804, 234] width 112 height 26
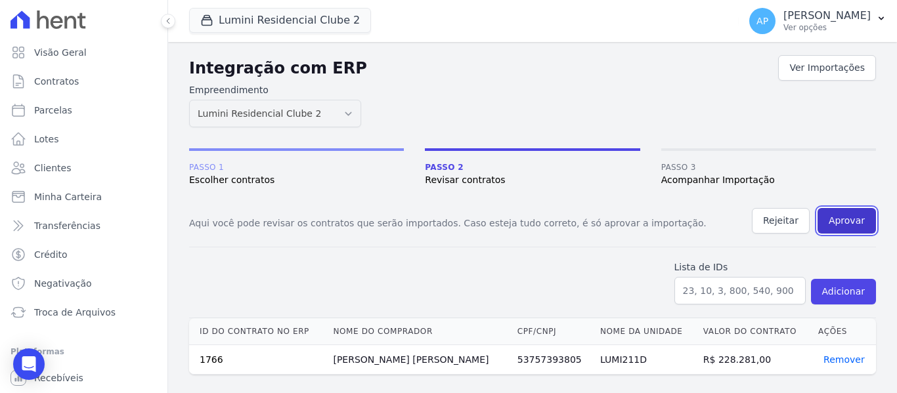
click at [868, 224] on button "Aprovar" at bounding box center [846, 221] width 58 height 26
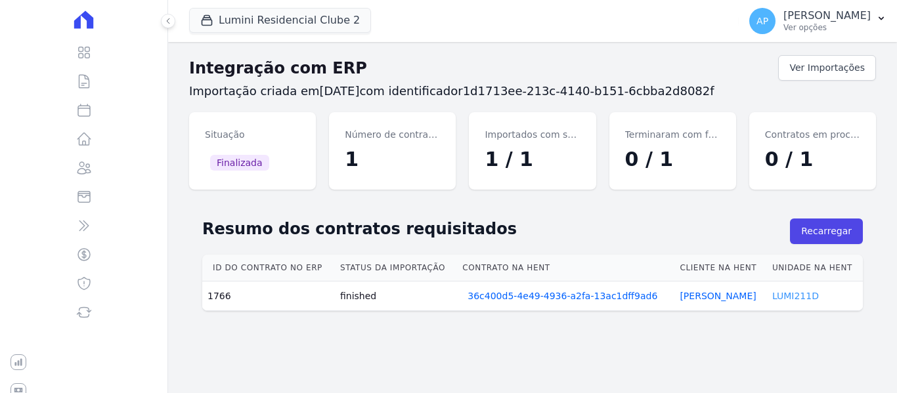
click at [783, 297] on link "LUMI211D" at bounding box center [795, 296] width 47 height 11
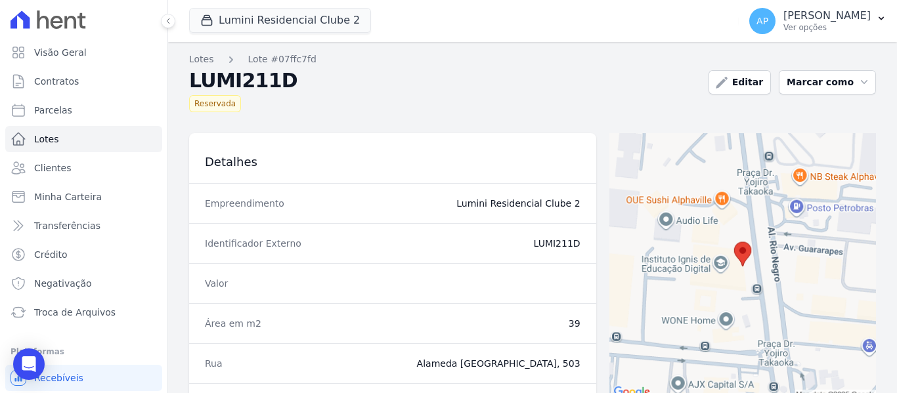
drag, startPoint x: 579, startPoint y: 244, endPoint x: 518, endPoint y: 245, distance: 61.1
click at [518, 245] on div "Identificador Externo LUMI211D" at bounding box center [392, 243] width 407 height 40
copy dd "LUMI211D"
click at [83, 77] on link "Contratos" at bounding box center [83, 81] width 157 height 26
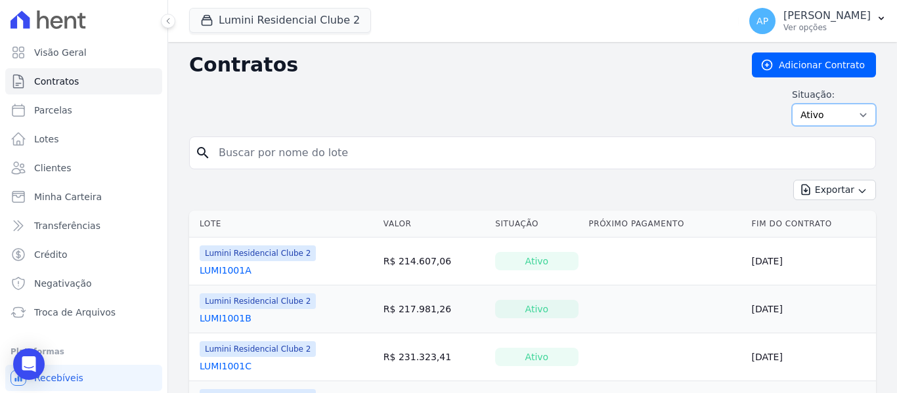
click at [838, 120] on select "Ativo Todos Pausado Distratado Rascunho Expirado Encerrado" at bounding box center [834, 115] width 84 height 22
select select "all"
click at [792, 104] on select "Ativo Todos Pausado Distratado Rascunho Expirado Encerrado" at bounding box center [834, 115] width 84 height 22
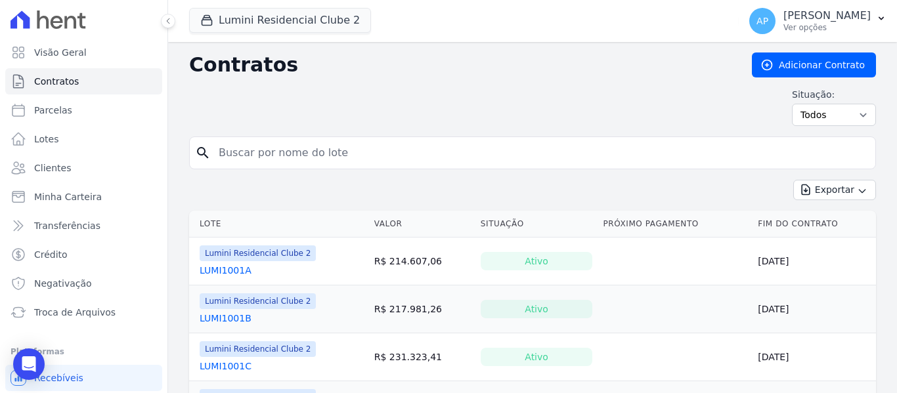
click at [330, 161] on input "search" at bounding box center [540, 153] width 659 height 26
paste input "LUMI211D"
type input "LUMI211D"
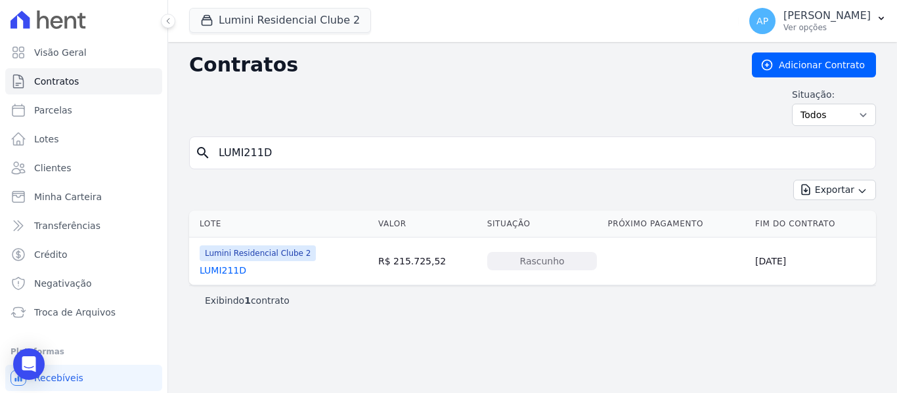
click at [232, 269] on link "LUMI211D" at bounding box center [223, 270] width 47 height 13
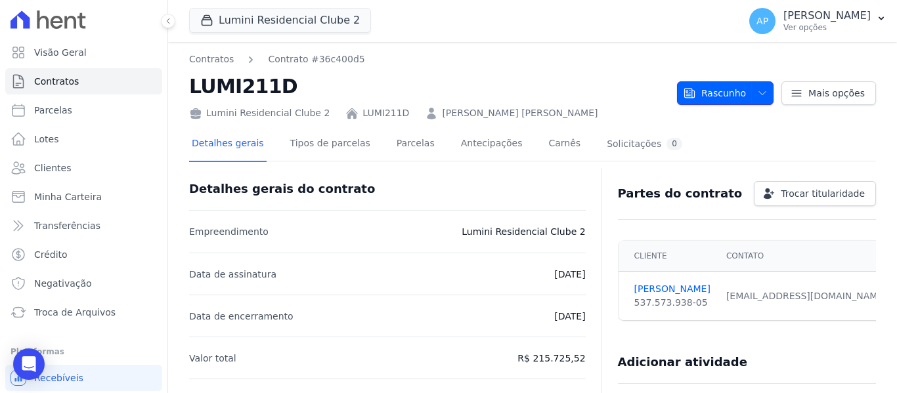
click at [734, 104] on span "Rascunho" at bounding box center [714, 93] width 63 height 24
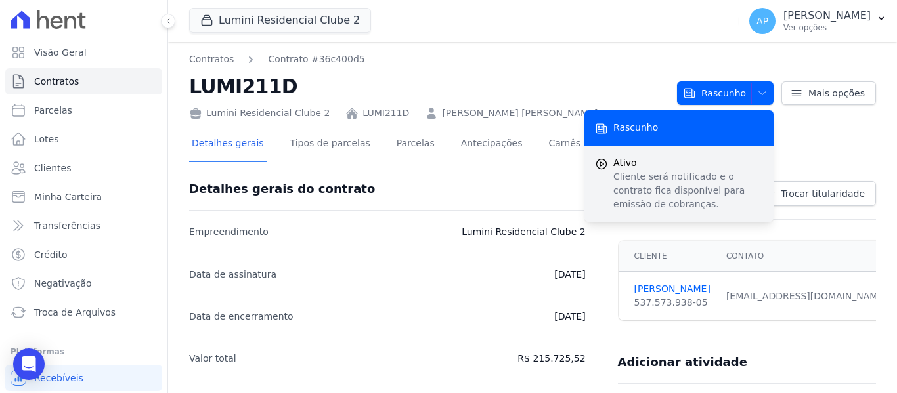
click at [703, 166] on span "Ativo" at bounding box center [688, 163] width 150 height 14
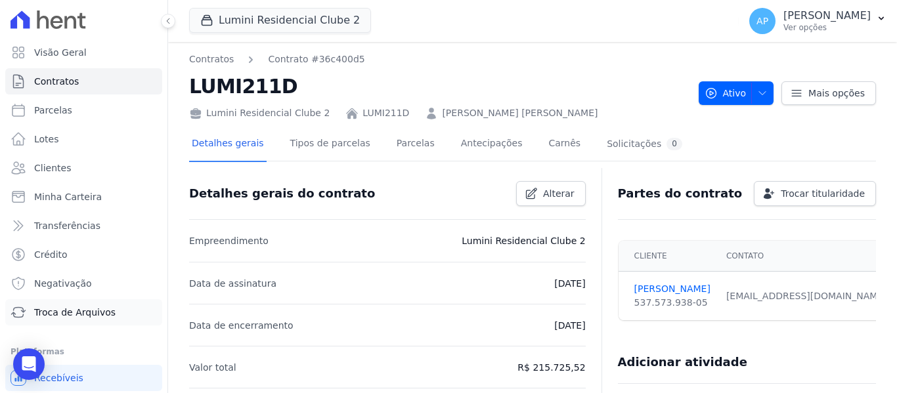
click at [86, 316] on span "Troca de Arquivos" at bounding box center [74, 312] width 81 height 13
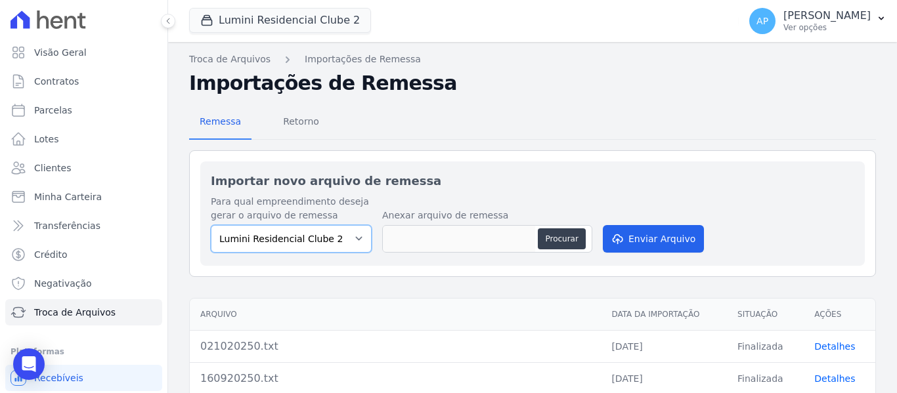
click at [322, 243] on select "Lumini Residencial Clube 2" at bounding box center [291, 239] width 161 height 28
click at [319, 237] on select "Lumini Residencial Clube 2" at bounding box center [291, 239] width 161 height 28
click at [271, 20] on button "Lumini Residencial Clube 2" at bounding box center [280, 20] width 182 height 25
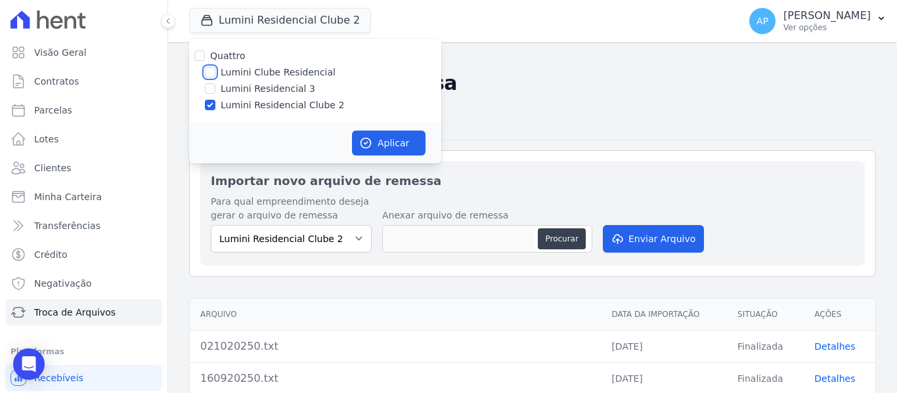
click at [213, 73] on input "Lumini Clube Residencial" at bounding box center [210, 72] width 11 height 11
checkbox input "true"
click at [212, 105] on input "Lumini Residencial Clube 2" at bounding box center [210, 105] width 11 height 11
checkbox input "false"
click at [374, 137] on button "Aplicar" at bounding box center [389, 143] width 74 height 25
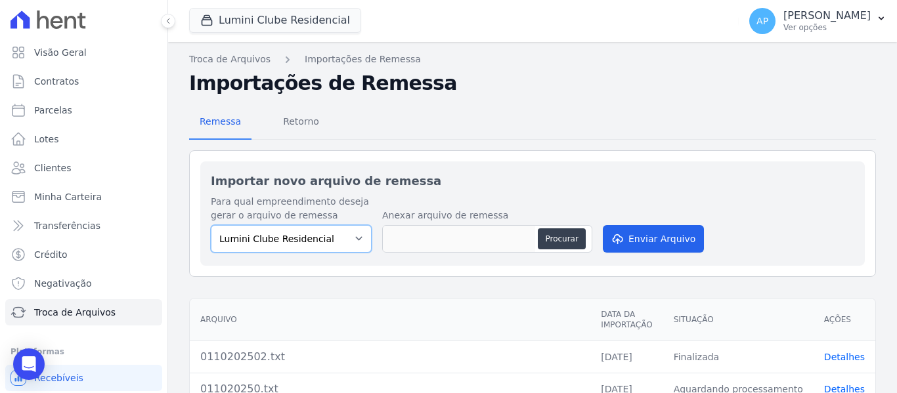
click at [341, 235] on select "Lumini Clube Residencial" at bounding box center [291, 239] width 161 height 28
click at [344, 249] on select "Lumini Clube Residencial" at bounding box center [291, 239] width 161 height 28
click at [551, 238] on button "Procurar" at bounding box center [561, 238] width 47 height 21
type input "021020250.txt"
click at [631, 246] on button "Enviar Arquivo" at bounding box center [653, 239] width 101 height 28
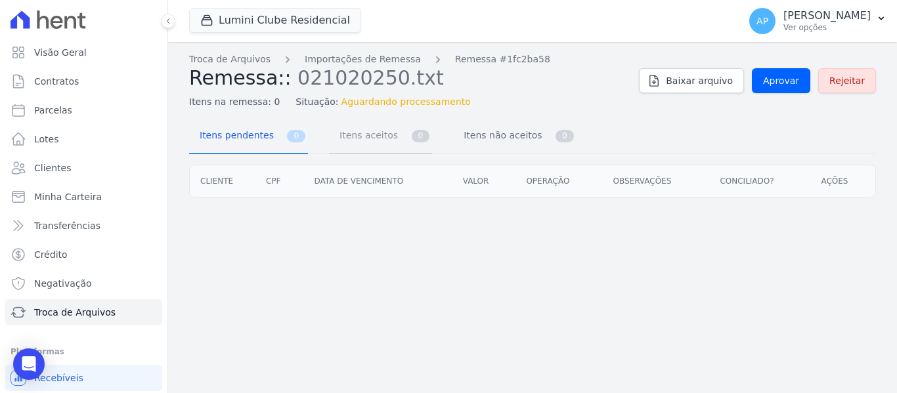
click at [412, 135] on span "0" at bounding box center [421, 136] width 18 height 12
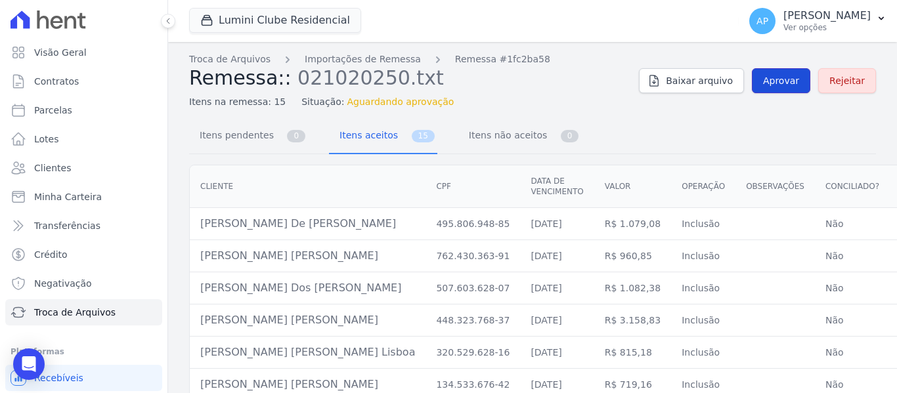
click at [774, 89] on link "Aprovar" at bounding box center [781, 80] width 58 height 25
click at [771, 87] on link "Aprovar" at bounding box center [781, 80] width 58 height 25
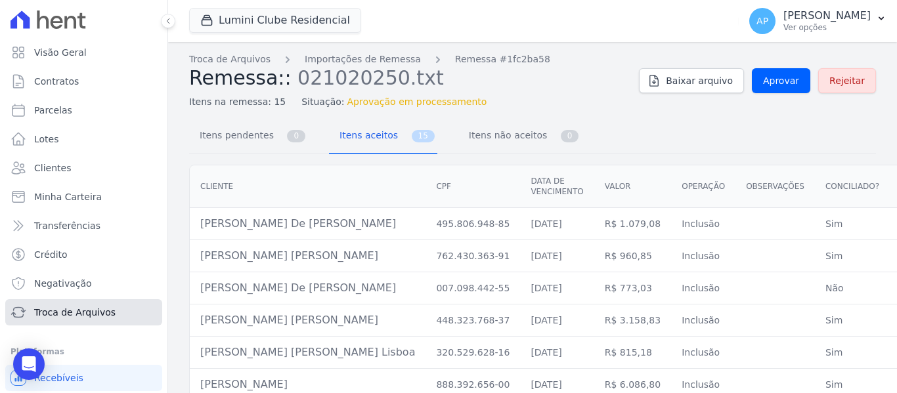
click at [105, 318] on span "Troca de Arquivos" at bounding box center [74, 312] width 81 height 13
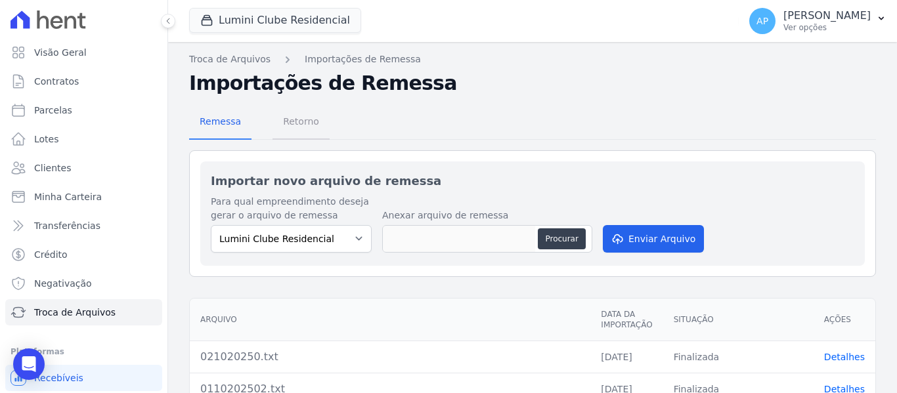
click at [305, 119] on span "Retorno" at bounding box center [301, 121] width 52 height 26
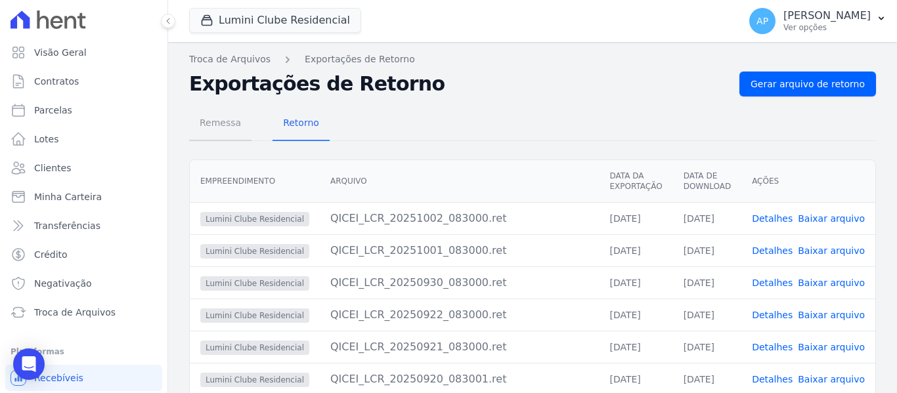
click at [226, 123] on span "Remessa" at bounding box center [220, 123] width 57 height 26
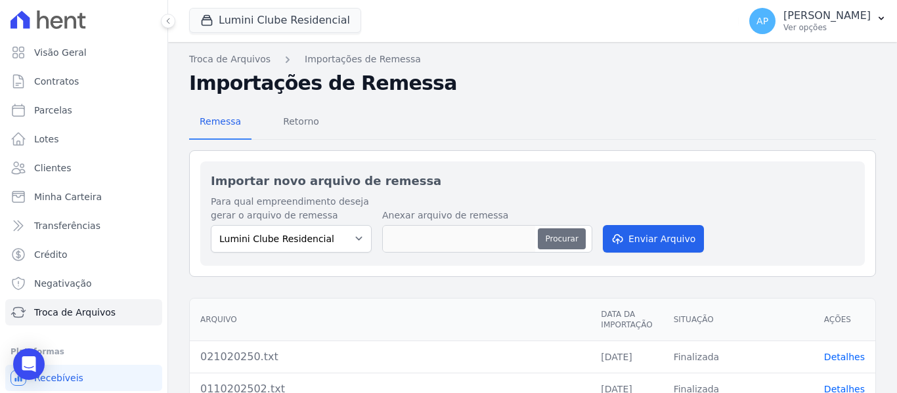
click at [550, 241] on button "Procurar" at bounding box center [561, 238] width 47 height 21
type input "021020250.txt"
click at [609, 248] on button "Enviar Arquivo" at bounding box center [653, 239] width 101 height 28
click at [550, 242] on button "Procurar" at bounding box center [561, 238] width 47 height 21
type input "0210202502.txt"
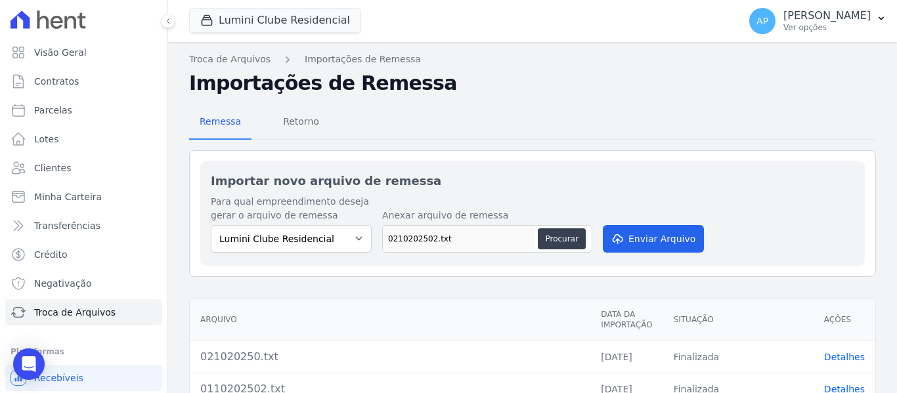
click at [762, 206] on div "Para qual empreendimento deseja gerar o arquivo de remessa Lumini Clube Residen…" at bounding box center [532, 225] width 643 height 60
click at [669, 232] on button "Enviar Arquivo" at bounding box center [653, 239] width 101 height 28
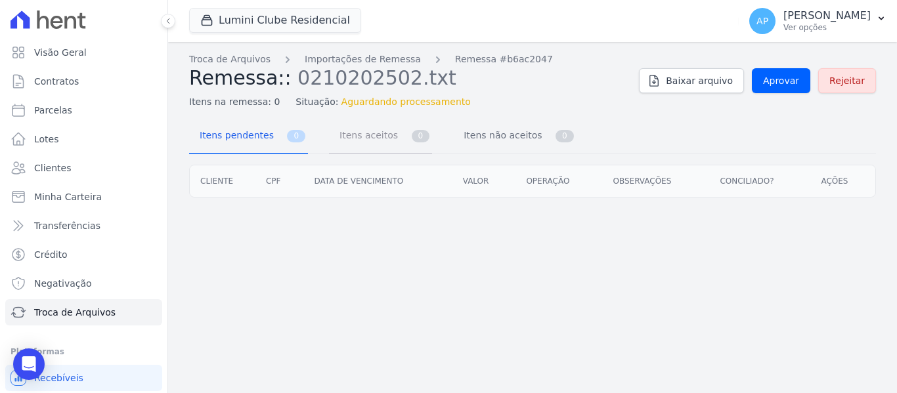
click at [384, 130] on span "Itens aceitos" at bounding box center [366, 135] width 69 height 26
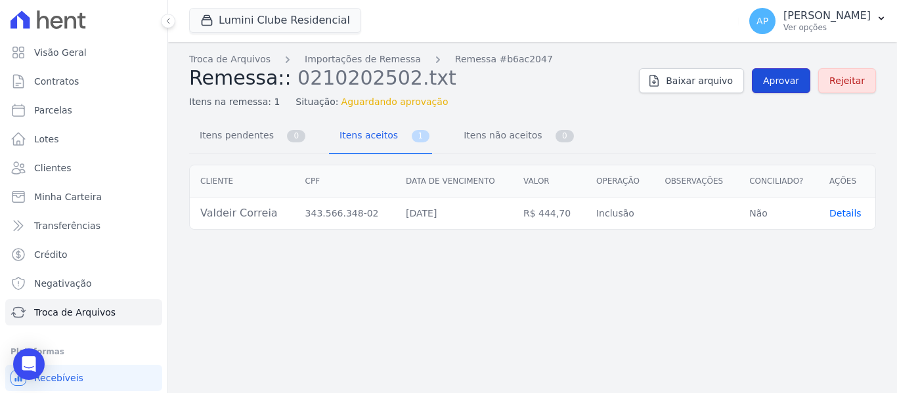
click at [792, 90] on link "Aprovar" at bounding box center [781, 80] width 58 height 25
click at [290, 146] on link "Itens pendentes 0" at bounding box center [248, 136] width 119 height 35
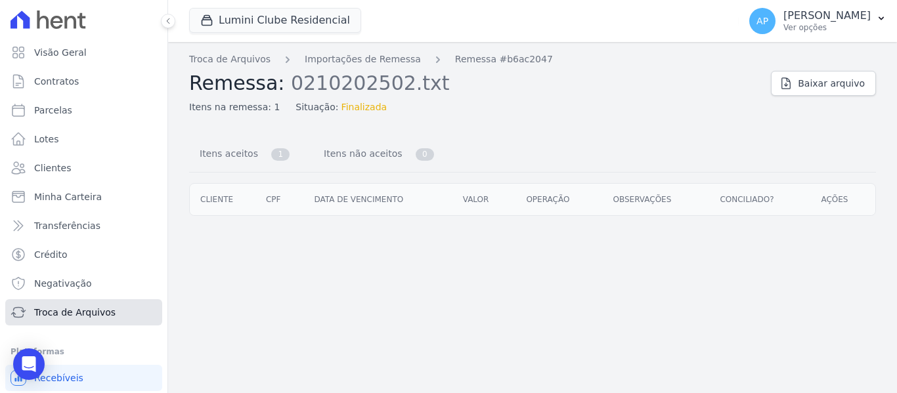
click at [95, 314] on span "Troca de Arquivos" at bounding box center [74, 312] width 81 height 13
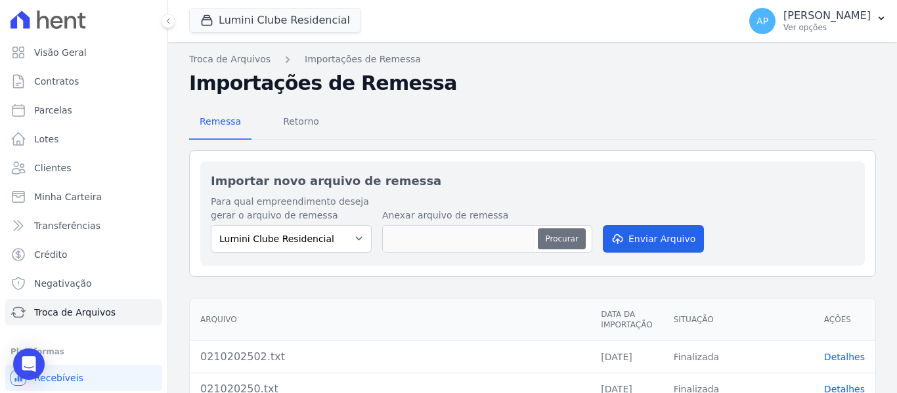
click at [556, 232] on button "Procurar" at bounding box center [561, 238] width 47 height 21
type input "0210202503.txt"
click at [636, 244] on button "Enviar Arquivo" at bounding box center [653, 239] width 101 height 28
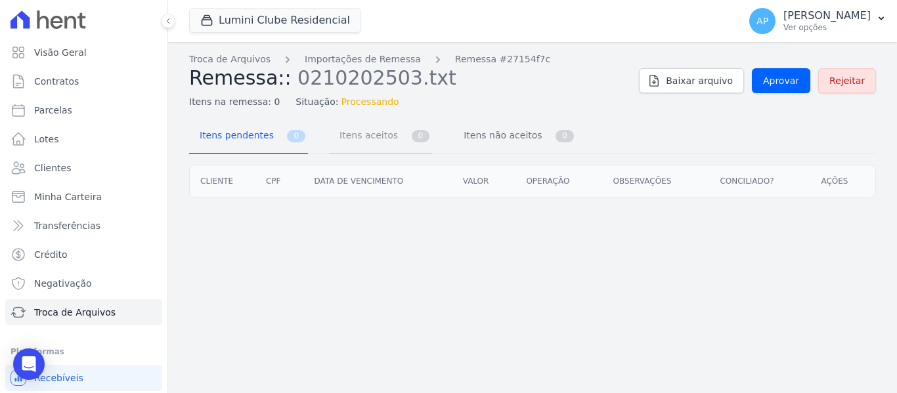
click at [389, 144] on link "Itens aceitos 0" at bounding box center [380, 136] width 103 height 35
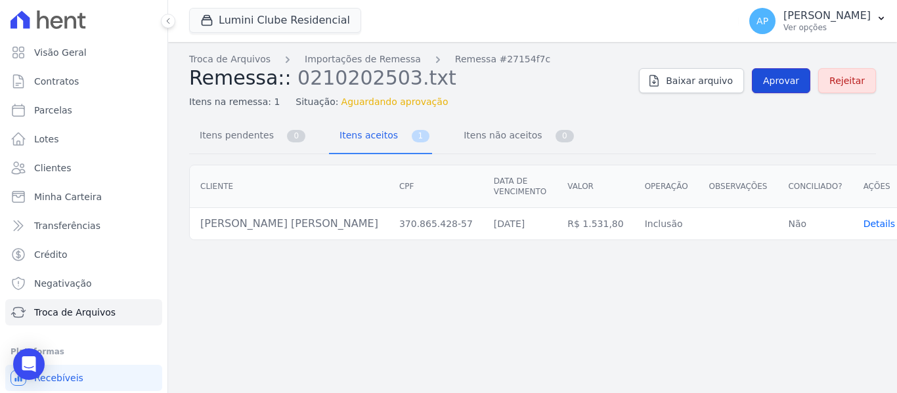
click at [788, 87] on span "Aprovar" at bounding box center [781, 80] width 36 height 13
click at [262, 142] on span "Itens pendentes" at bounding box center [234, 135] width 85 height 26
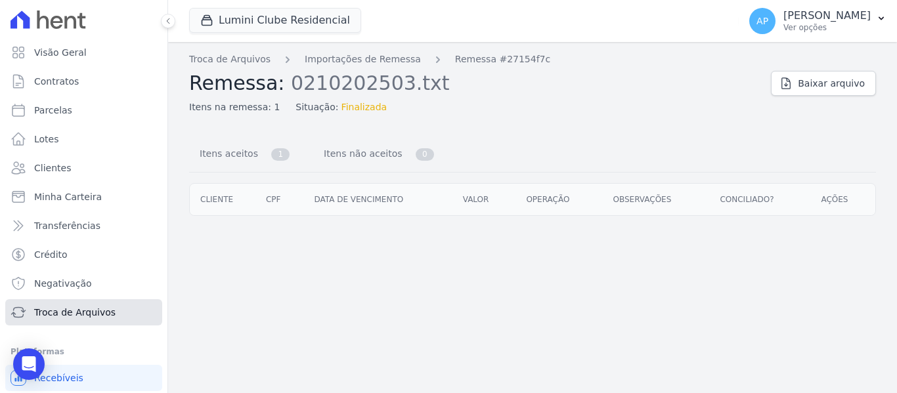
click at [104, 314] on span "Troca de Arquivos" at bounding box center [74, 312] width 81 height 13
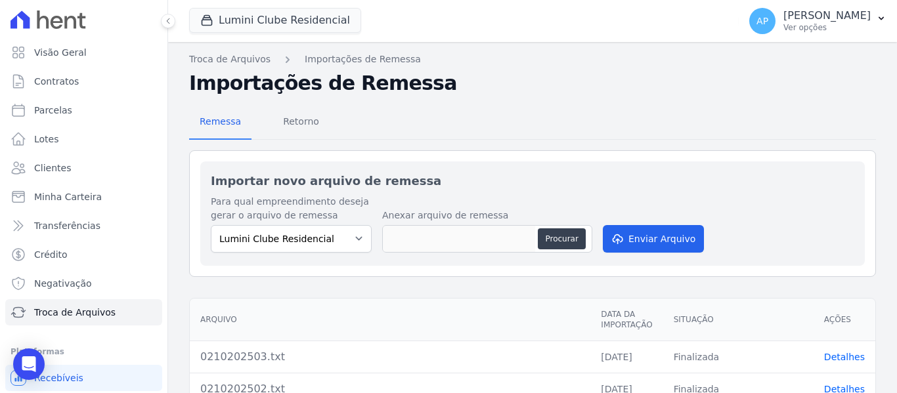
click at [261, 118] on nav "Remessa Retorno" at bounding box center [259, 123] width 141 height 34
click at [282, 123] on span "Retorno" at bounding box center [301, 121] width 52 height 26
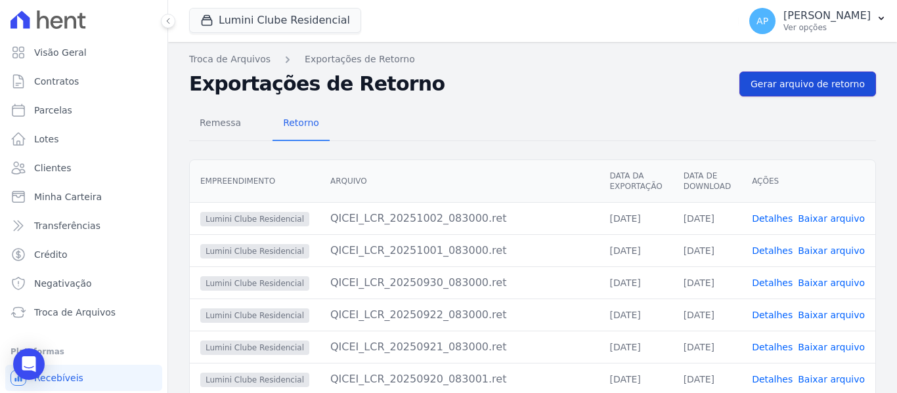
click at [781, 85] on span "Gerar arquivo de retorno" at bounding box center [807, 83] width 114 height 13
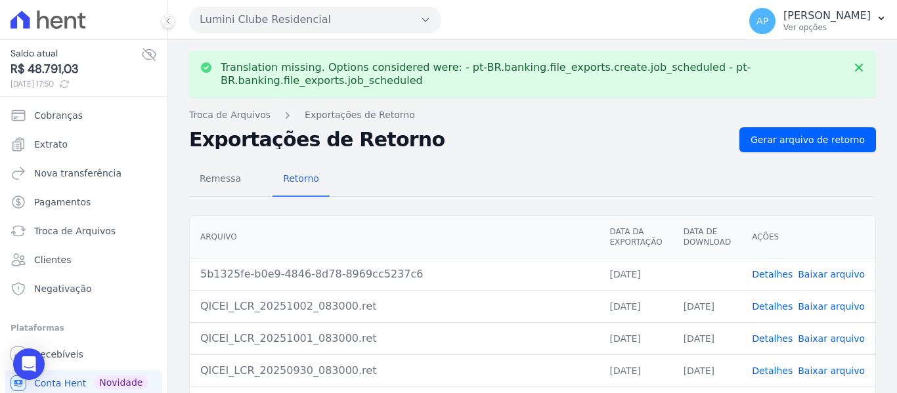
click at [829, 278] on link "Baixar arquivo" at bounding box center [831, 274] width 67 height 11
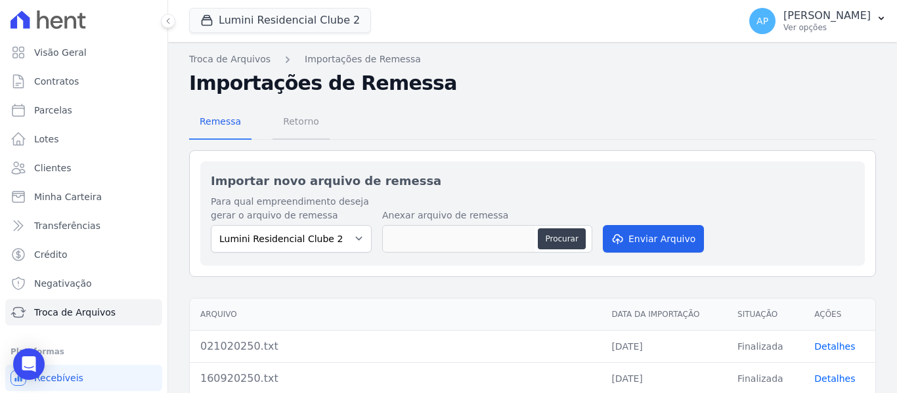
click at [307, 131] on span "Retorno" at bounding box center [301, 121] width 52 height 26
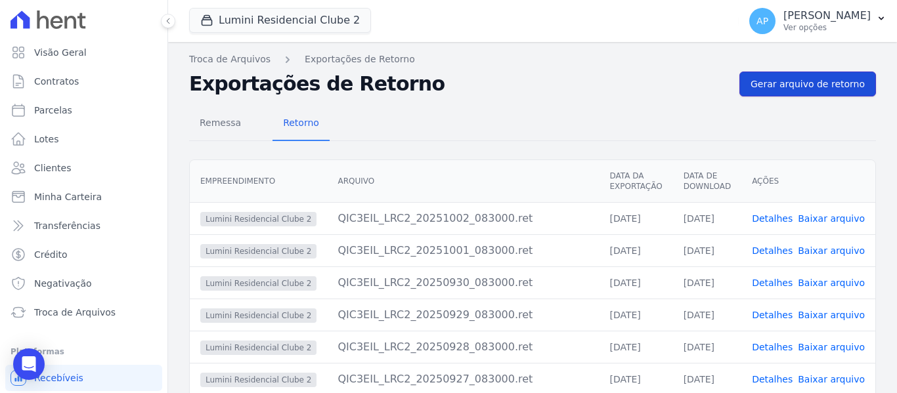
click at [806, 87] on span "Gerar arquivo de retorno" at bounding box center [807, 83] width 114 height 13
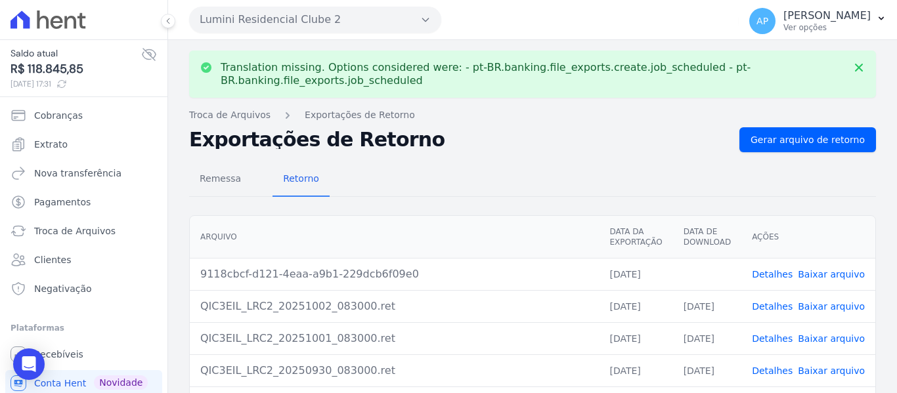
click at [809, 269] on link "Baixar arquivo" at bounding box center [831, 274] width 67 height 11
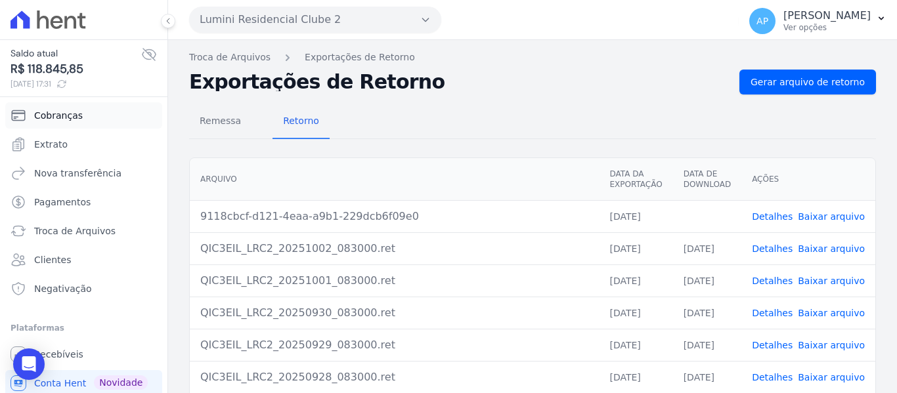
click at [67, 122] on link "Cobranças" at bounding box center [83, 115] width 157 height 26
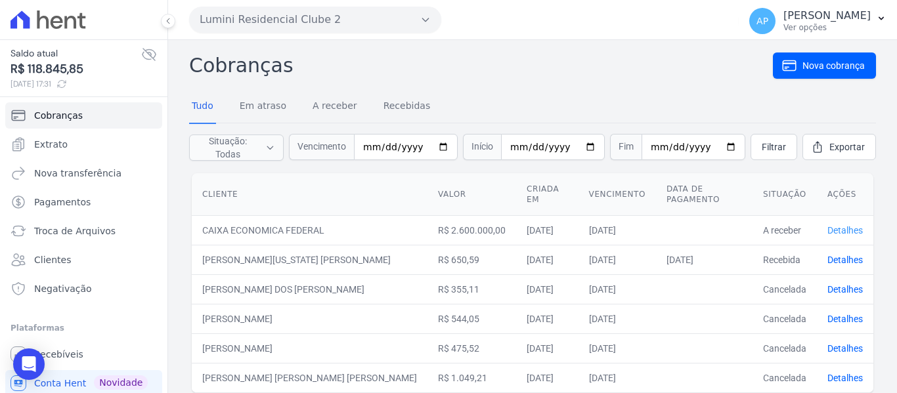
click at [840, 228] on link "Detalhes" at bounding box center [844, 230] width 35 height 11
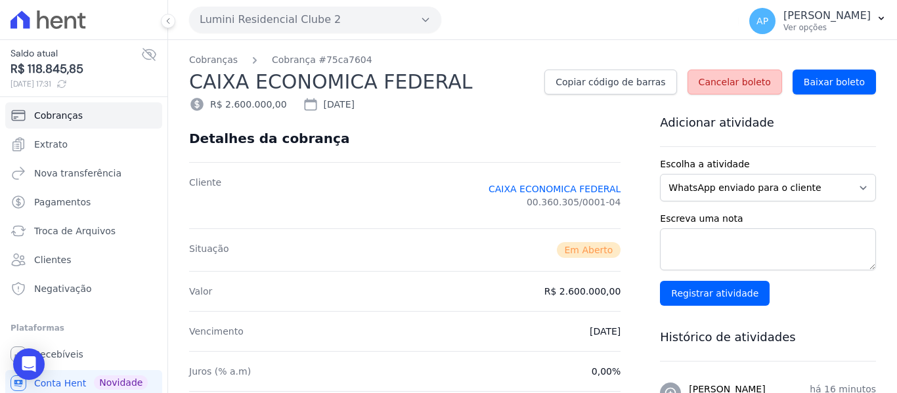
click at [736, 72] on link "Cancelar boleto" at bounding box center [734, 82] width 95 height 25
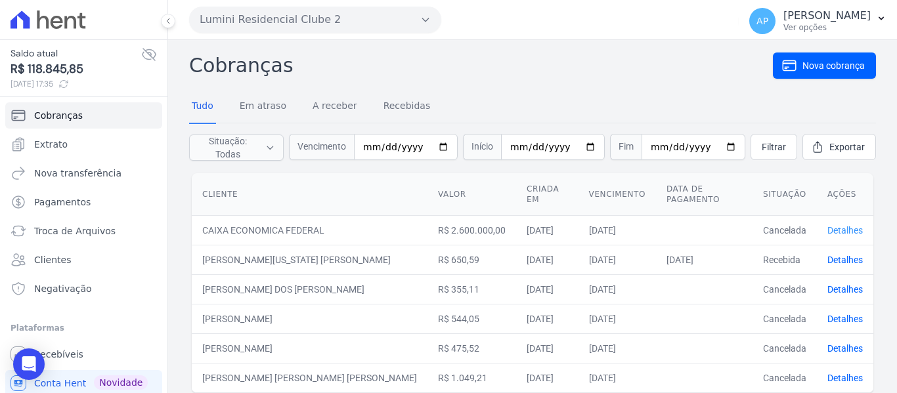
click at [848, 232] on link "Detalhes" at bounding box center [844, 230] width 35 height 11
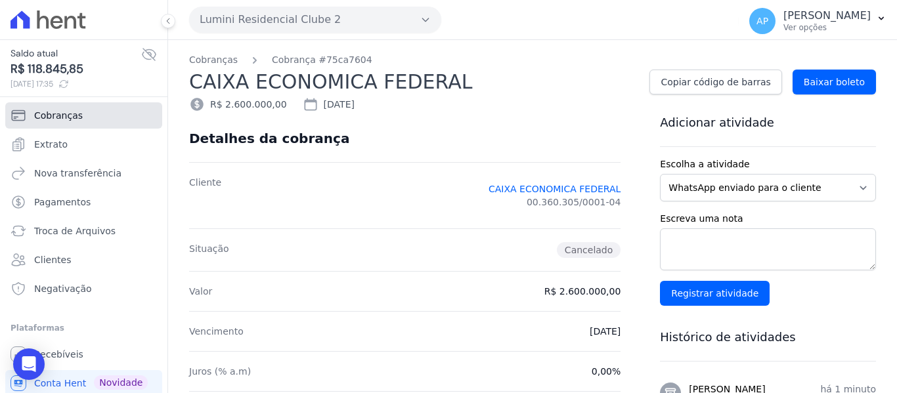
click at [34, 124] on link "Cobranças" at bounding box center [83, 115] width 157 height 26
